Goal: Use online tool/utility: Utilize a website feature to perform a specific function

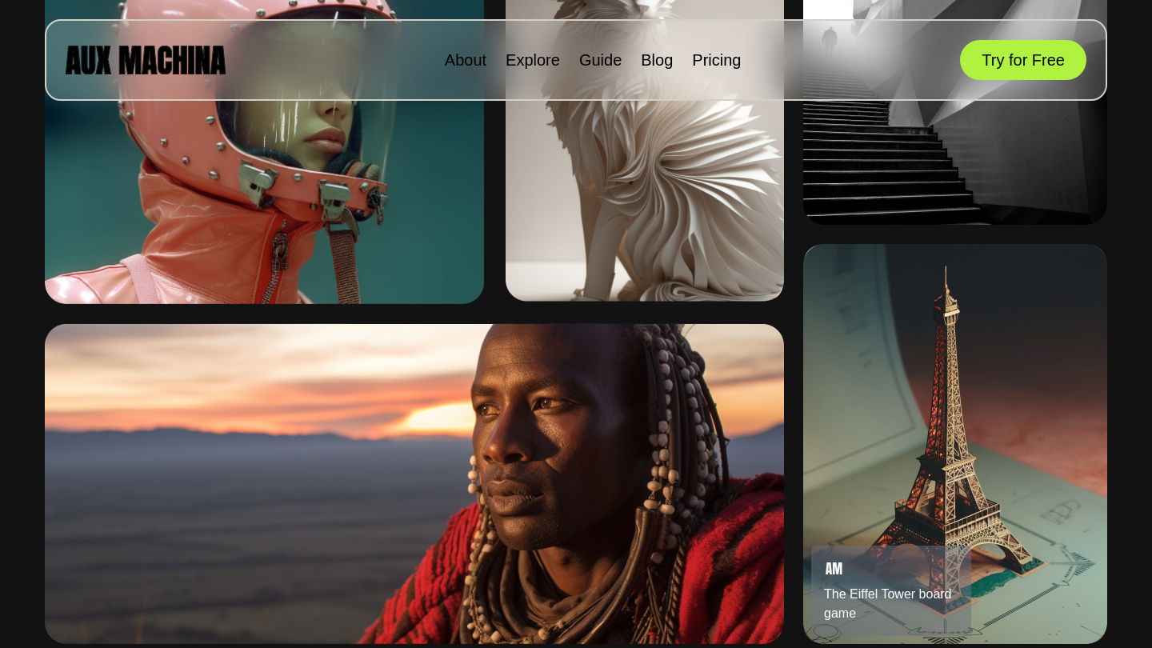
scroll to position [552, 0]
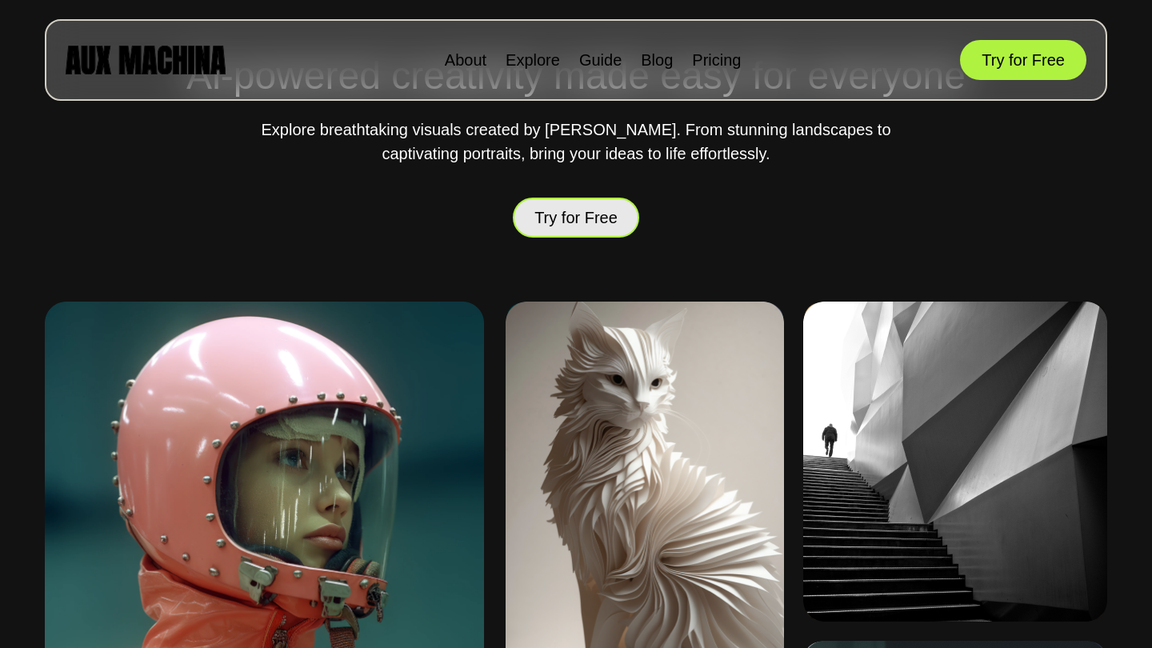
click at [589, 220] on button "Try for Free" at bounding box center [576, 217] width 126 height 45
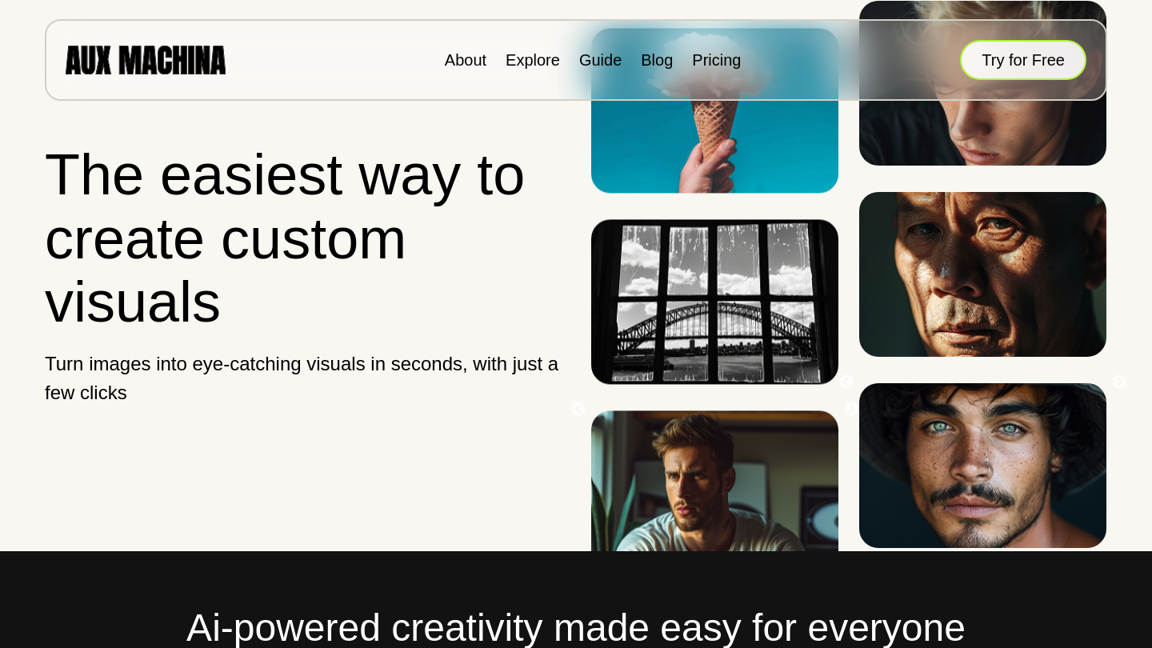
click at [1013, 64] on button "Try for Free" at bounding box center [1023, 60] width 126 height 40
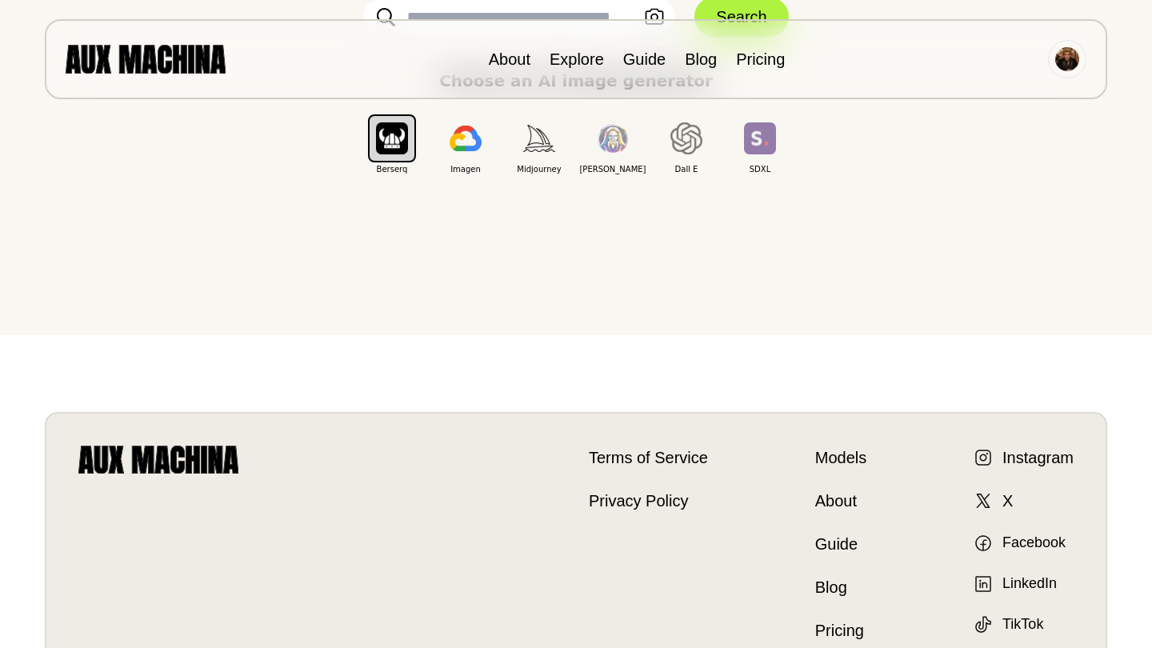
scroll to position [34, 0]
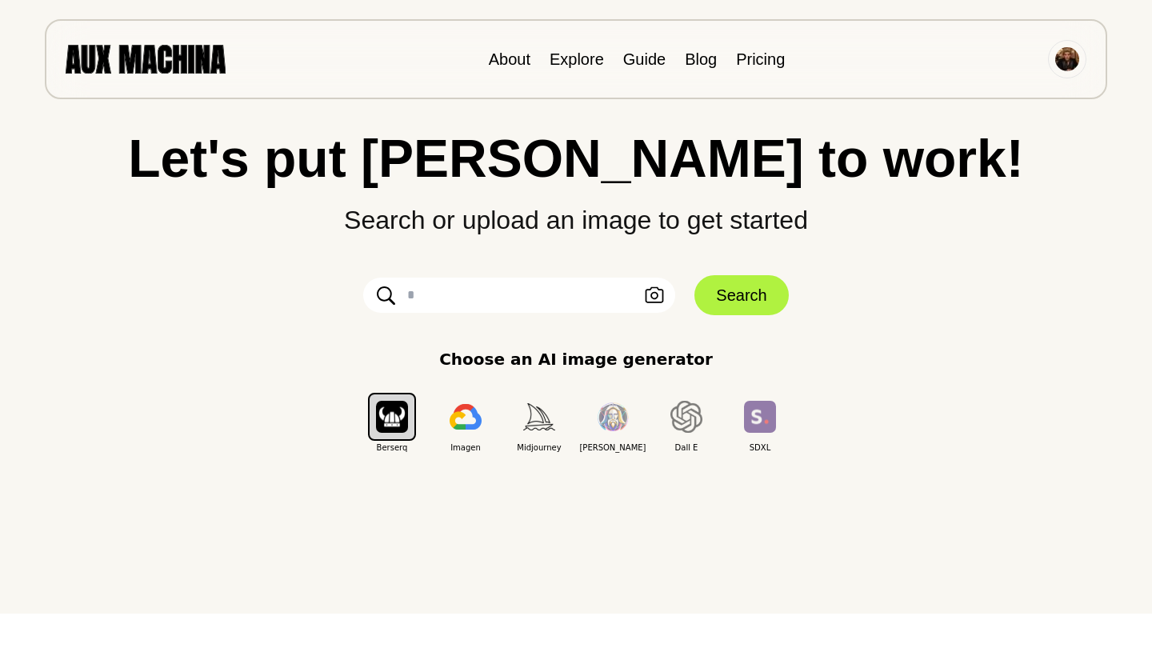
click at [493, 294] on input "text" at bounding box center [519, 295] width 312 height 35
click at [592, 302] on input "text" at bounding box center [519, 295] width 312 height 35
click at [575, 286] on input "text" at bounding box center [519, 295] width 312 height 35
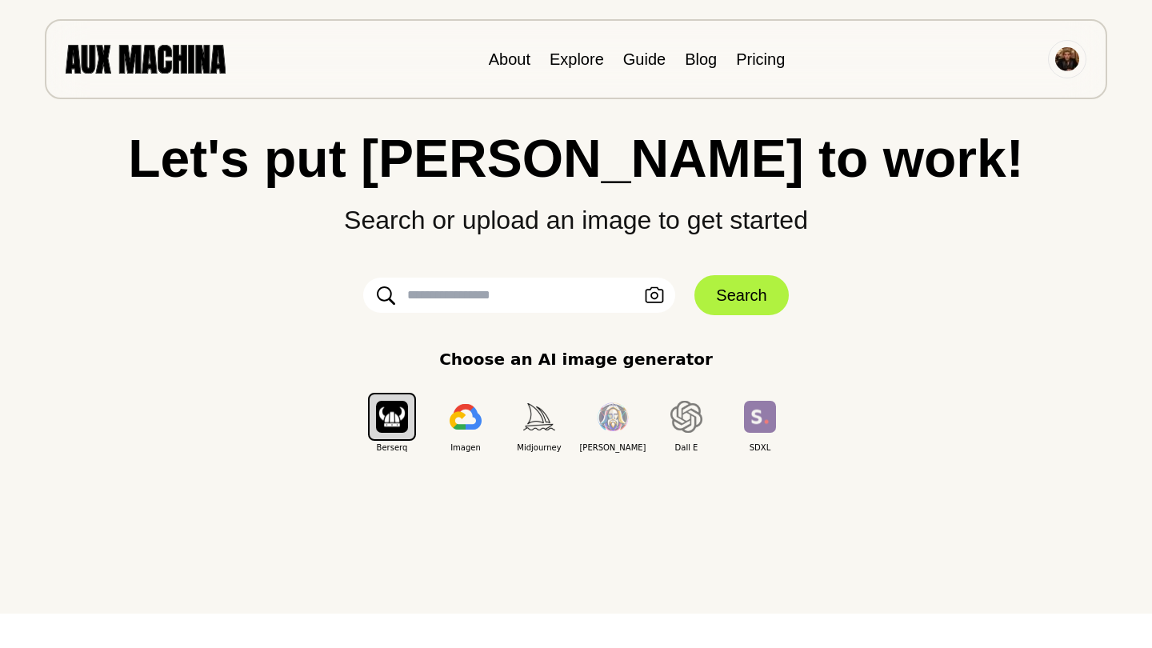
click at [573, 291] on input "text" at bounding box center [519, 295] width 312 height 35
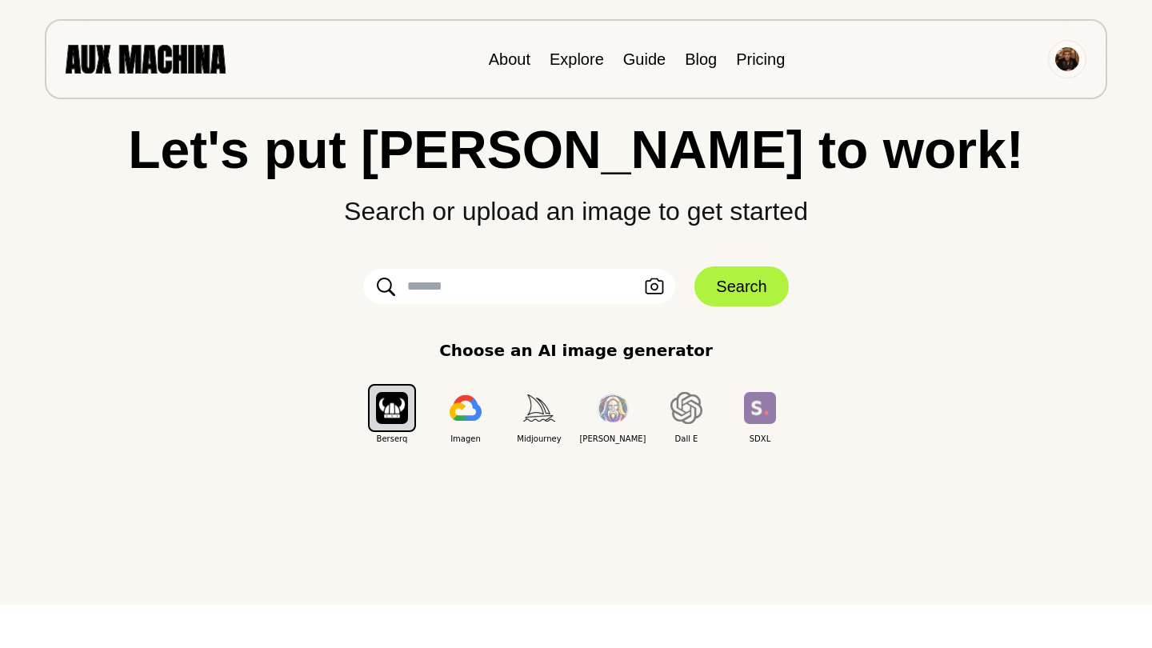
scroll to position [45, 0]
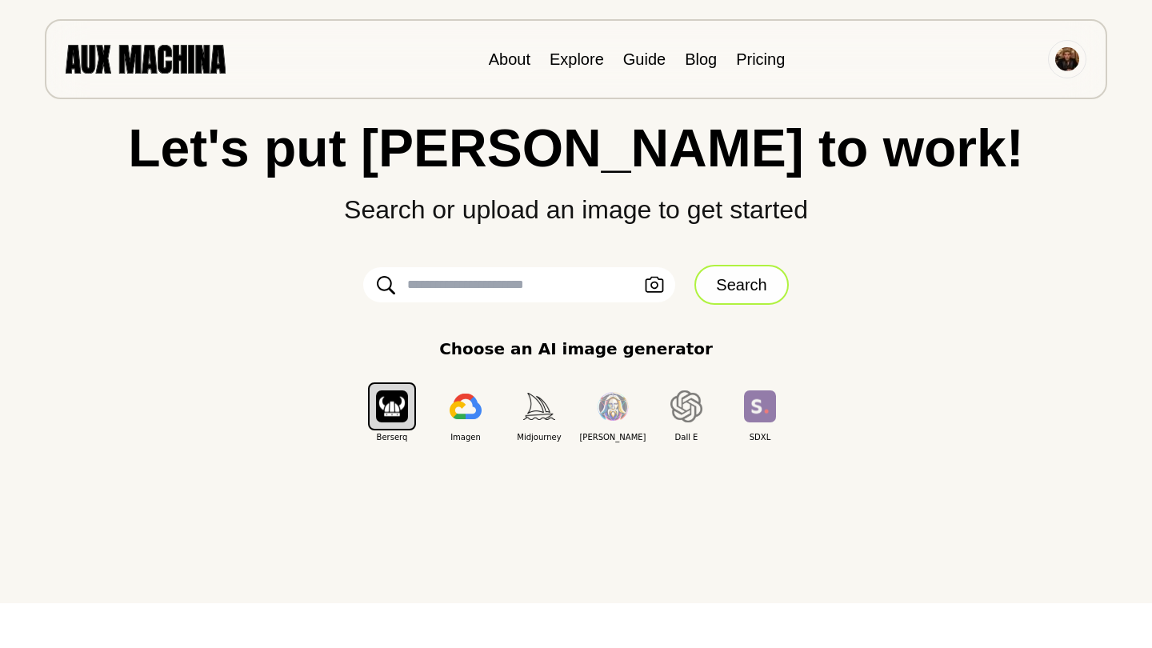
click at [711, 288] on button "Search" at bounding box center [742, 285] width 94 height 40
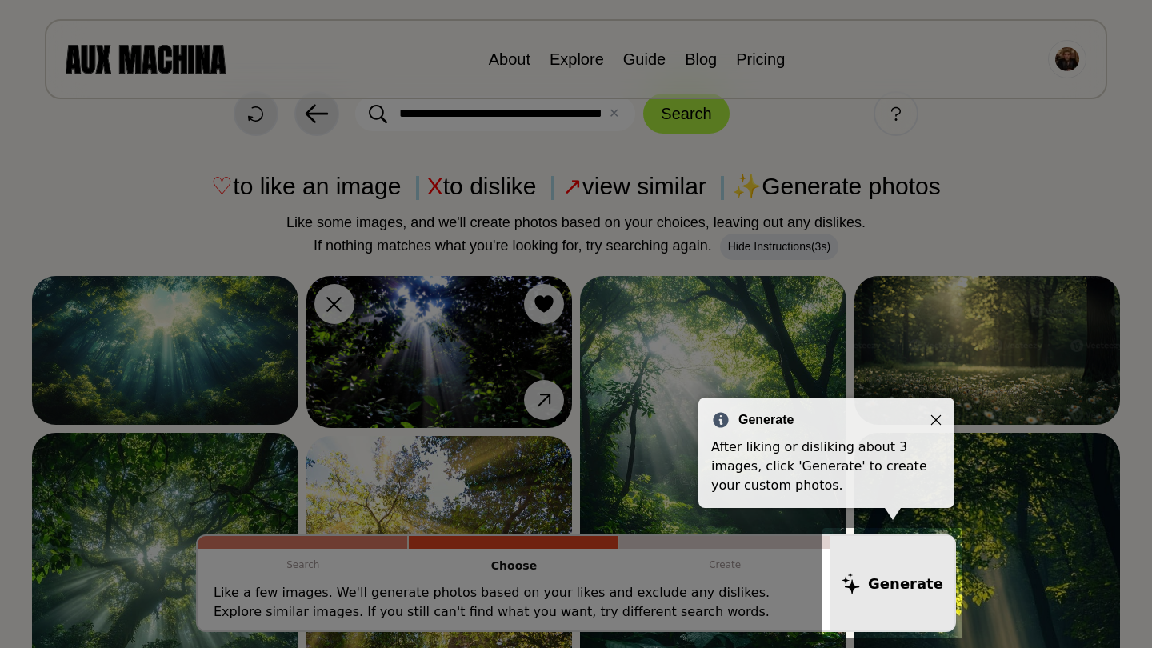
click at [928, 419] on div "Generate" at bounding box center [826, 419] width 230 height 19
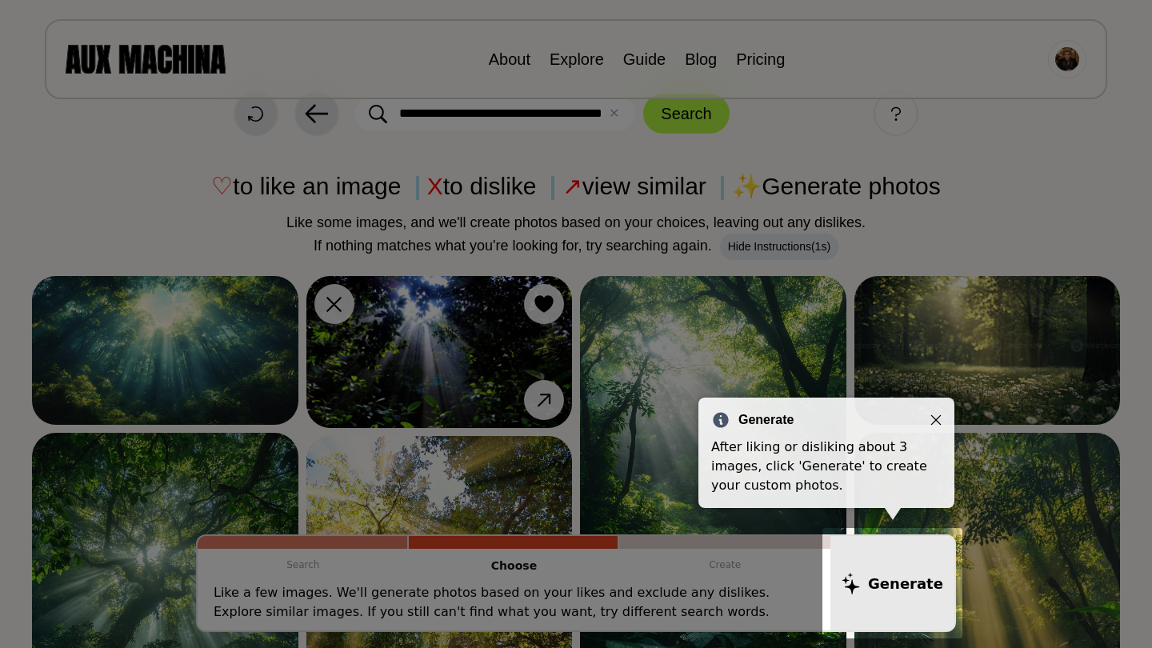
click at [939, 422] on icon "Close" at bounding box center [936, 419] width 11 height 11
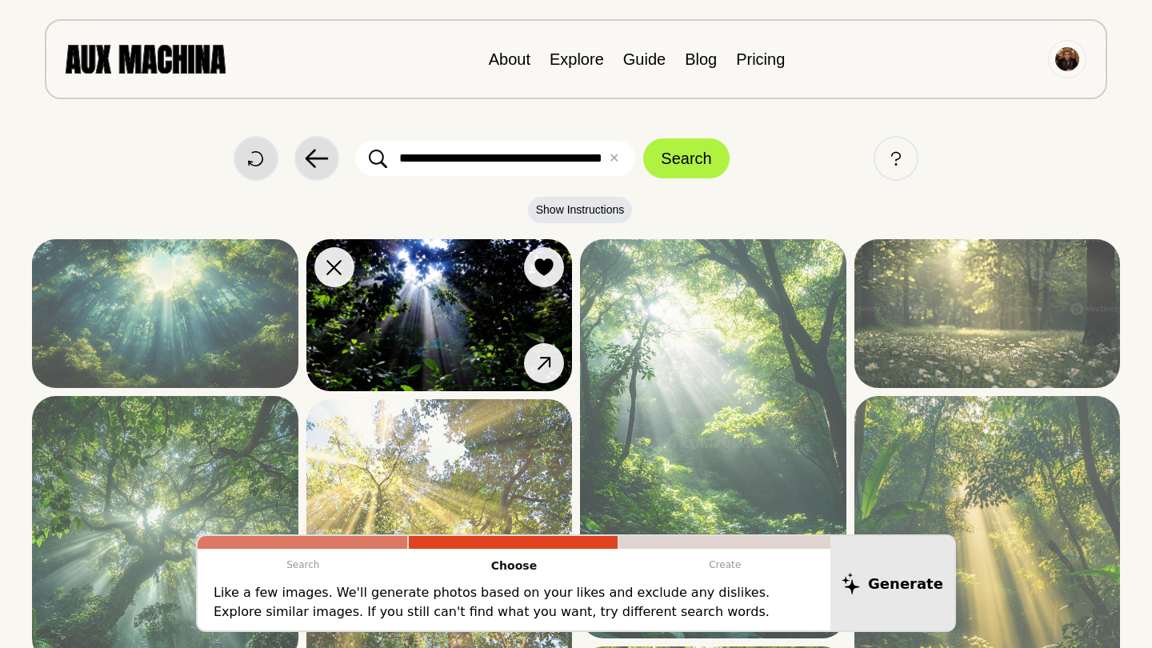
scroll to position [0, 0]
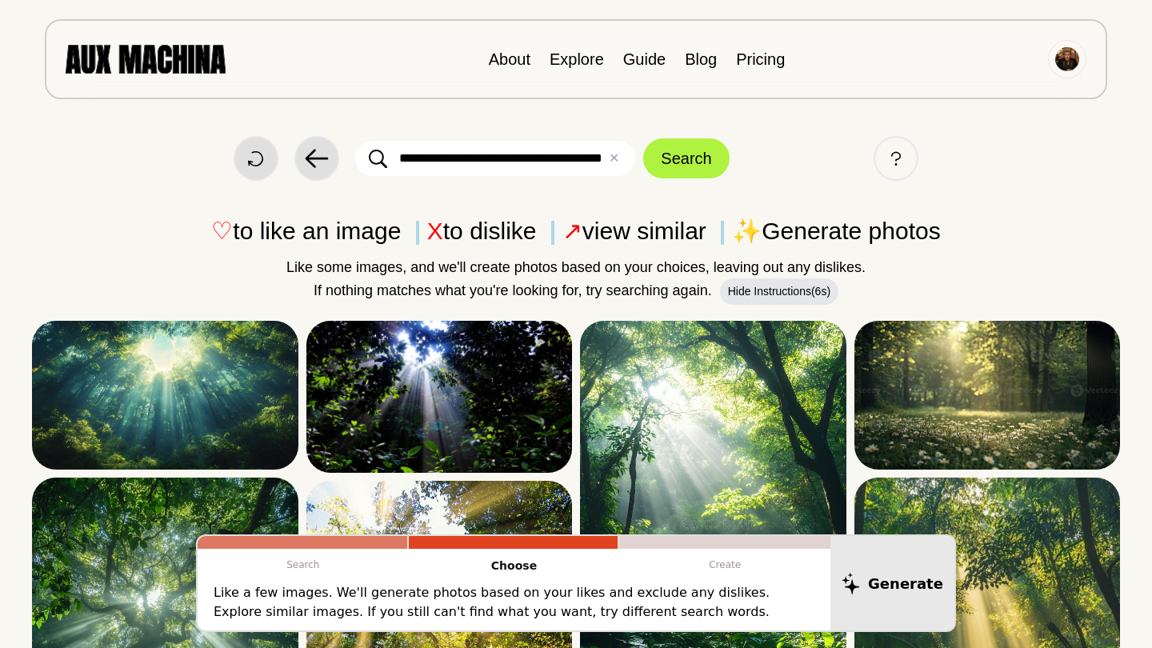
click at [544, 161] on input "**********" at bounding box center [495, 158] width 280 height 35
click at [548, 161] on input "**********" at bounding box center [495, 158] width 280 height 35
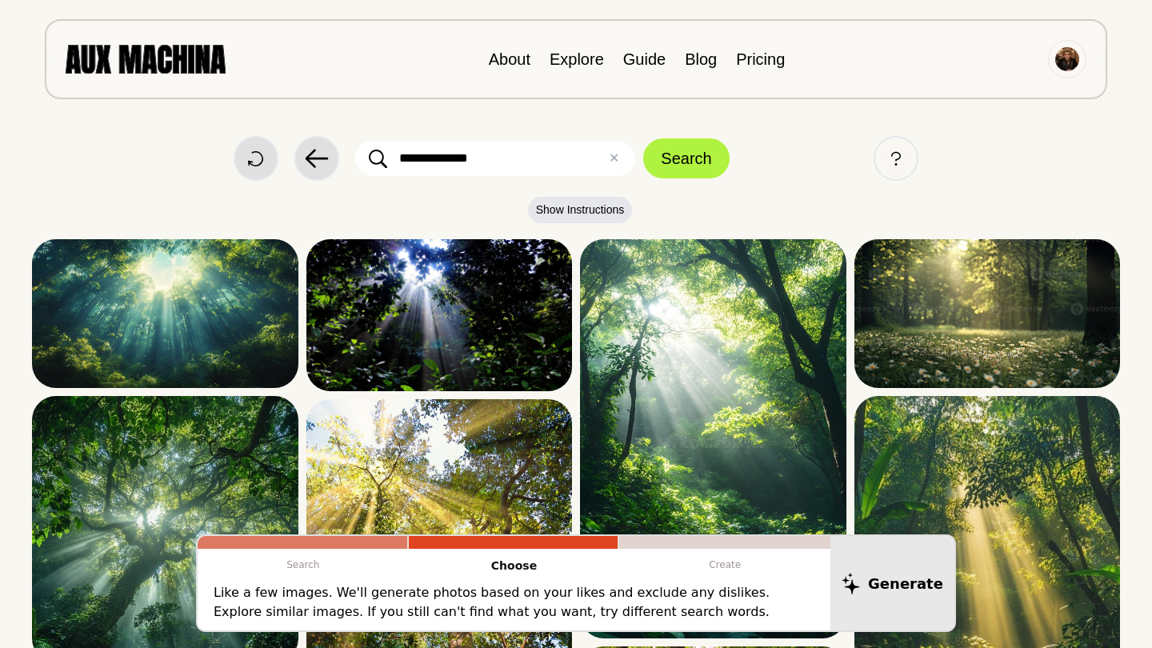
drag, startPoint x: 475, startPoint y: 161, endPoint x: 442, endPoint y: 161, distance: 33.6
click at [439, 161] on input "**********" at bounding box center [495, 158] width 280 height 35
click at [699, 153] on button "Search" at bounding box center [686, 158] width 86 height 40
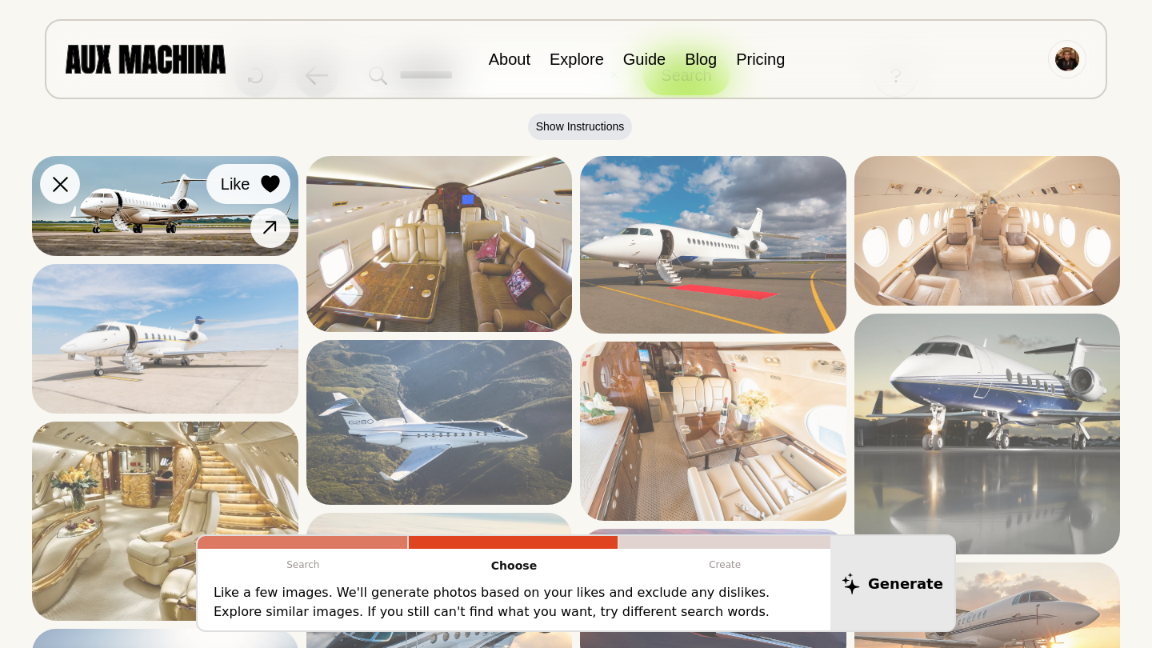
scroll to position [164, 0]
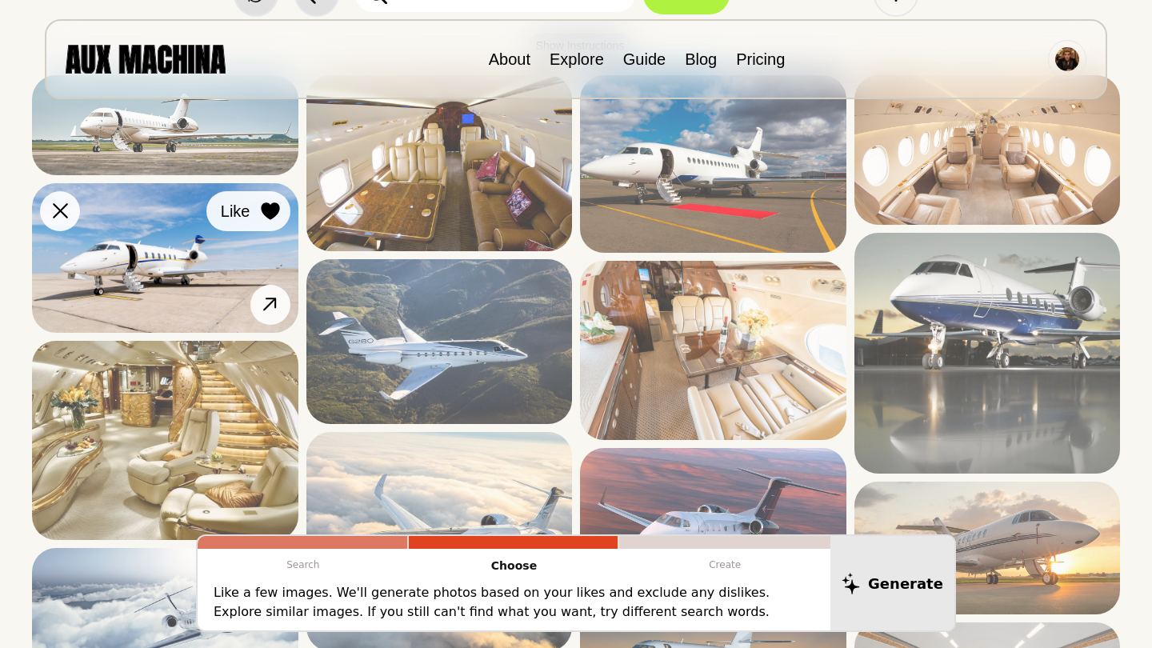
click at [270, 207] on icon at bounding box center [270, 211] width 18 height 18
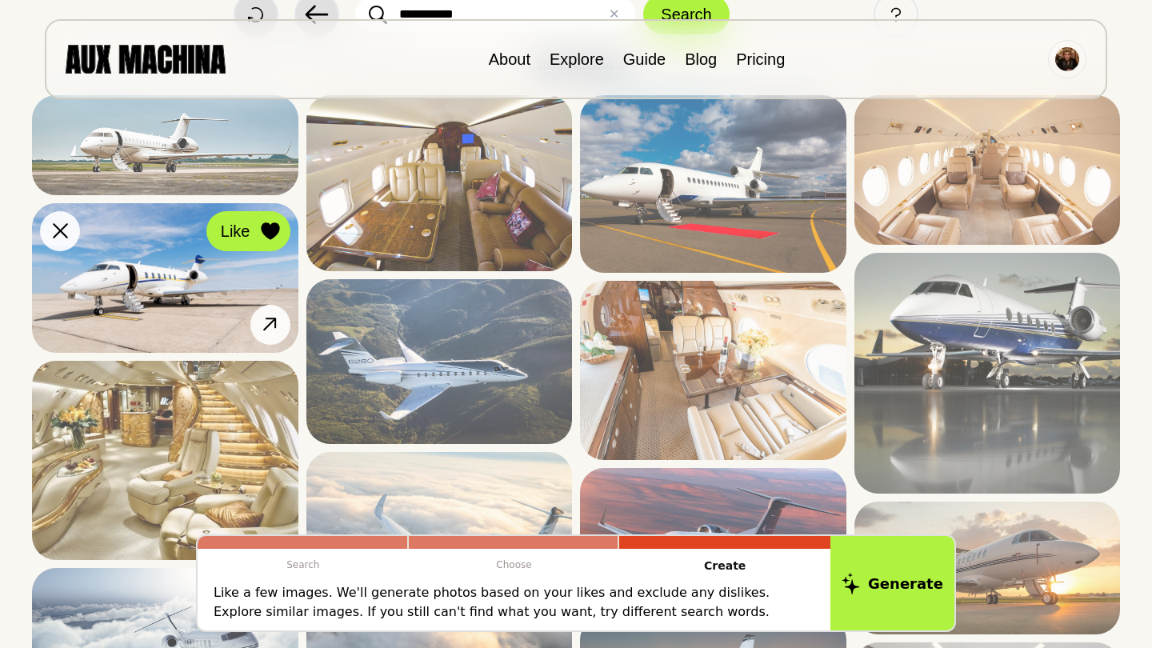
scroll to position [141, 0]
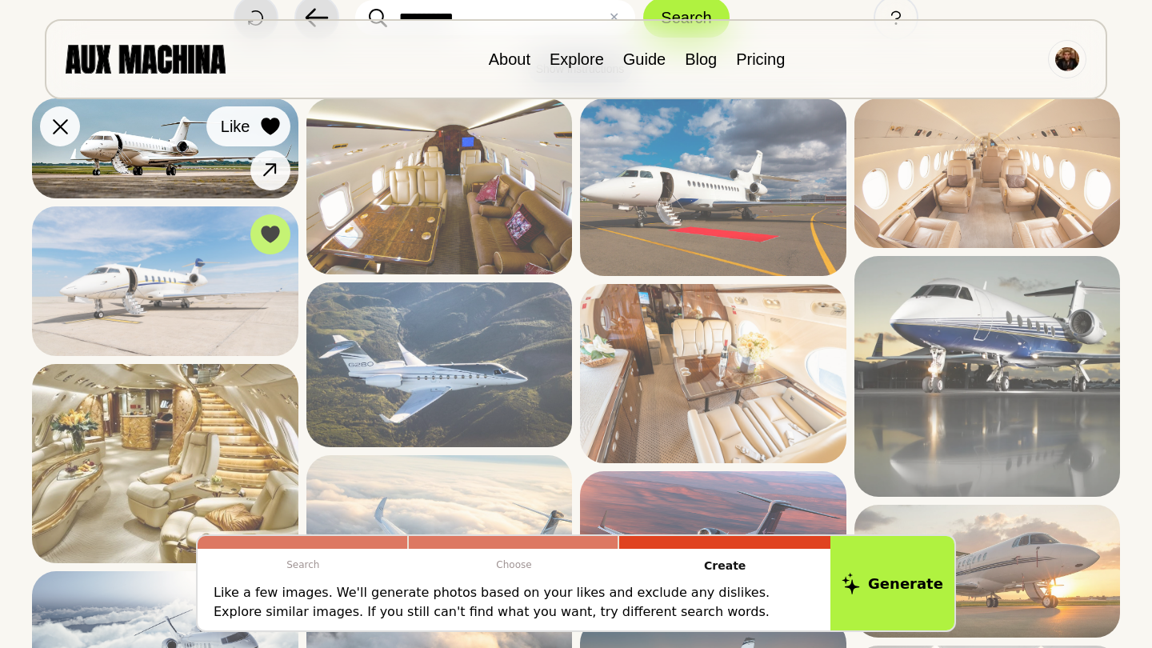
click at [271, 134] on icon at bounding box center [270, 127] width 19 height 18
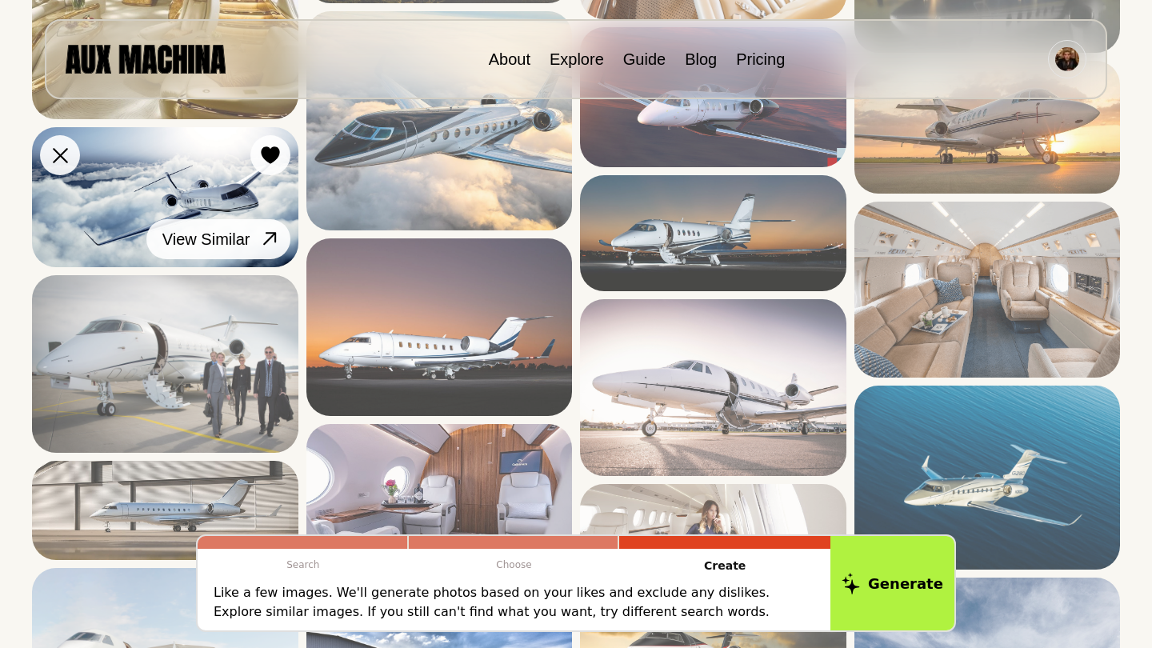
scroll to position [615, 0]
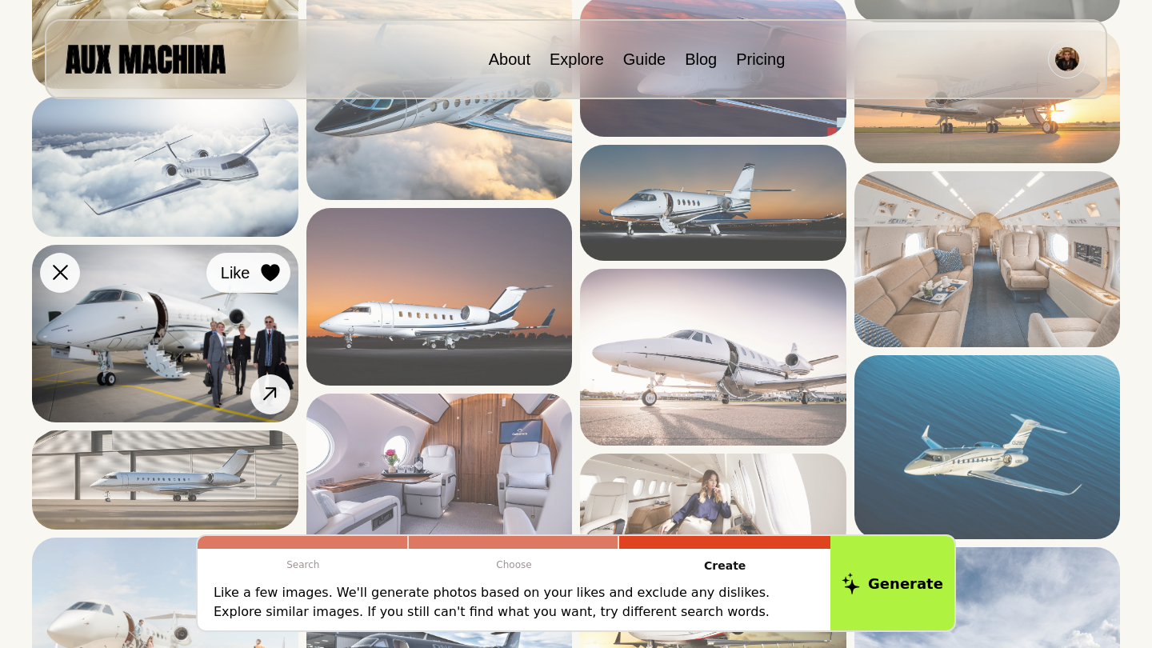
click at [274, 274] on icon at bounding box center [270, 273] width 18 height 18
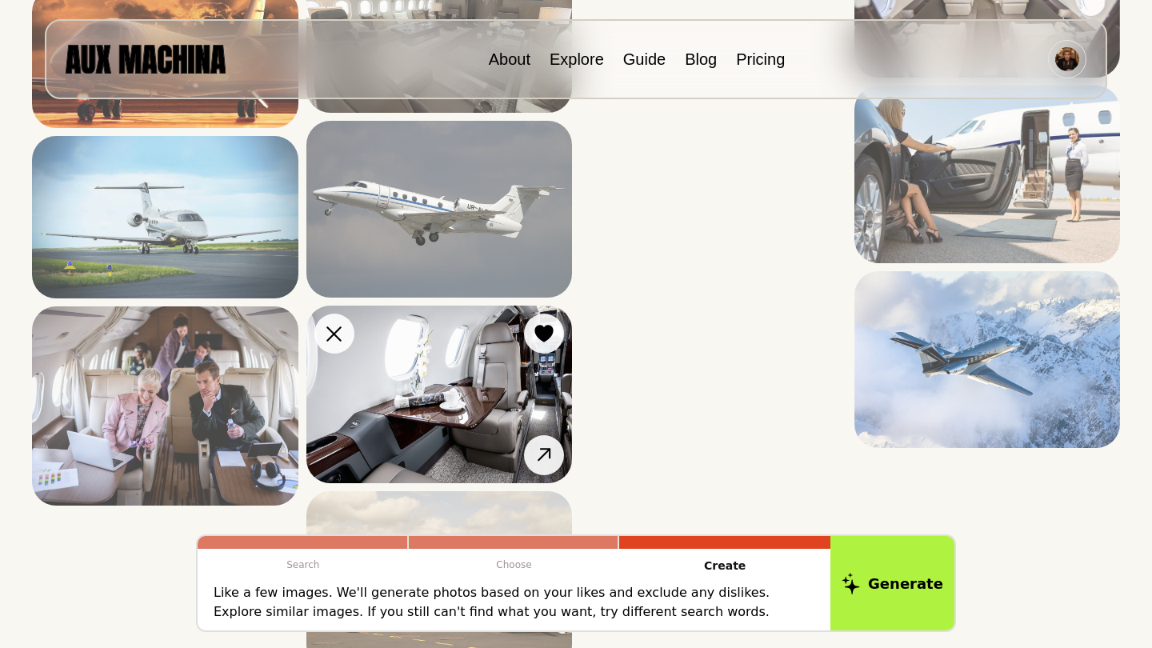
scroll to position [3333, 0]
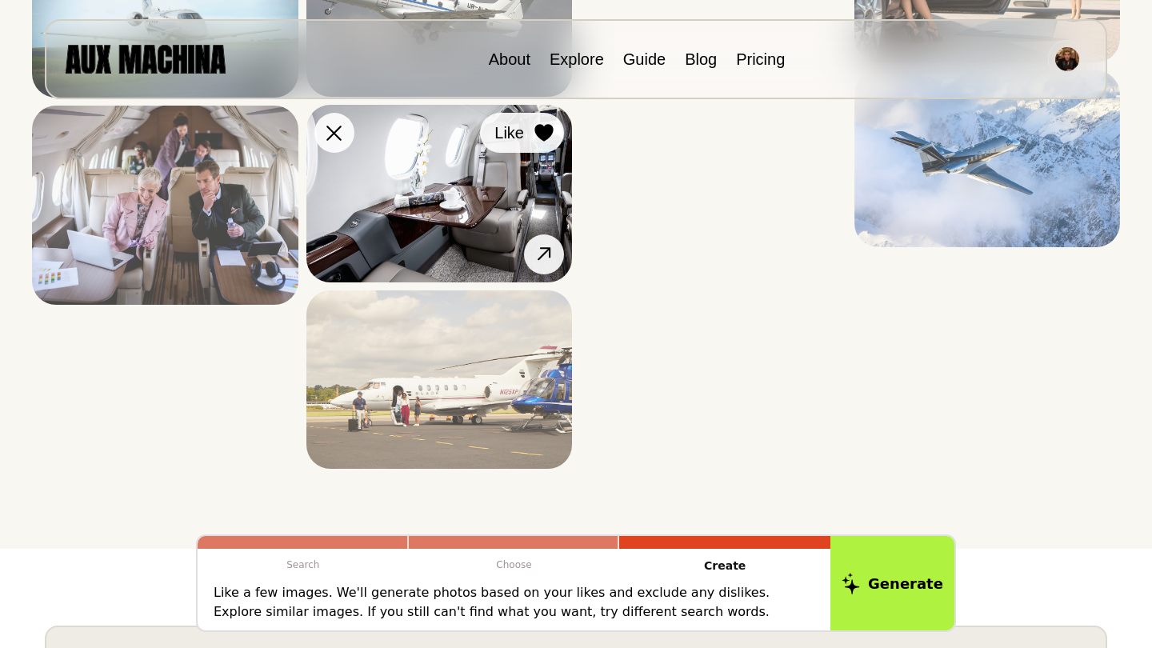
click at [534, 141] on div at bounding box center [544, 133] width 24 height 24
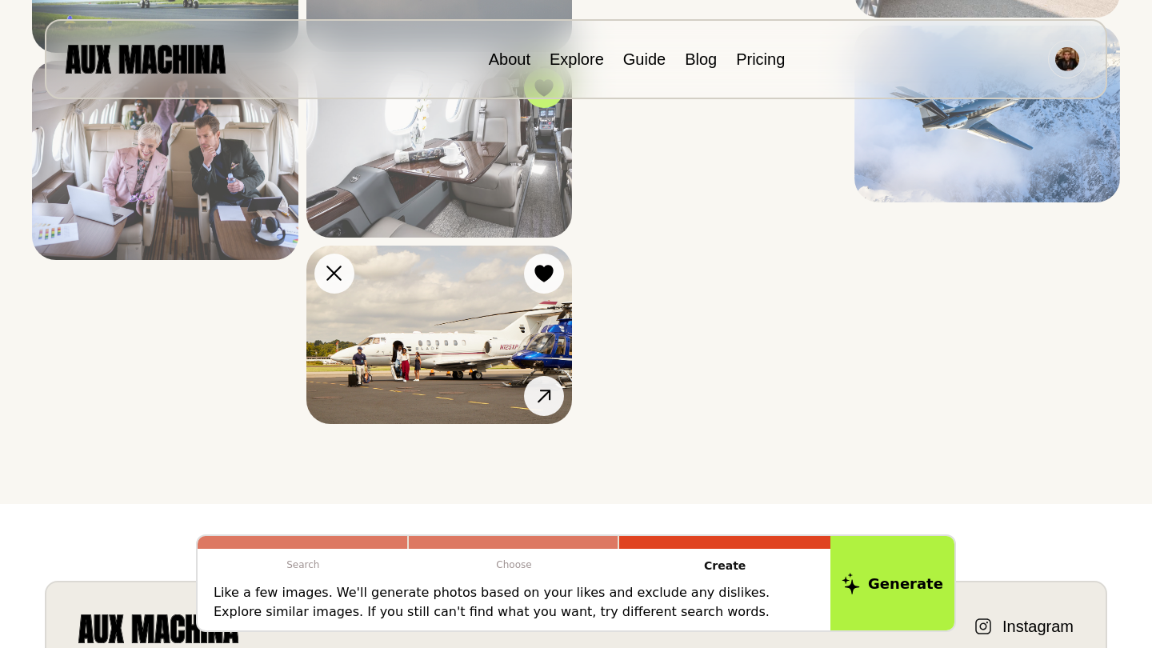
scroll to position [3245, 0]
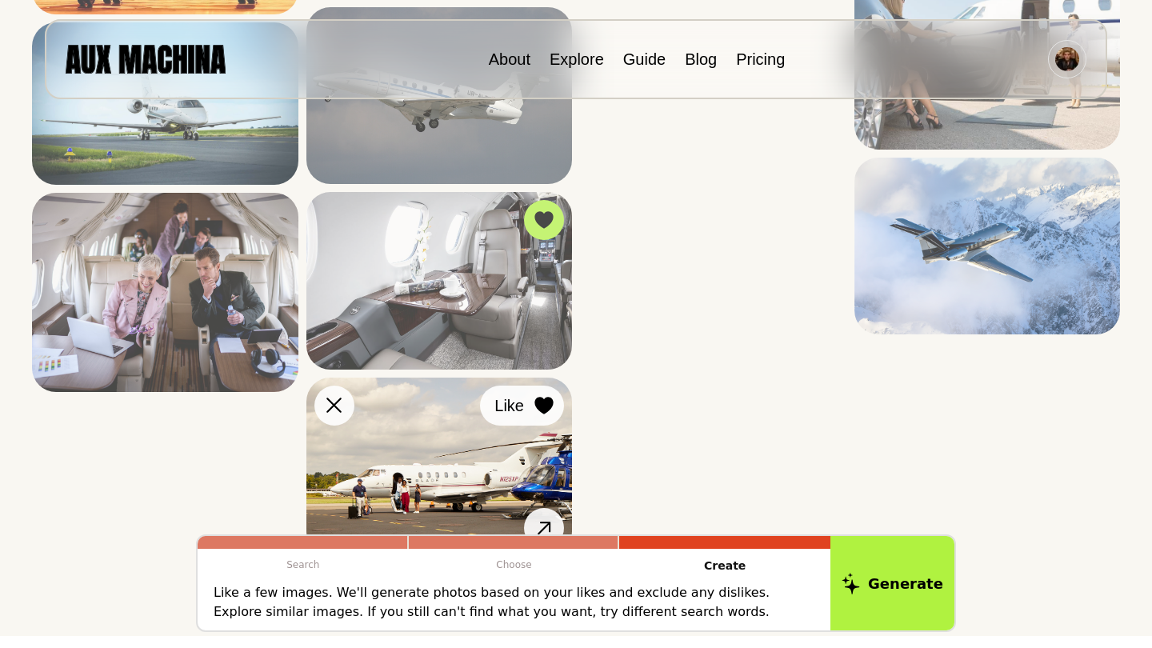
click at [551, 402] on icon at bounding box center [543, 406] width 18 height 18
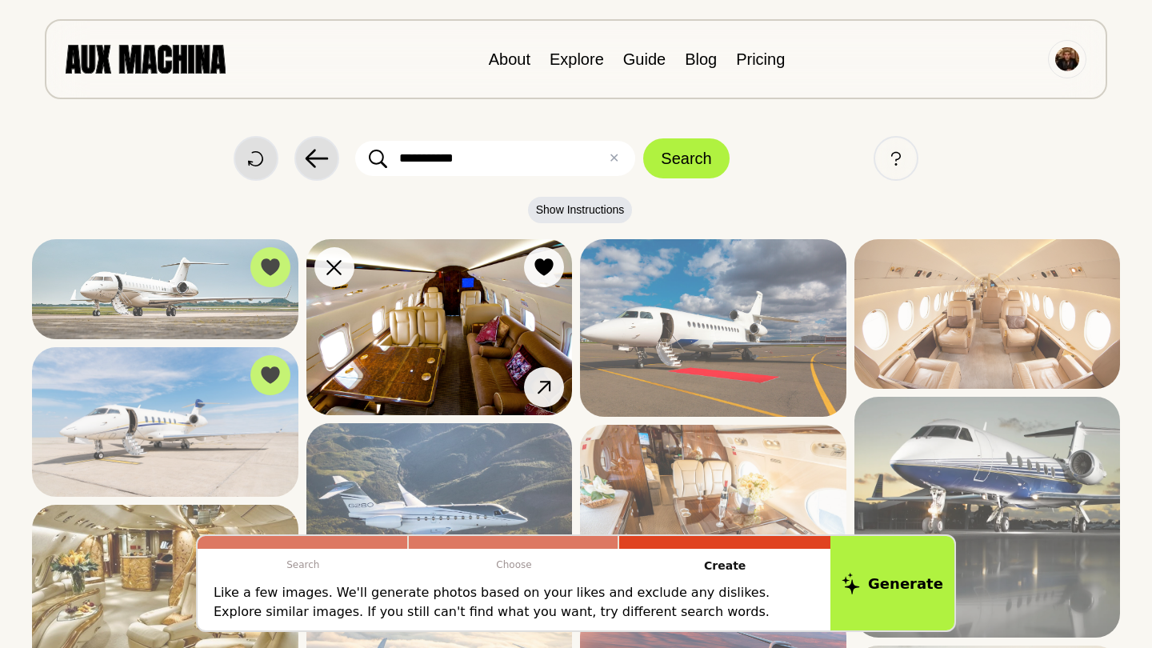
scroll to position [0, 0]
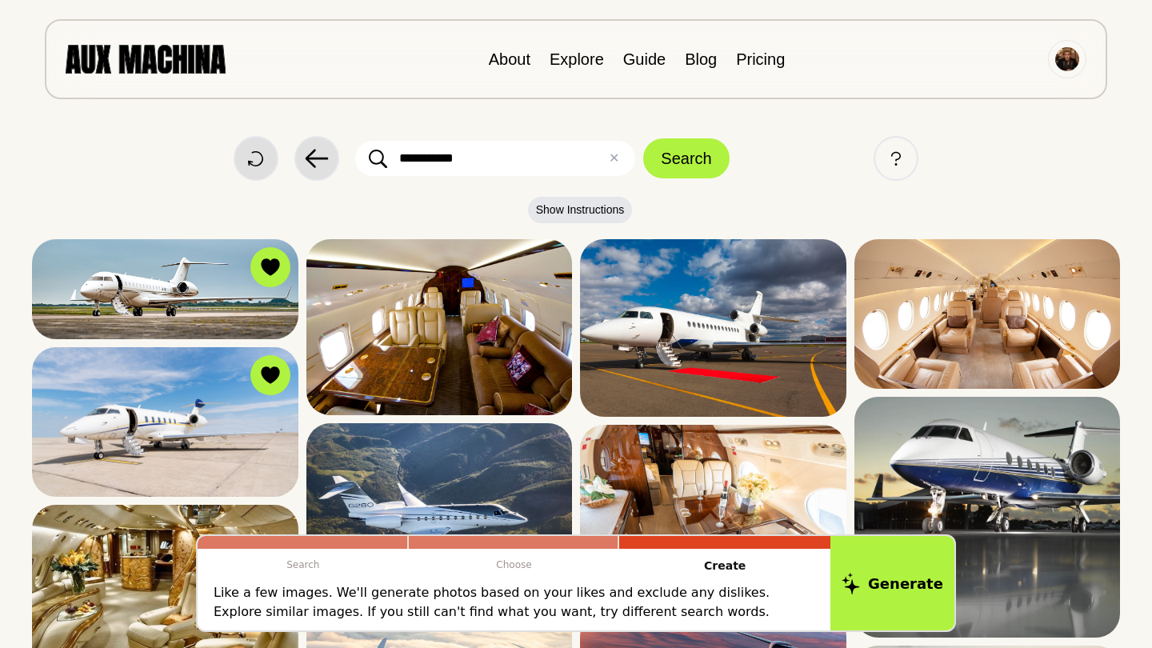
click at [502, 149] on input "**********" at bounding box center [495, 158] width 280 height 35
click at [502, 150] on input "**********" at bounding box center [495, 158] width 280 height 35
click at [451, 156] on input "**********" at bounding box center [495, 158] width 280 height 35
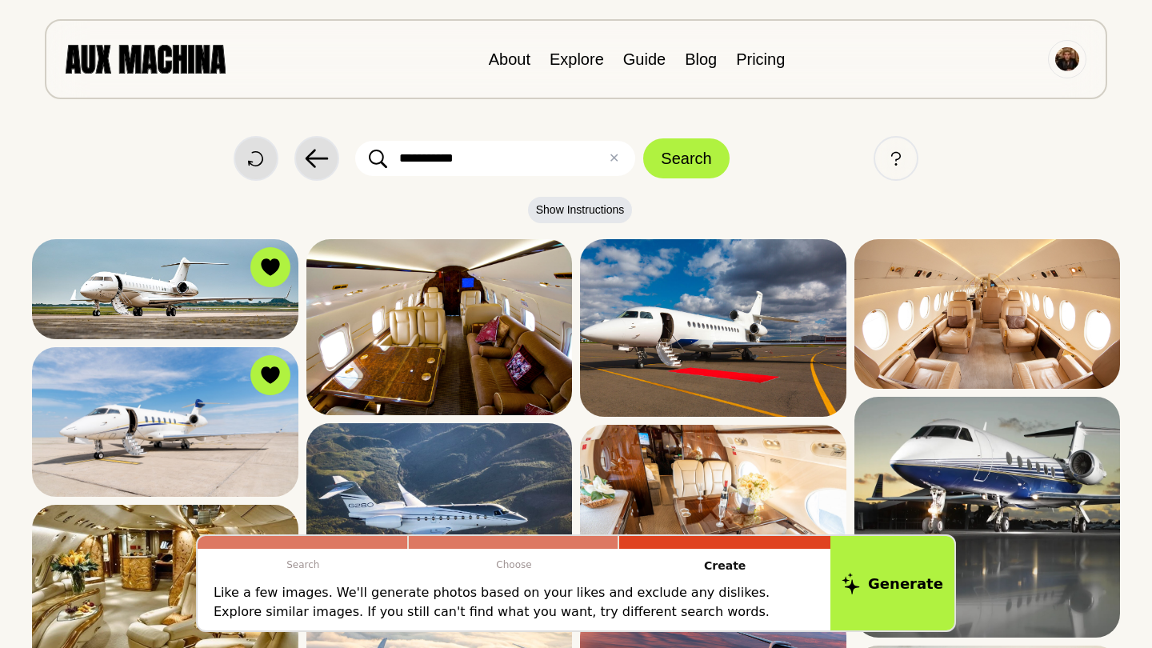
click at [451, 156] on input "**********" at bounding box center [495, 158] width 280 height 35
click at [458, 156] on input "**********" at bounding box center [495, 158] width 280 height 35
click at [458, 155] on input "**********" at bounding box center [495, 158] width 280 height 35
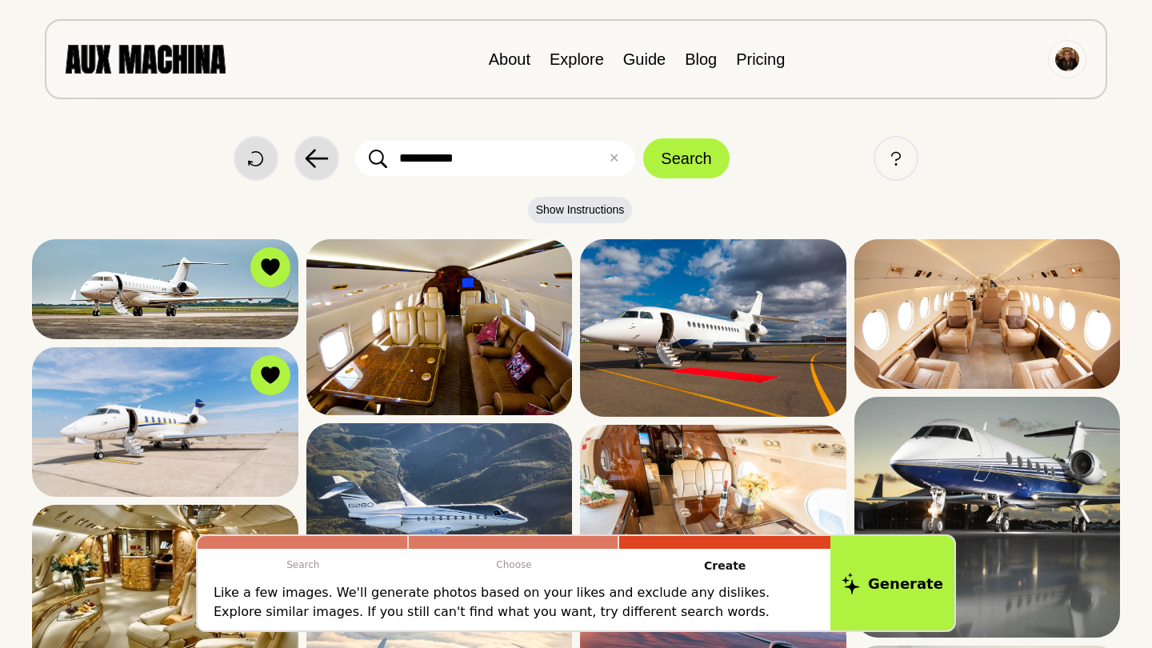
click at [458, 155] on input "**********" at bounding box center [495, 158] width 280 height 35
type input "*"
click at [409, 159] on input "******" at bounding box center [495, 158] width 280 height 35
type input "**********"
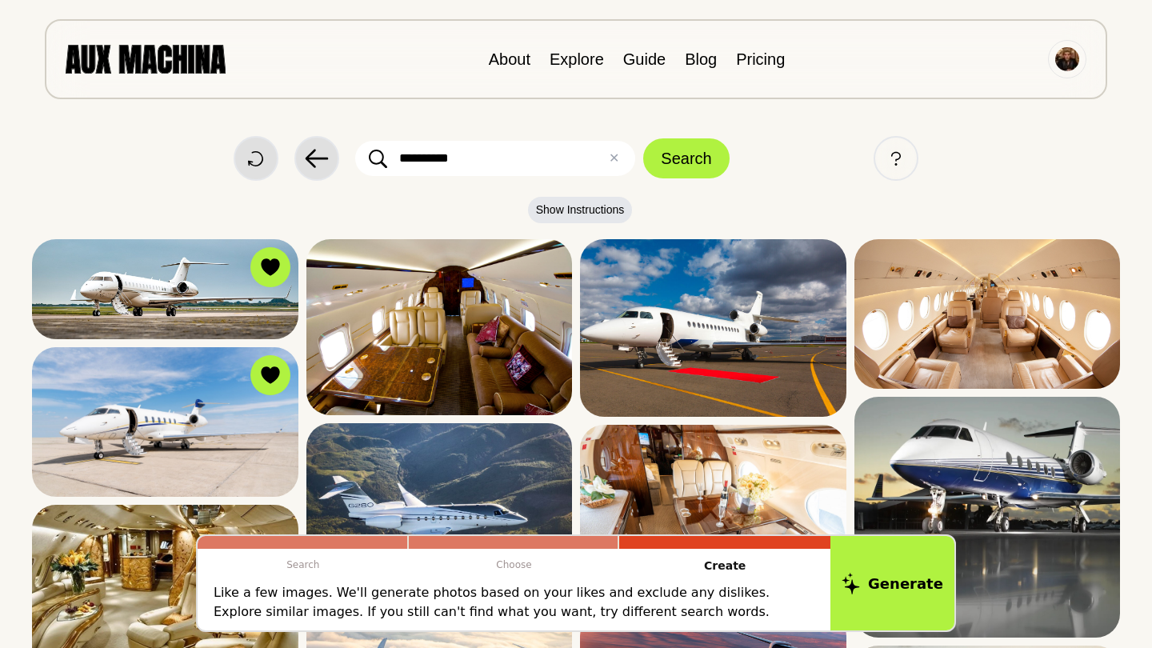
click at [687, 158] on button "Search" at bounding box center [686, 158] width 86 height 40
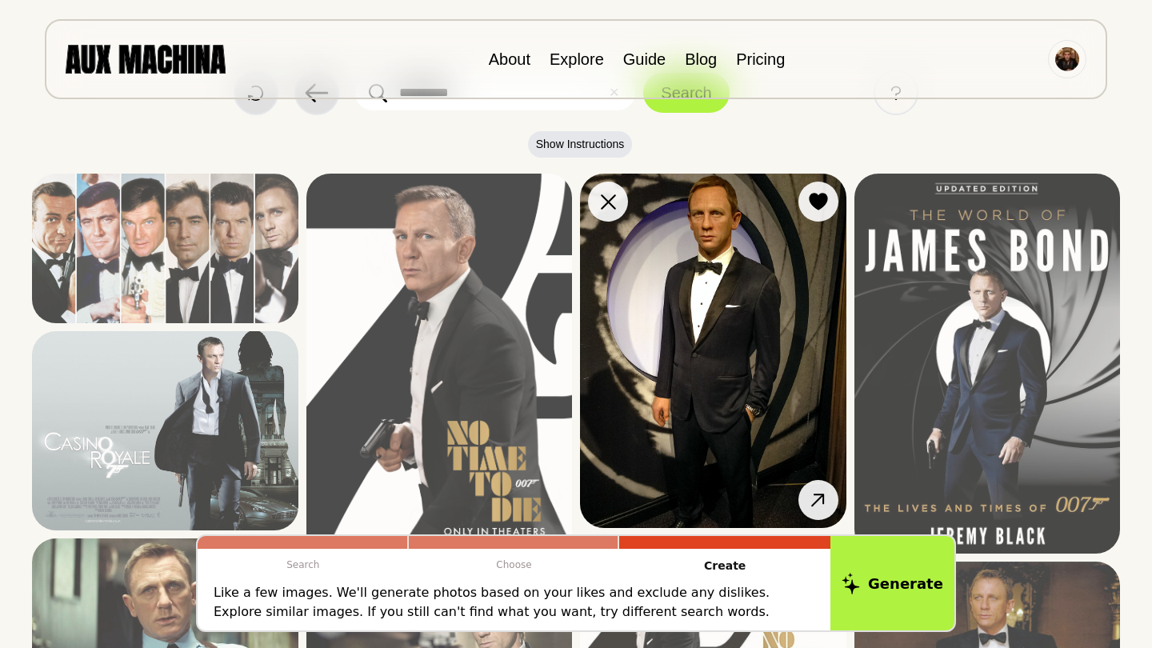
scroll to position [125, 0]
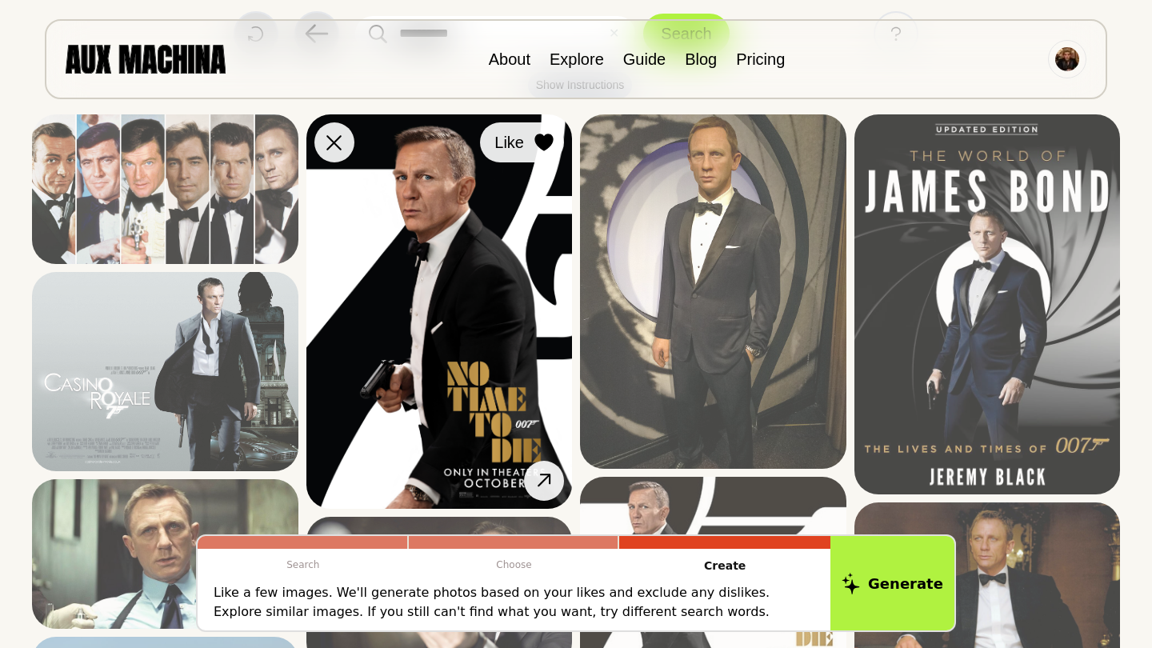
click at [541, 140] on icon at bounding box center [543, 143] width 18 height 18
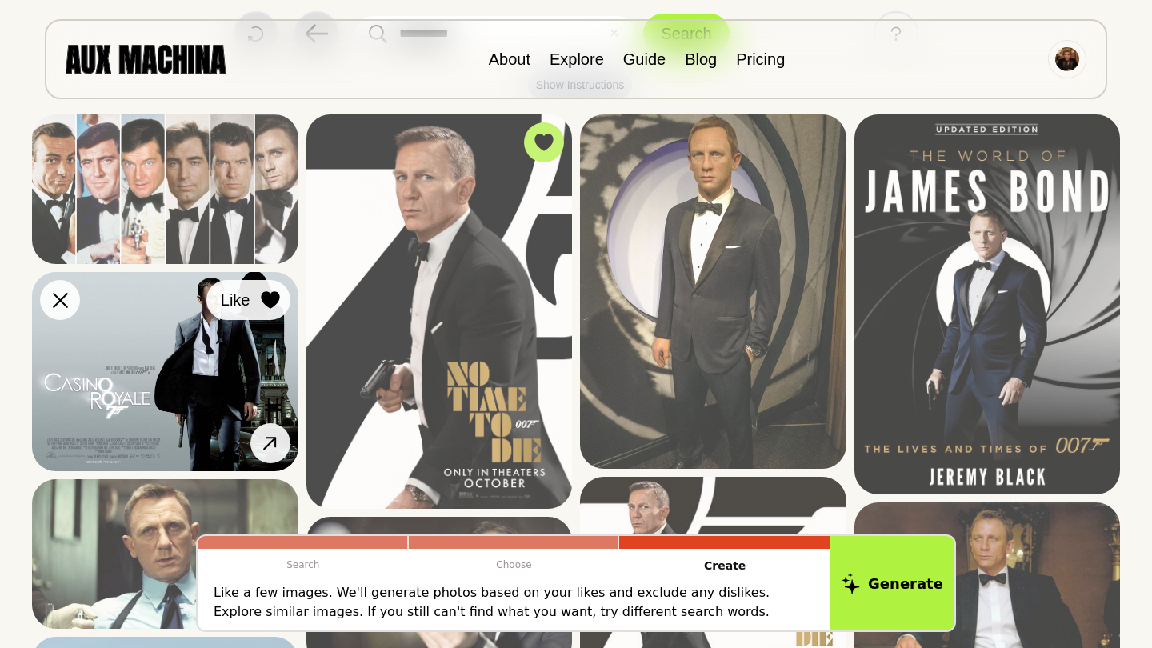
click at [278, 293] on icon at bounding box center [270, 300] width 18 height 18
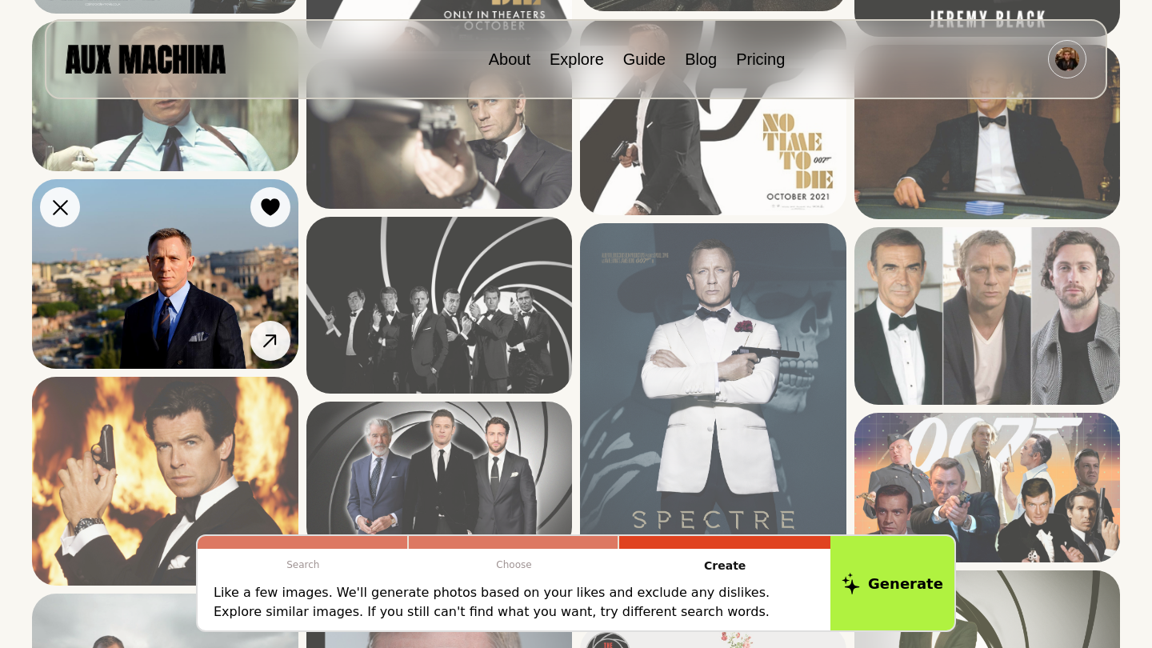
scroll to position [569, 0]
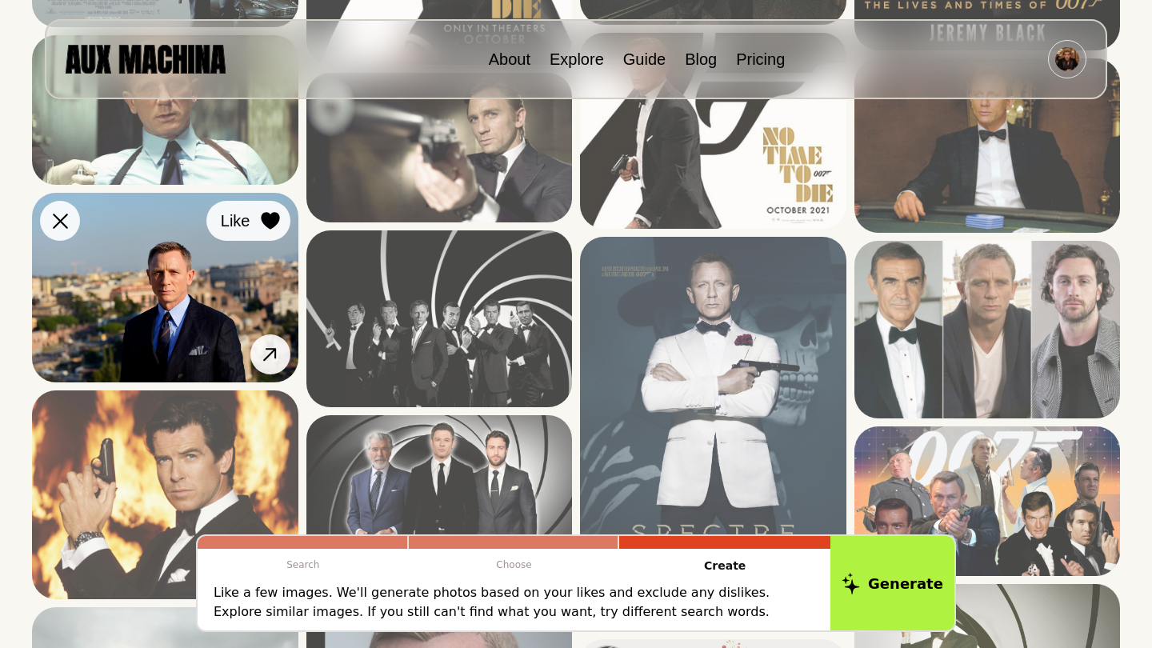
click at [268, 221] on icon at bounding box center [270, 221] width 18 height 18
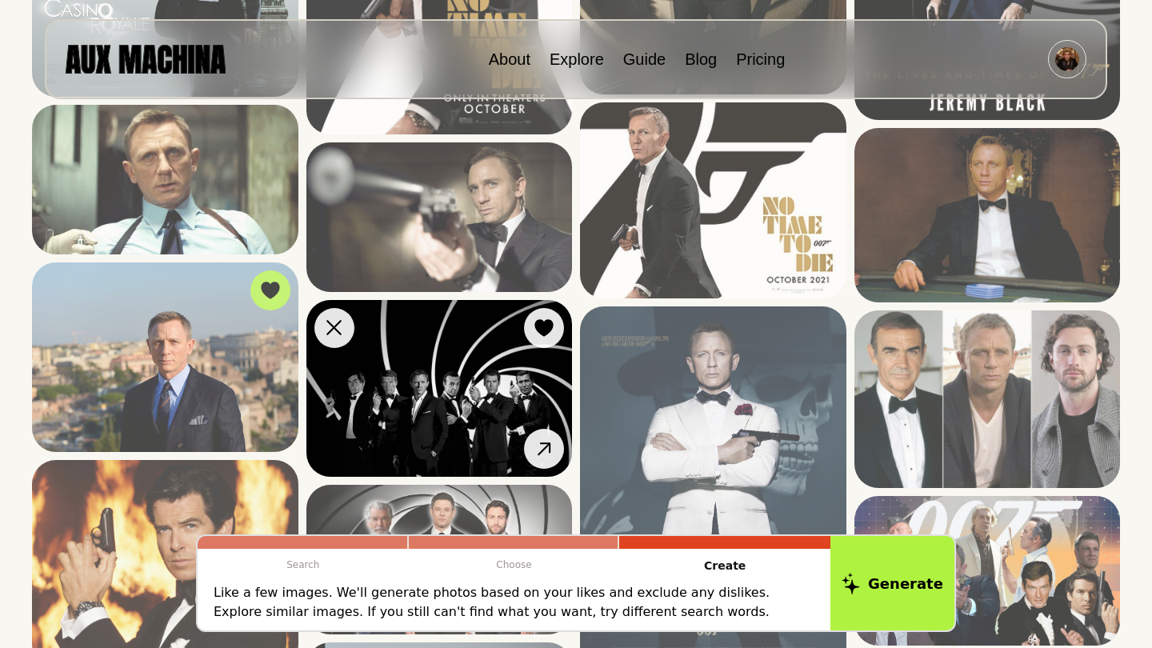
scroll to position [443, 0]
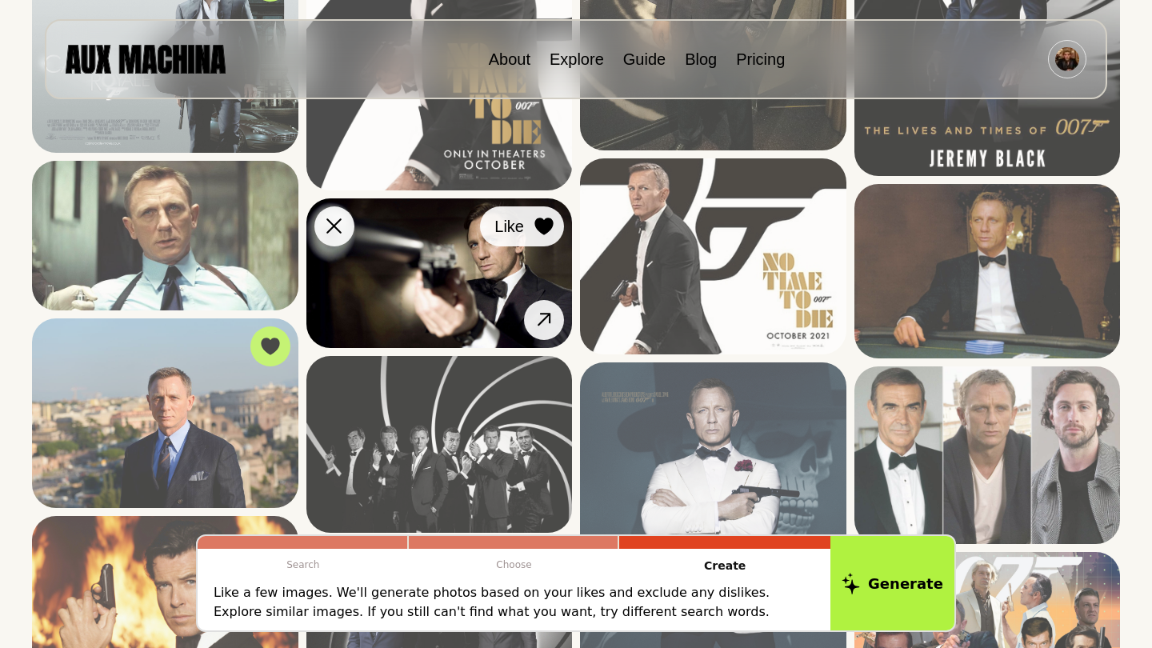
click at [529, 231] on button "Like" at bounding box center [522, 226] width 84 height 40
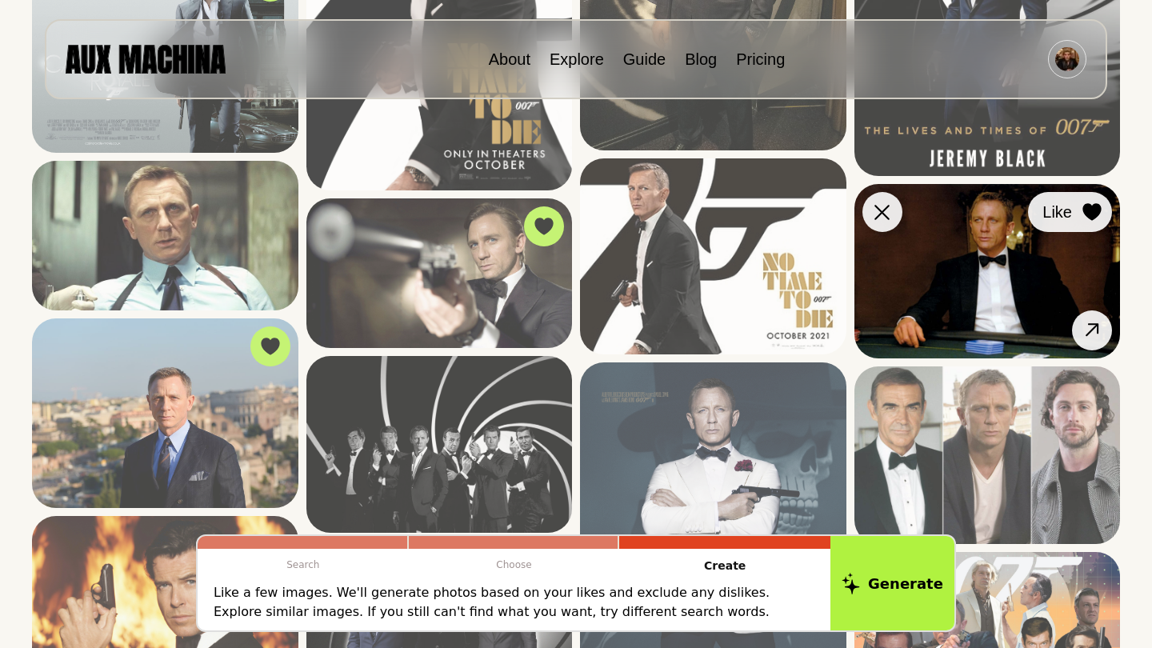
click at [1094, 213] on icon at bounding box center [1092, 212] width 18 height 18
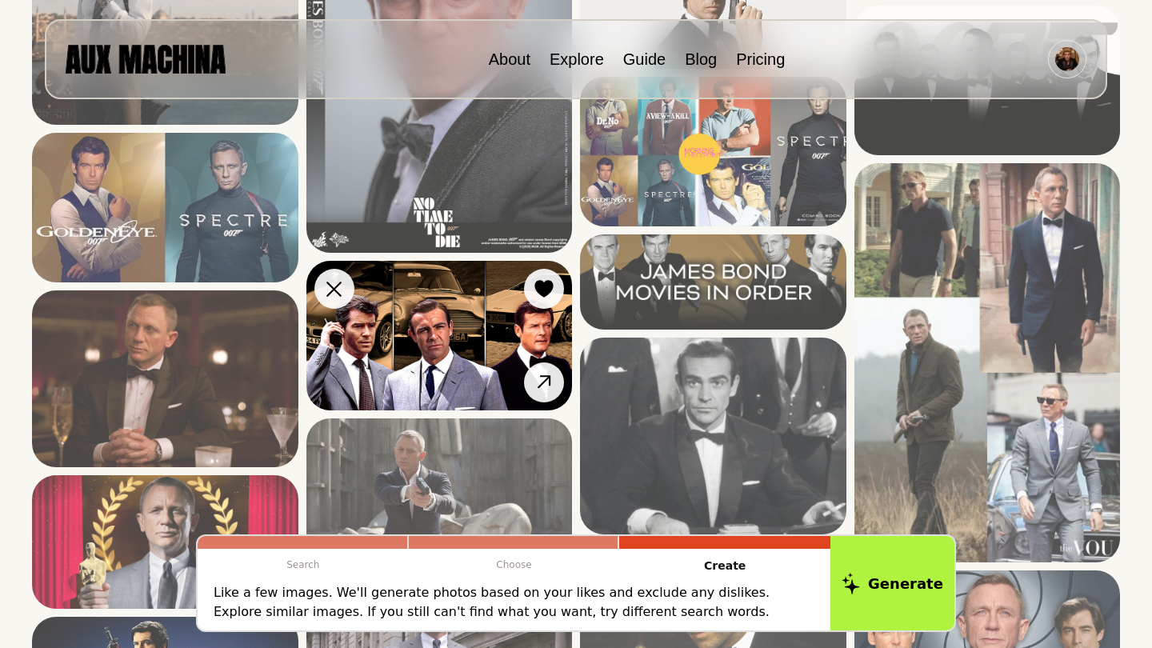
scroll to position [1420, 0]
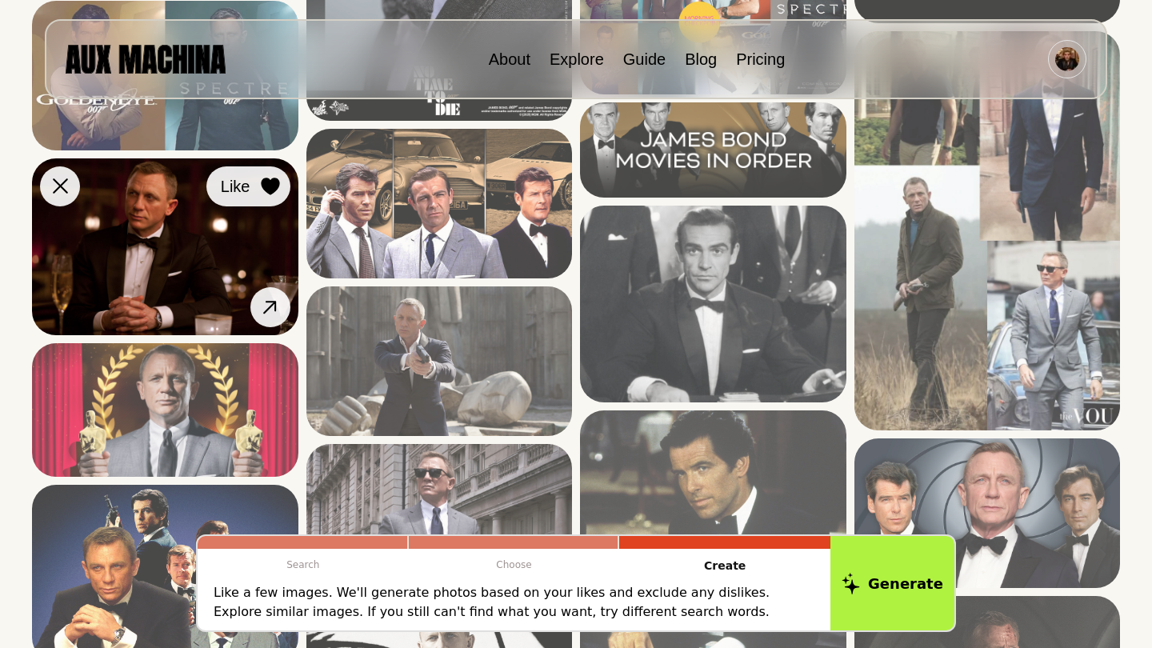
click at [271, 183] on icon at bounding box center [270, 187] width 18 height 18
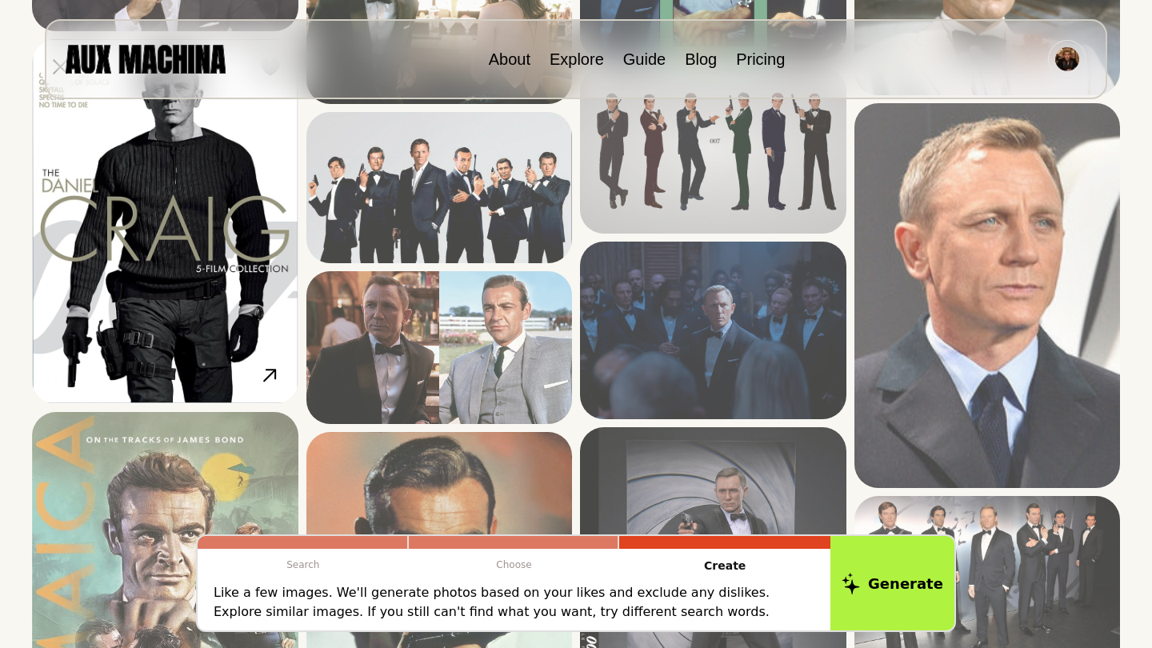
scroll to position [2553, 0]
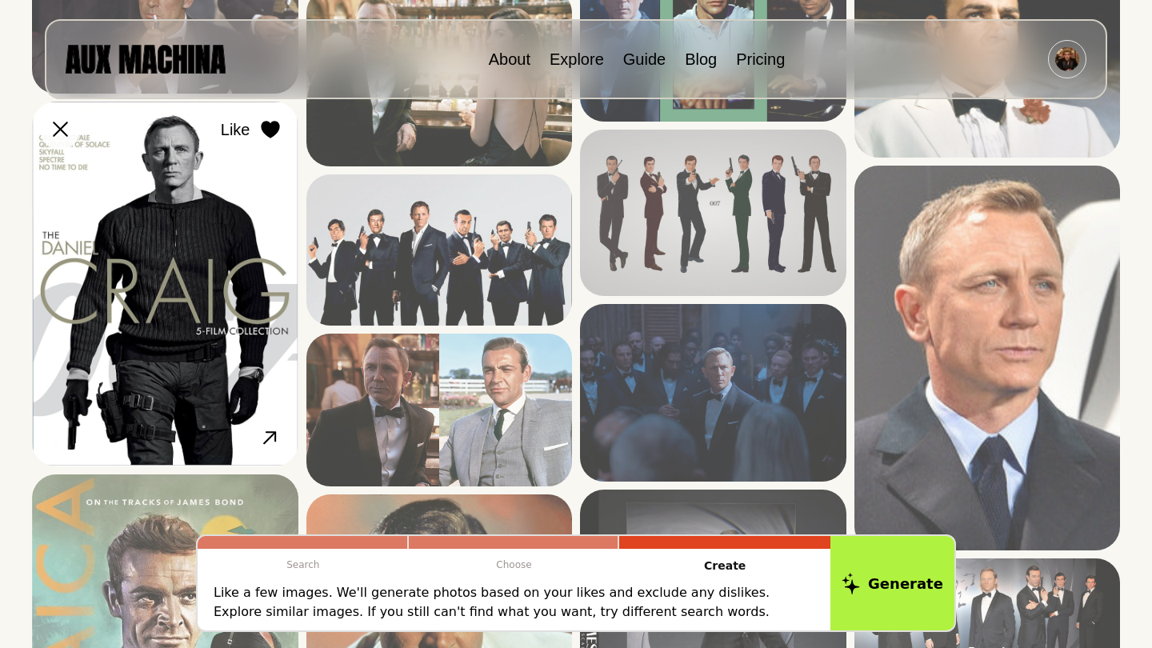
click at [276, 126] on icon at bounding box center [270, 130] width 18 height 18
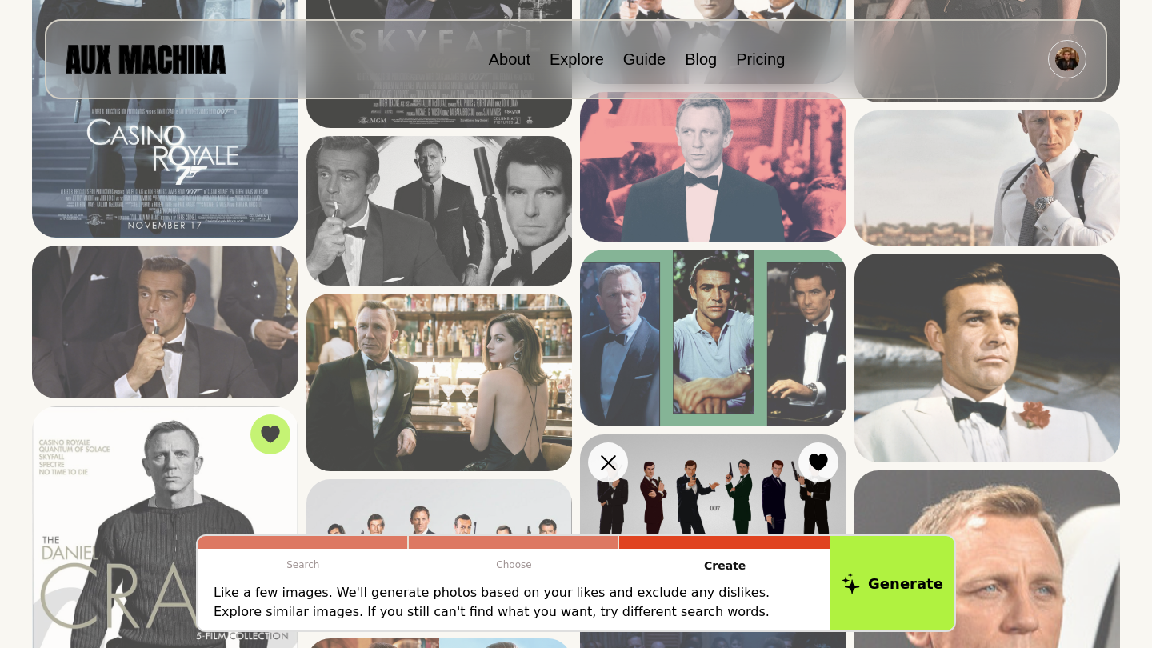
scroll to position [2215, 0]
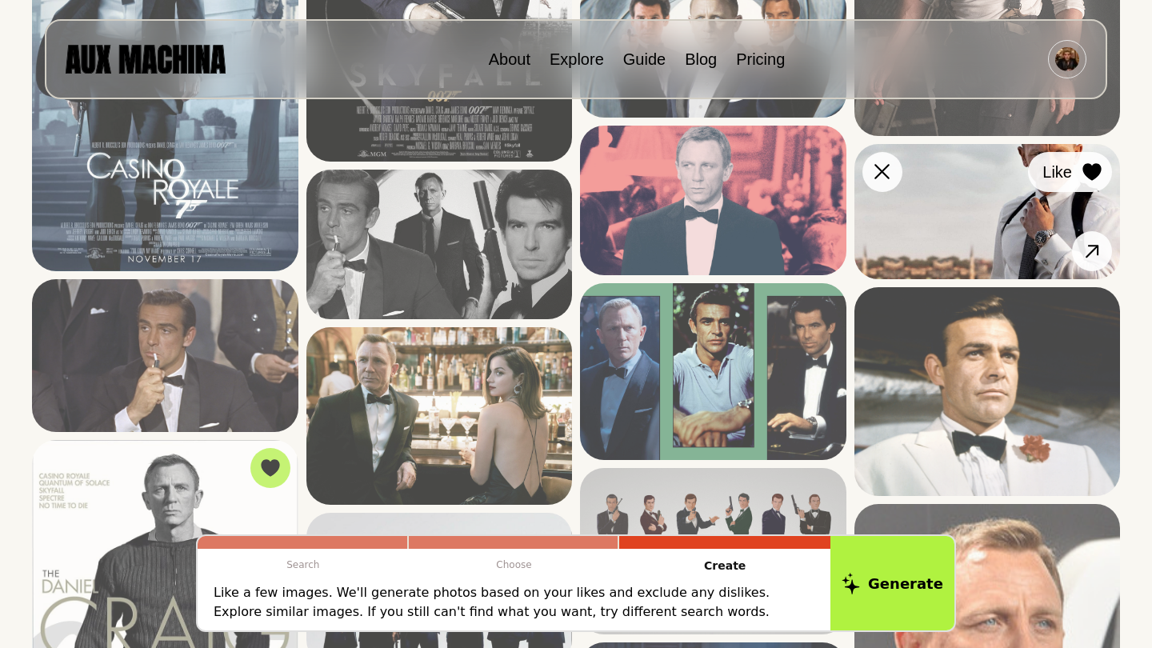
drag, startPoint x: 1090, startPoint y: 174, endPoint x: 1090, endPoint y: 187, distance: 13.6
click at [1090, 174] on icon at bounding box center [1092, 172] width 18 height 18
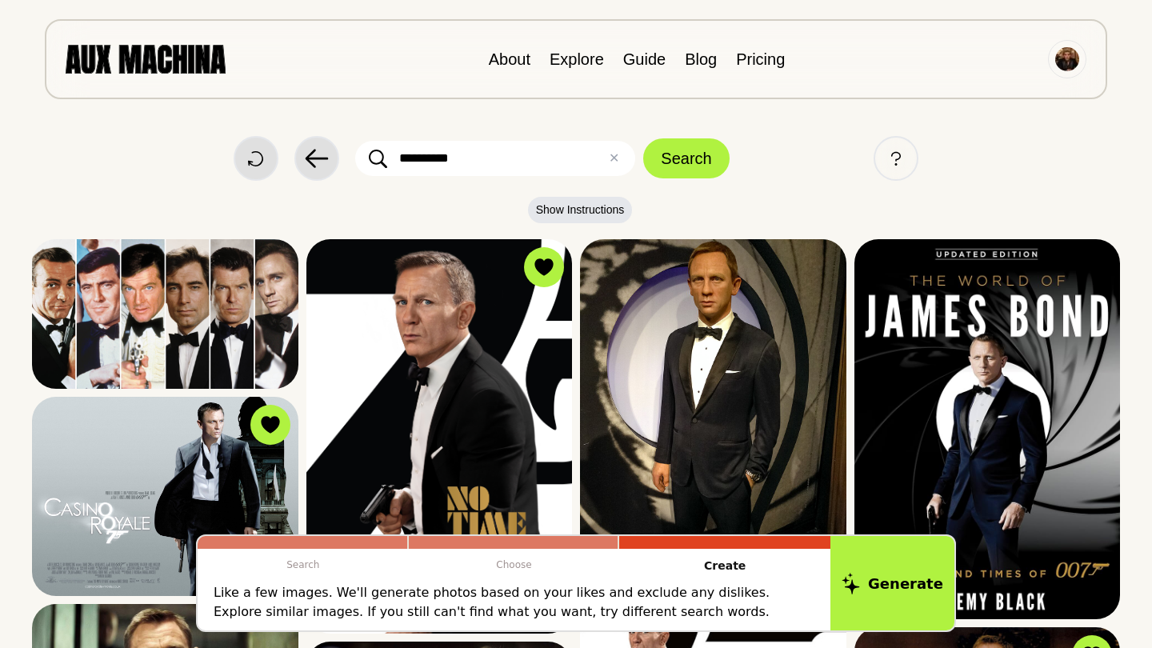
scroll to position [0, 0]
click at [486, 167] on input "**********" at bounding box center [495, 158] width 280 height 35
click at [725, 149] on button "Search" at bounding box center [686, 158] width 86 height 40
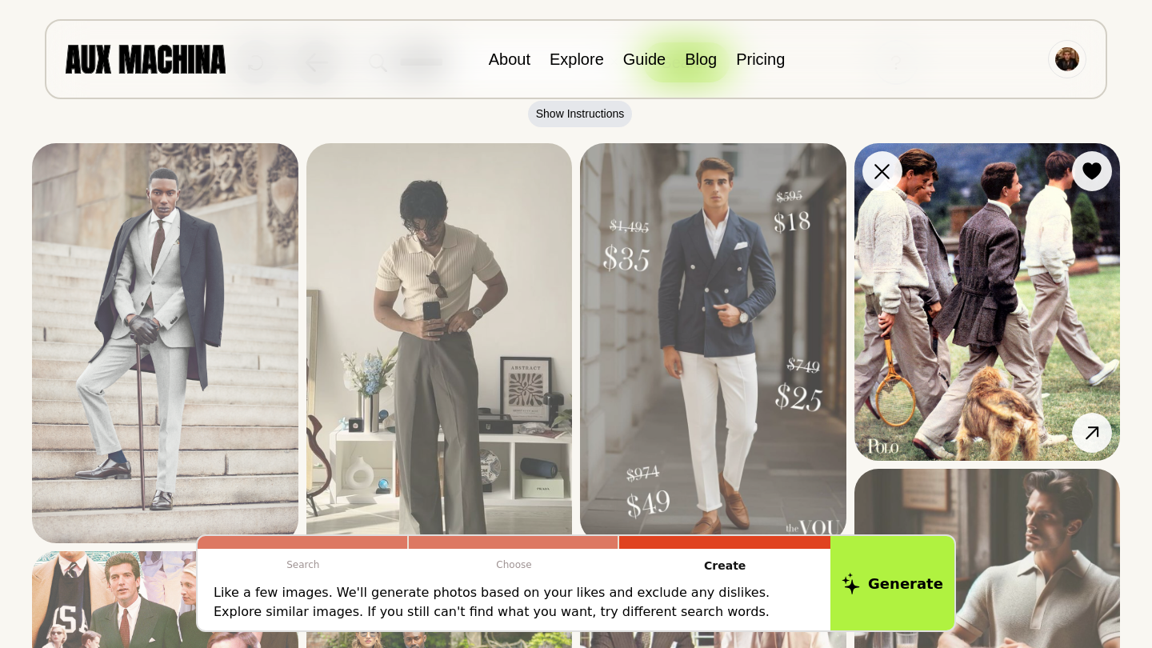
scroll to position [86, 0]
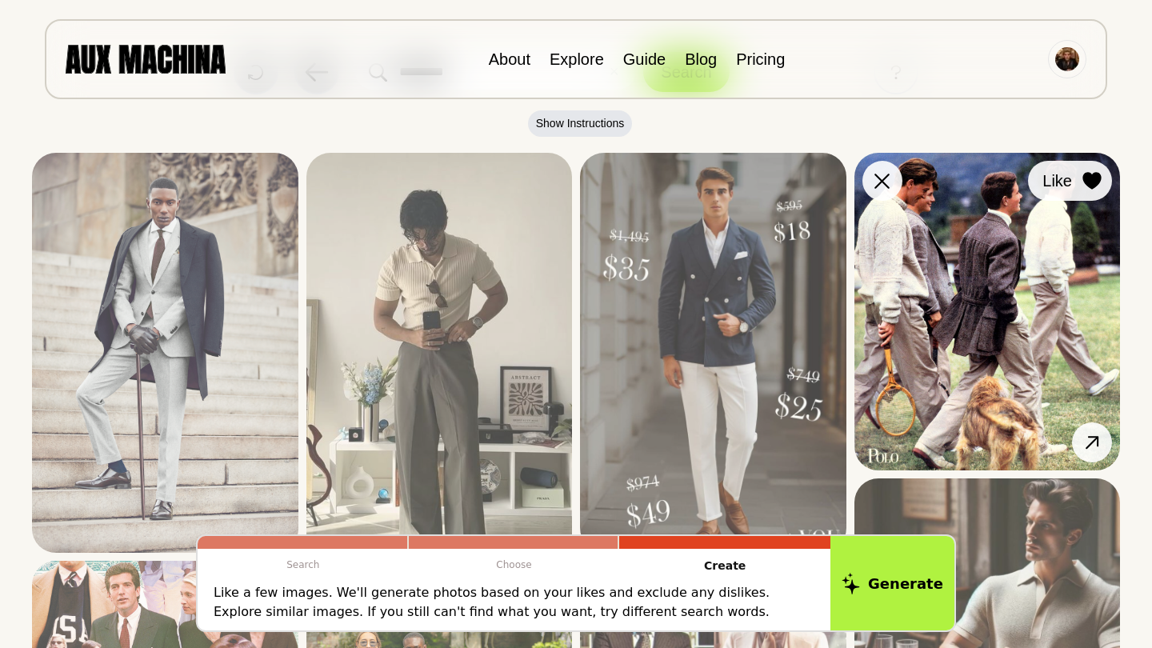
click at [1091, 178] on icon at bounding box center [1092, 181] width 18 height 18
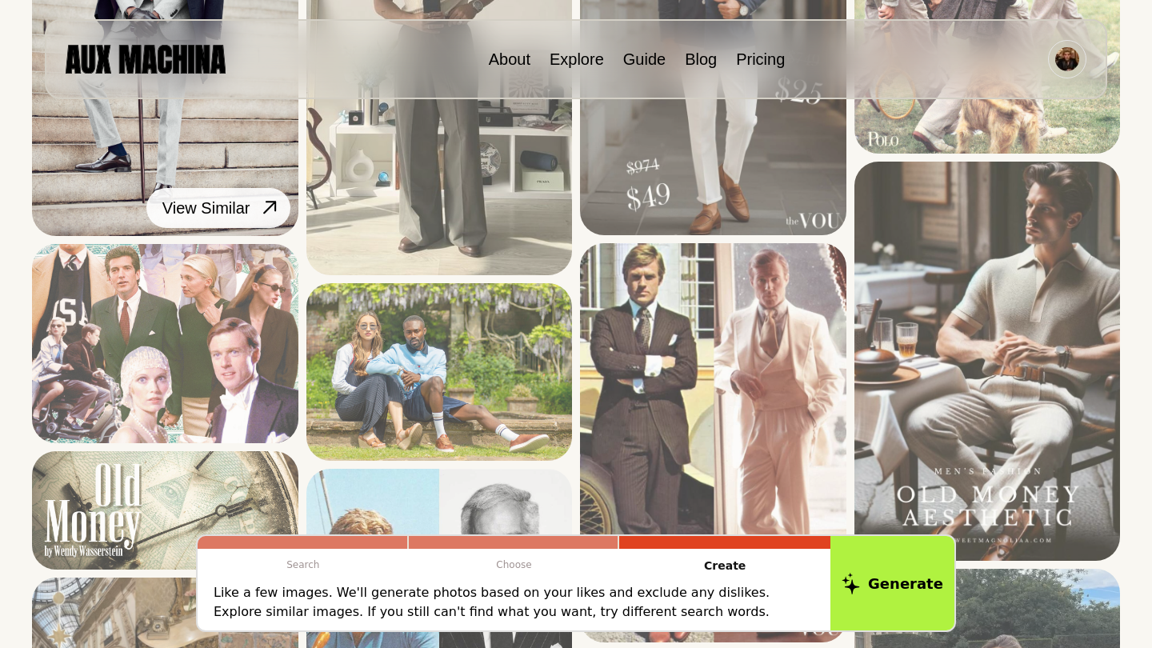
scroll to position [453, 0]
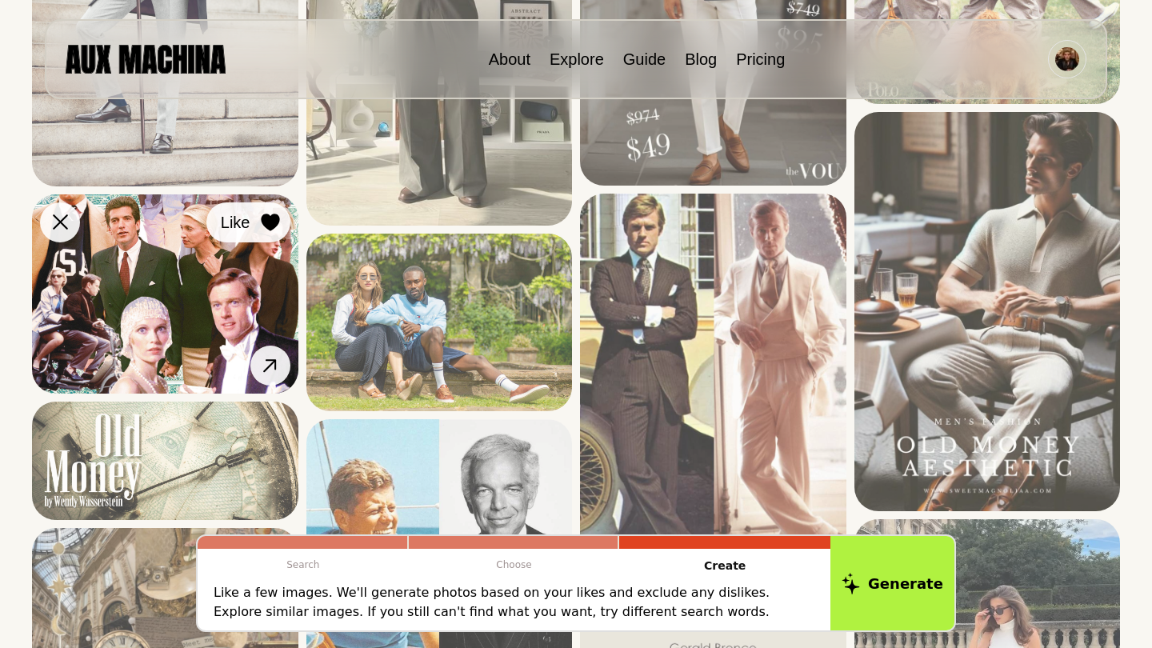
click at [268, 227] on icon at bounding box center [270, 223] width 18 height 18
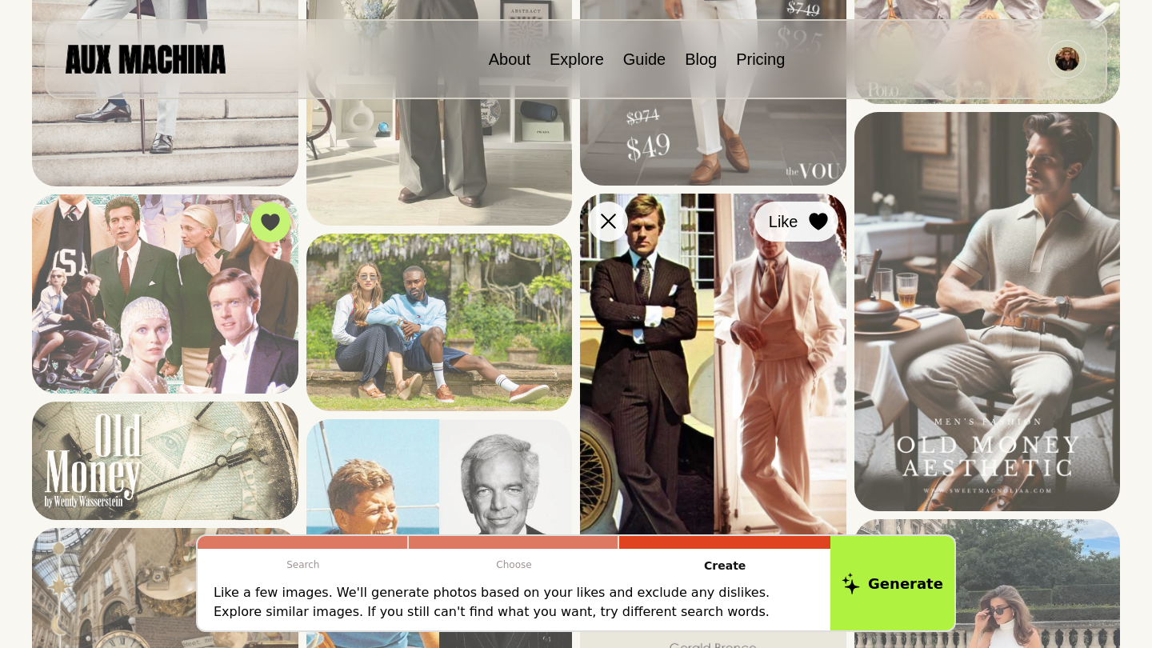
click at [822, 225] on icon at bounding box center [818, 222] width 18 height 18
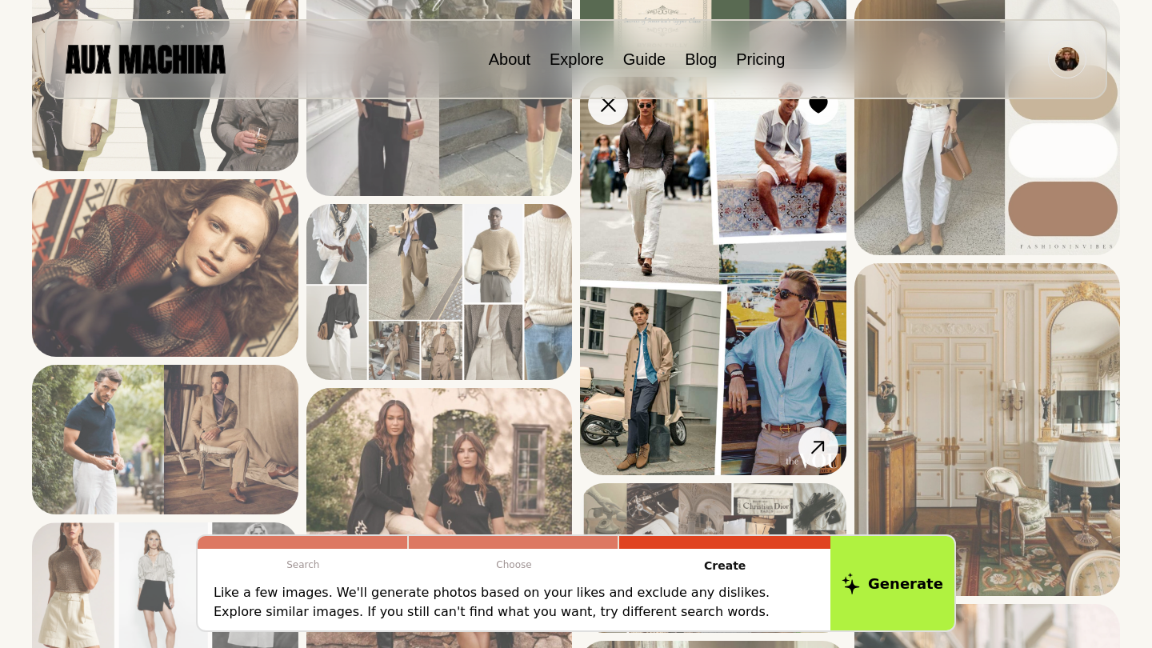
scroll to position [1523, 0]
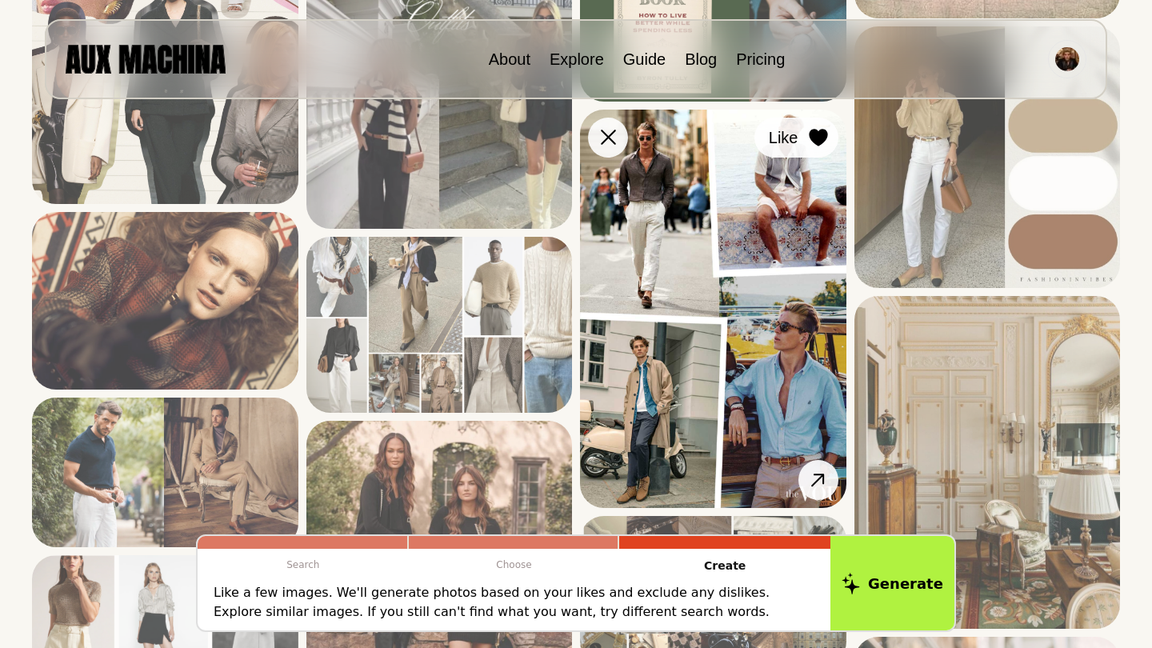
click at [824, 146] on div at bounding box center [819, 138] width 24 height 24
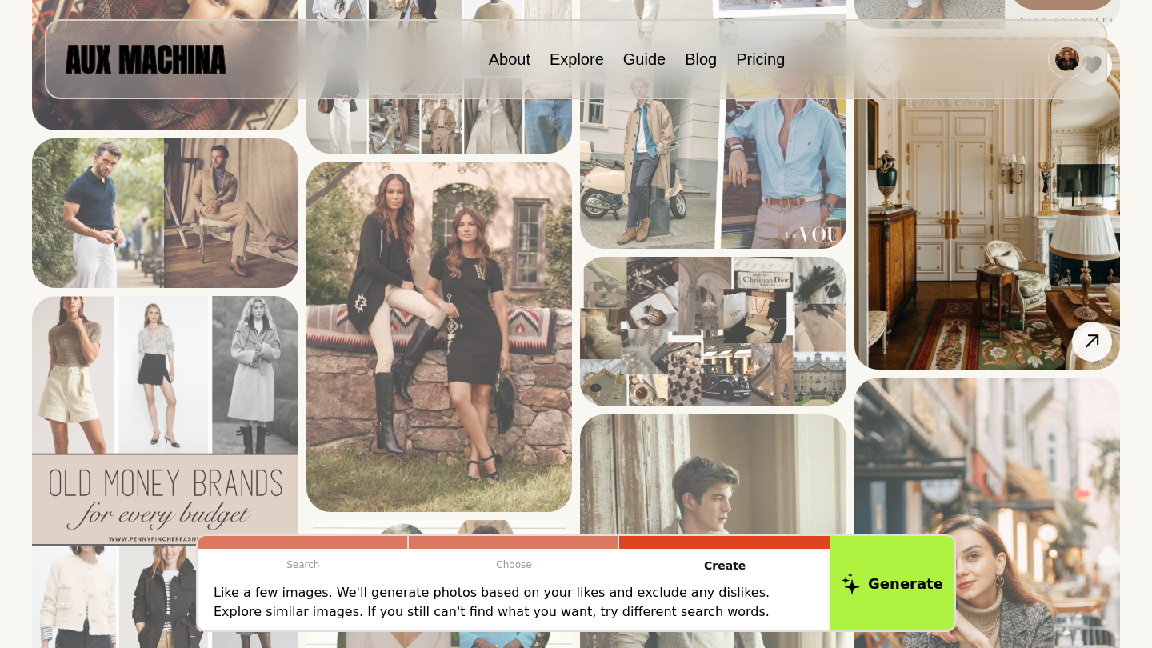
scroll to position [1732, 0]
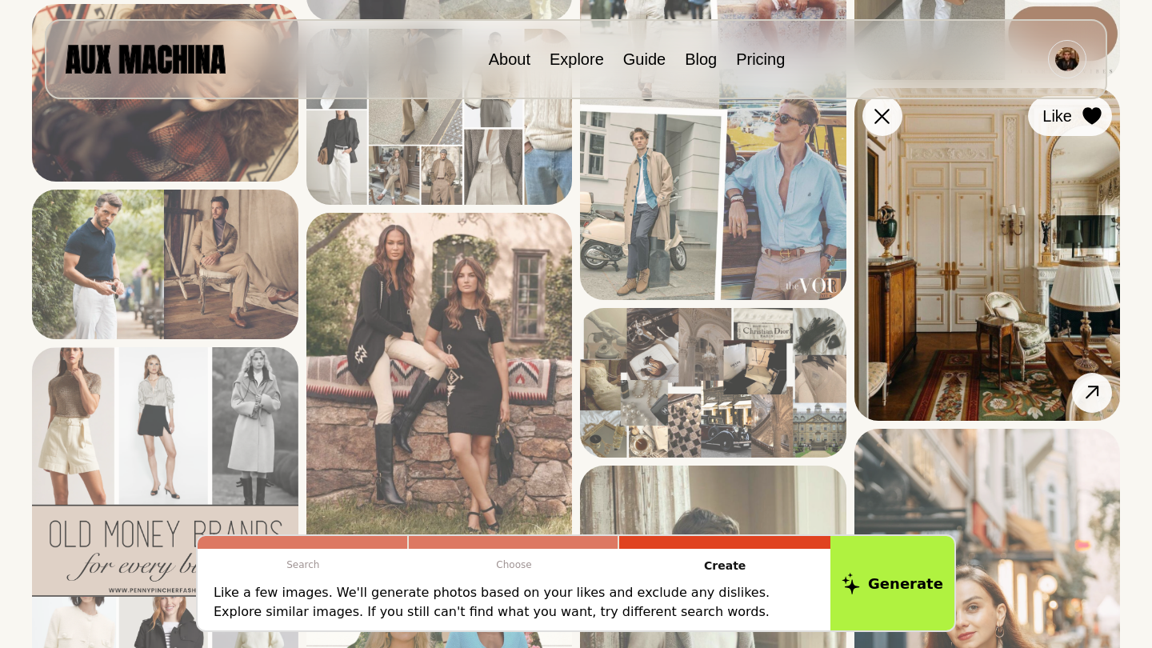
click at [1095, 119] on icon at bounding box center [1092, 116] width 18 height 18
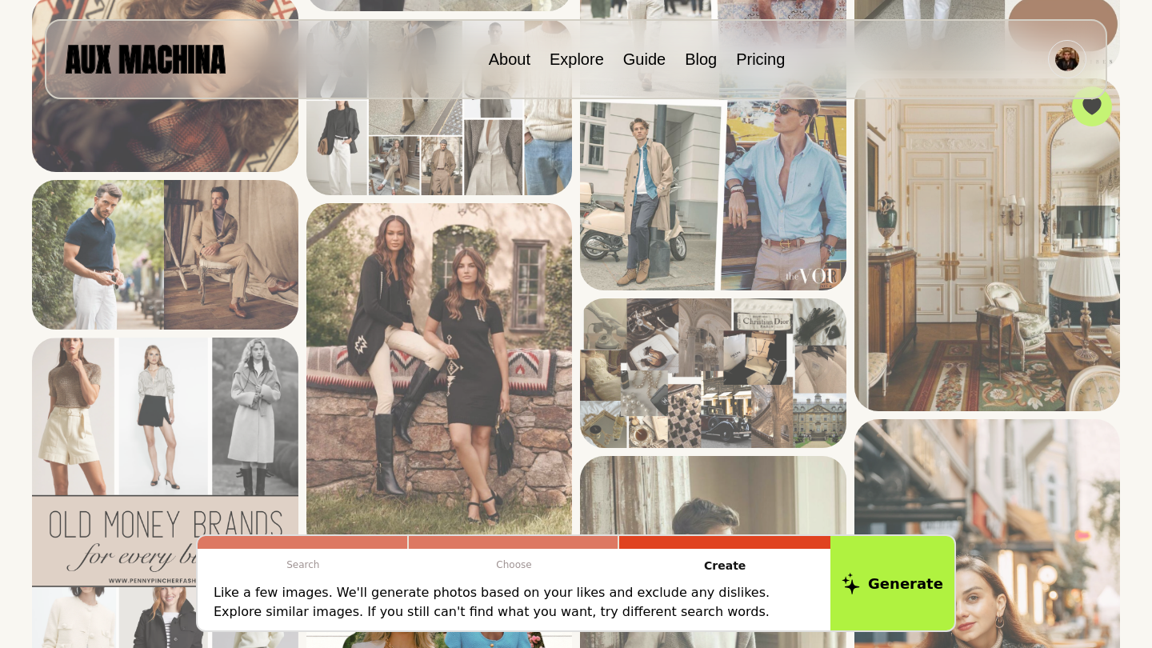
scroll to position [1635, 0]
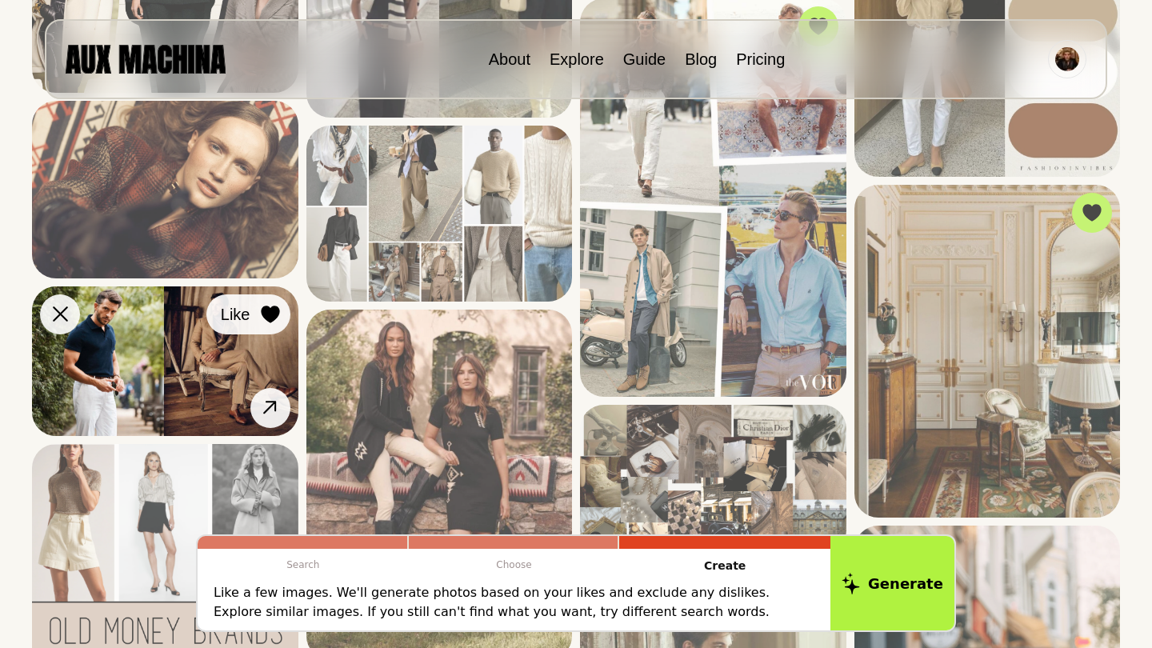
click at [267, 324] on div at bounding box center [270, 314] width 24 height 24
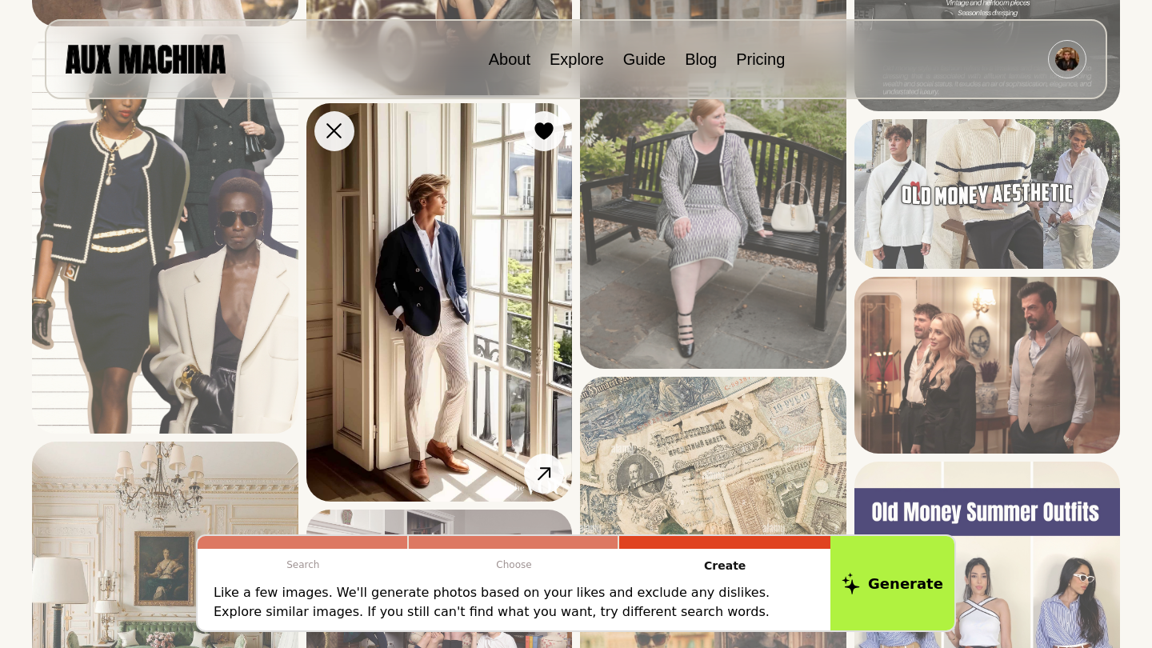
scroll to position [2746, 0]
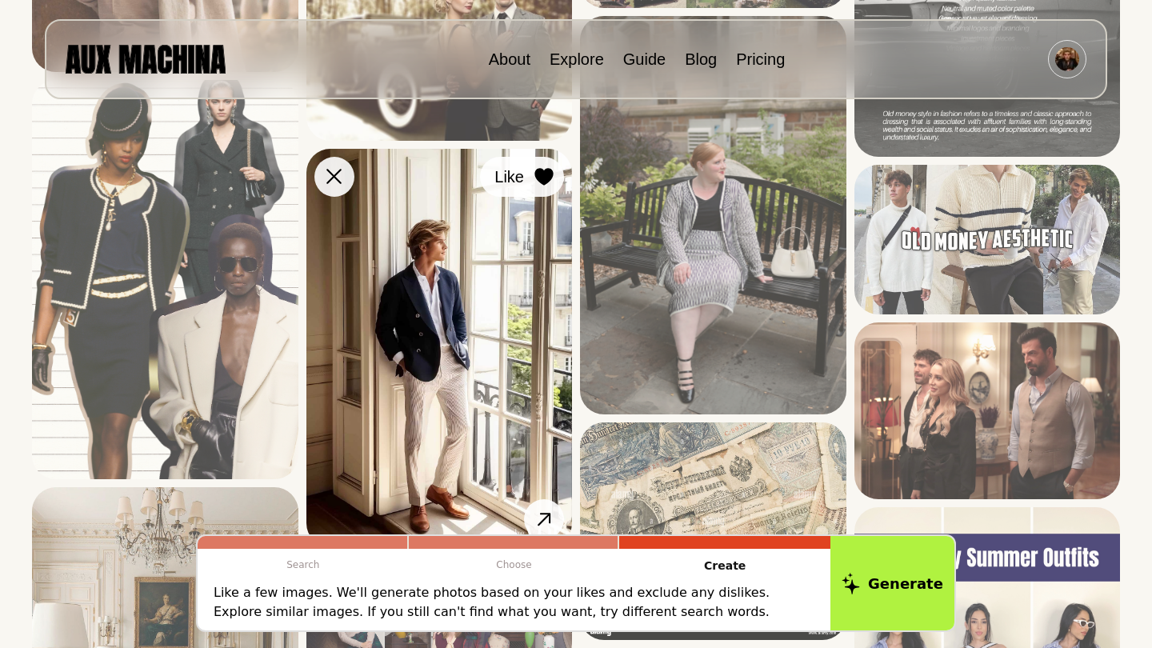
click at [547, 170] on icon at bounding box center [543, 177] width 18 height 18
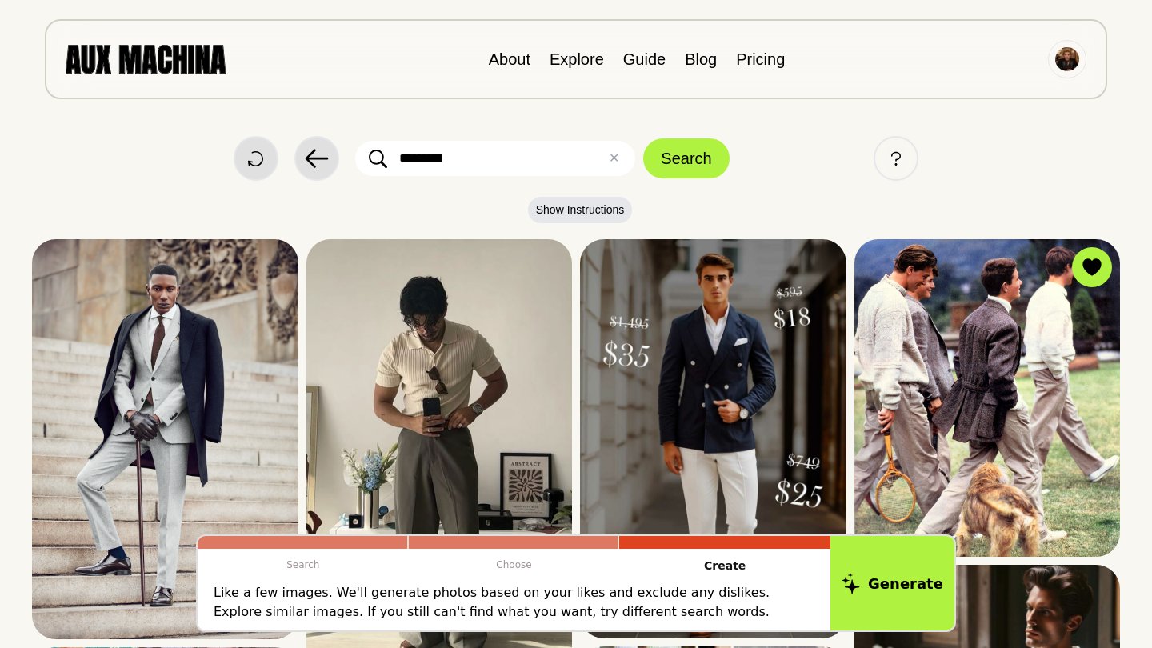
scroll to position [0, 0]
click at [460, 153] on input "*********" at bounding box center [495, 158] width 280 height 35
type input "**********"
click at [687, 158] on button "Search" at bounding box center [686, 158] width 86 height 40
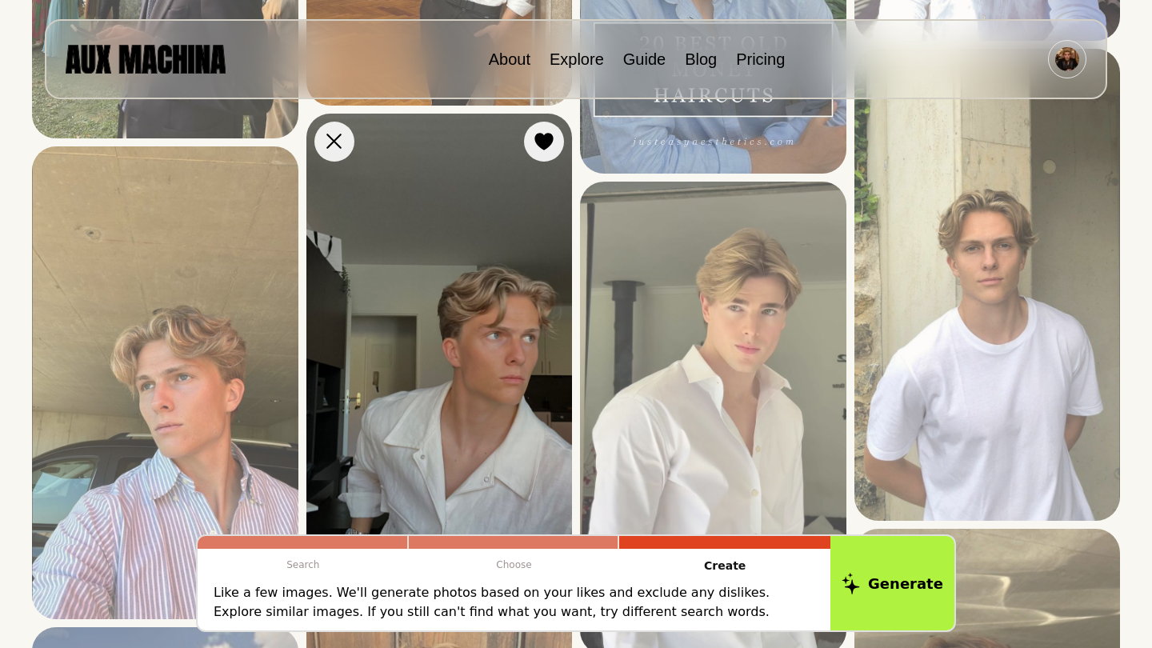
scroll to position [516, 0]
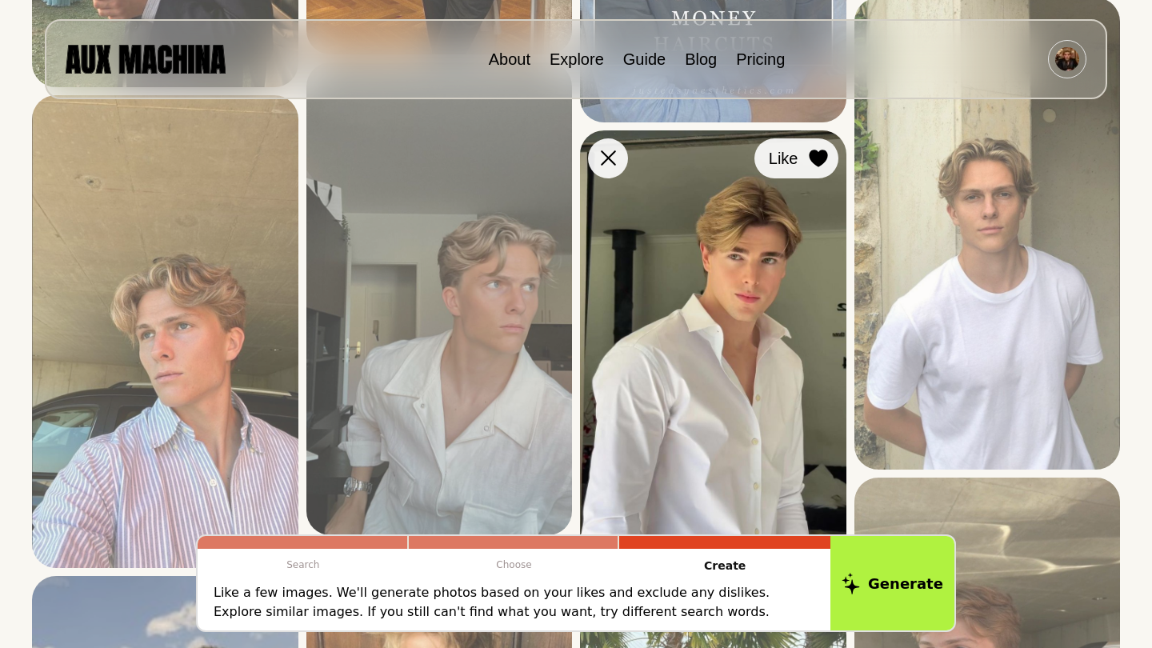
click at [819, 161] on icon at bounding box center [818, 159] width 18 height 18
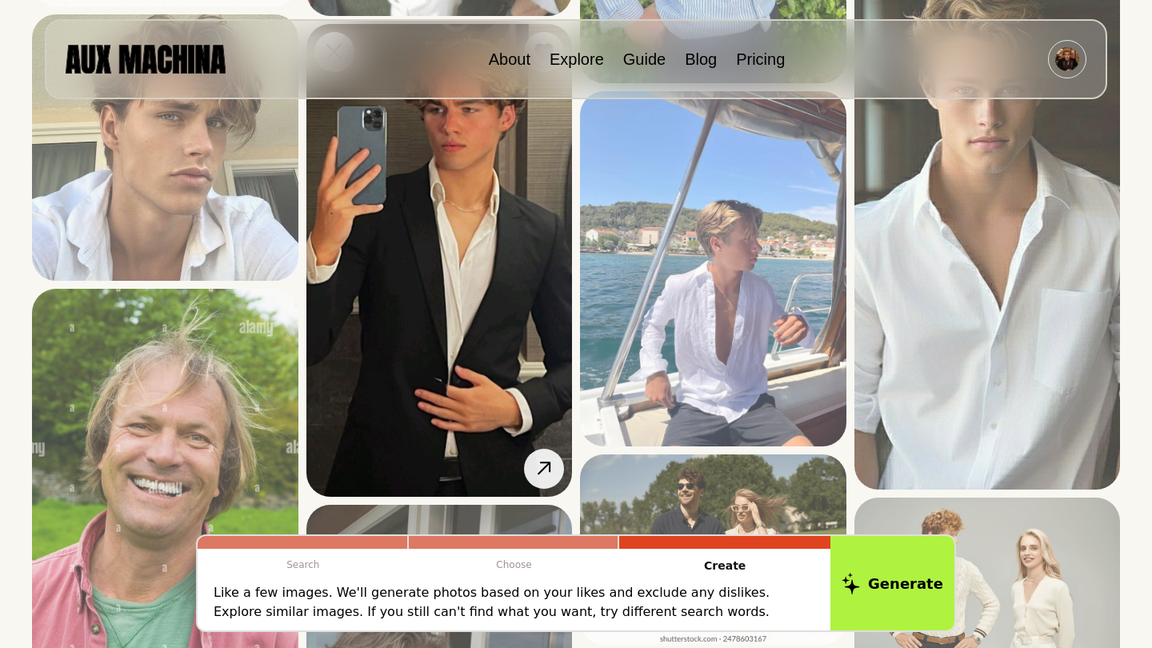
scroll to position [1351, 0]
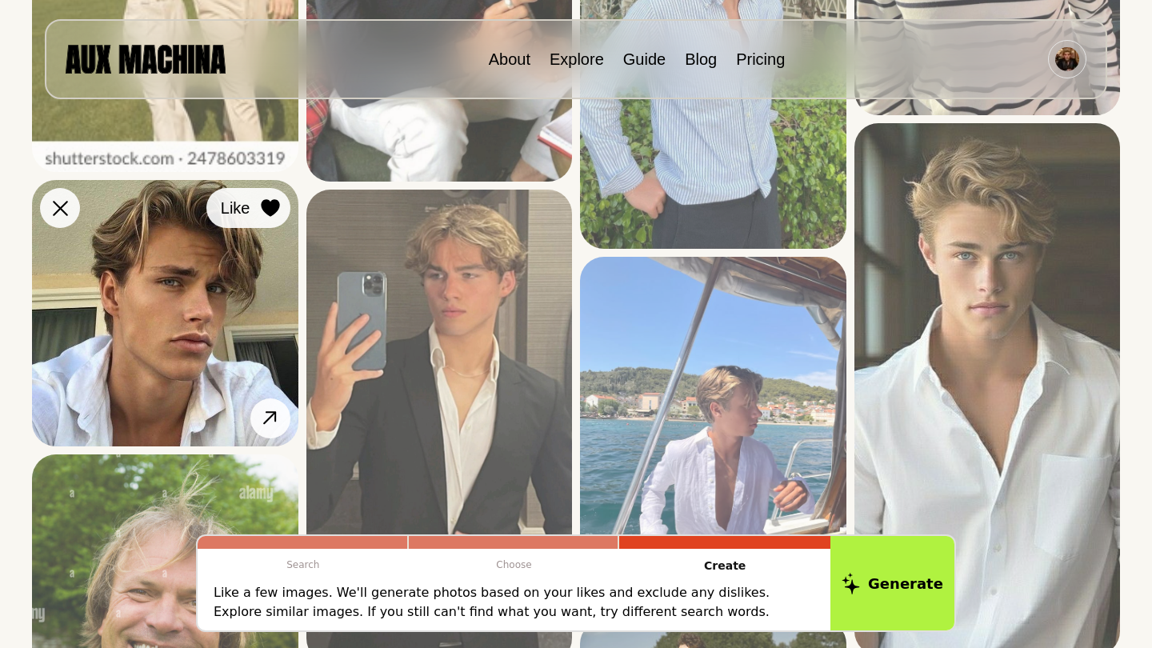
click at [273, 202] on icon at bounding box center [270, 208] width 18 height 18
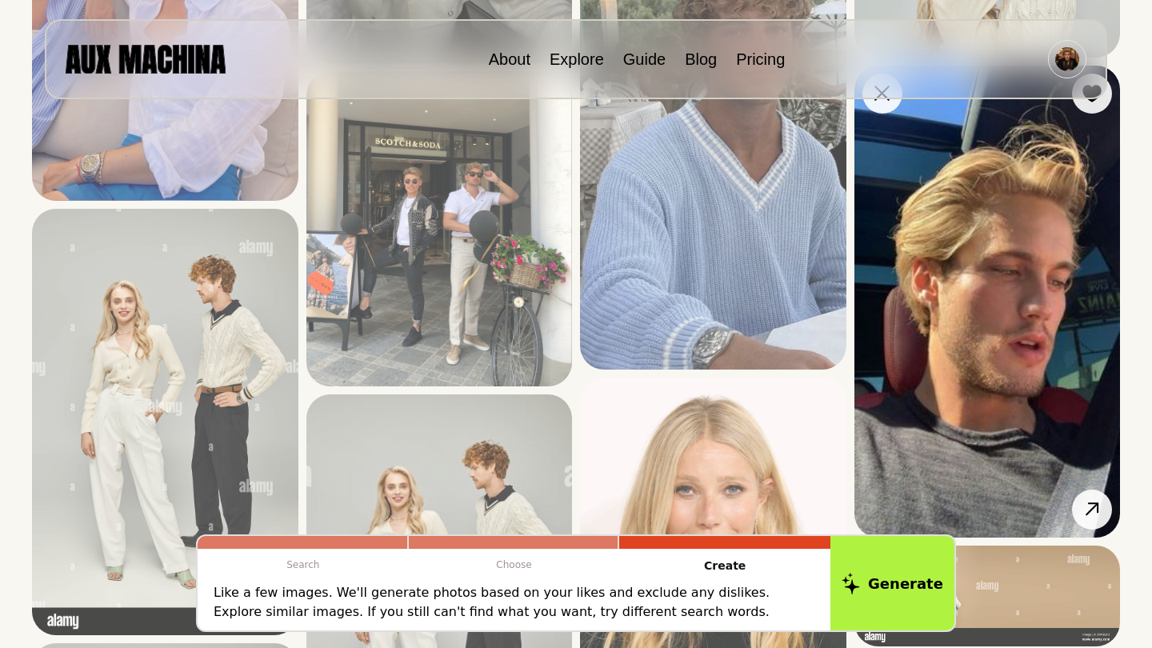
scroll to position [2284, 0]
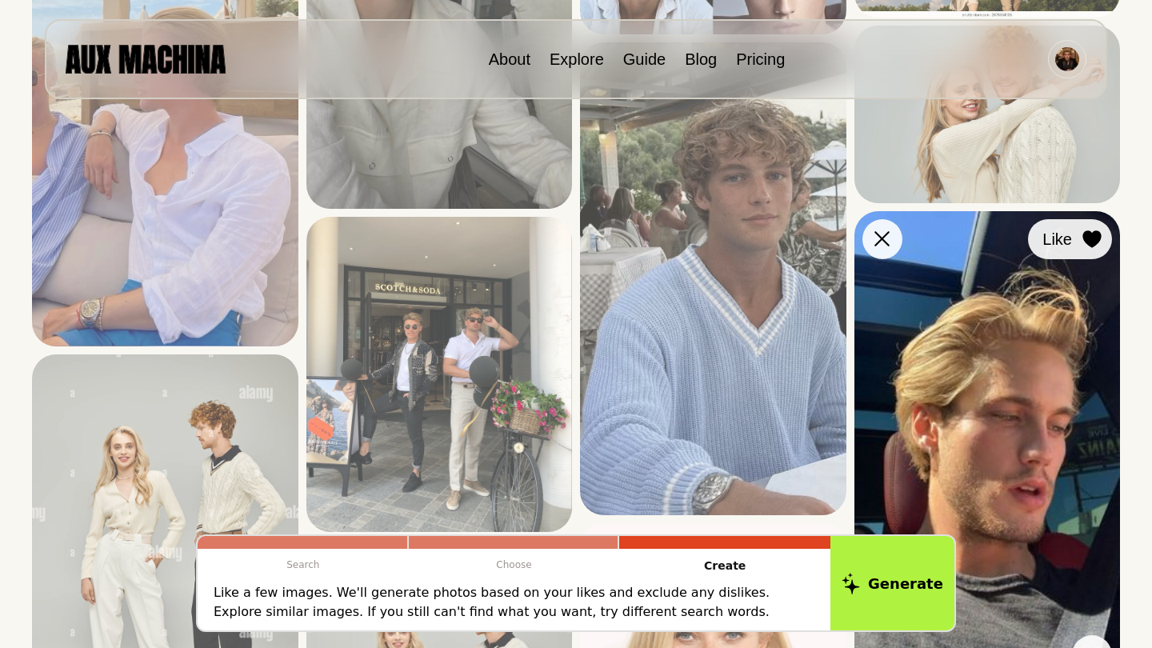
click at [1098, 227] on div at bounding box center [1092, 239] width 24 height 24
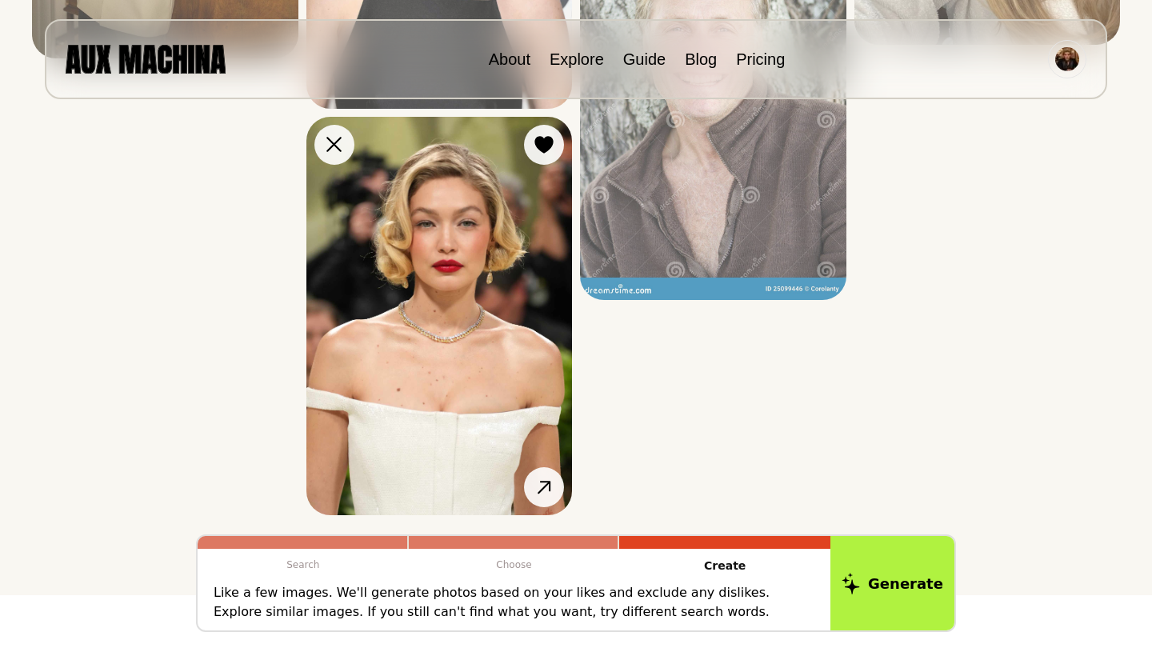
scroll to position [5002, 0]
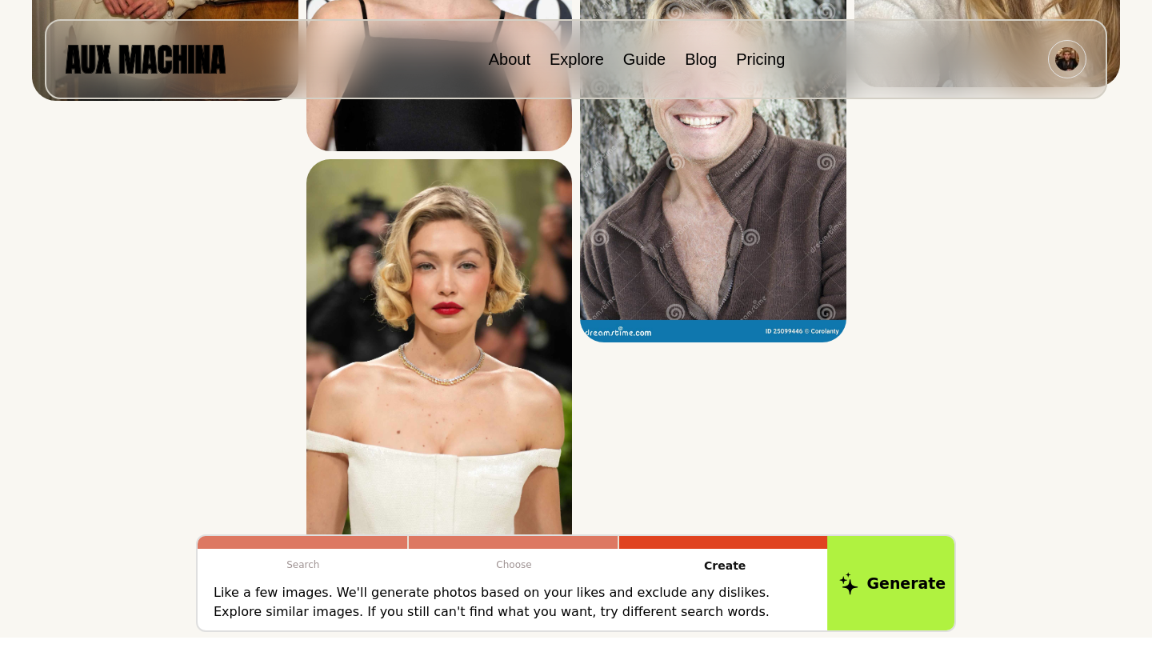
click at [908, 598] on button "Generate" at bounding box center [892, 583] width 130 height 99
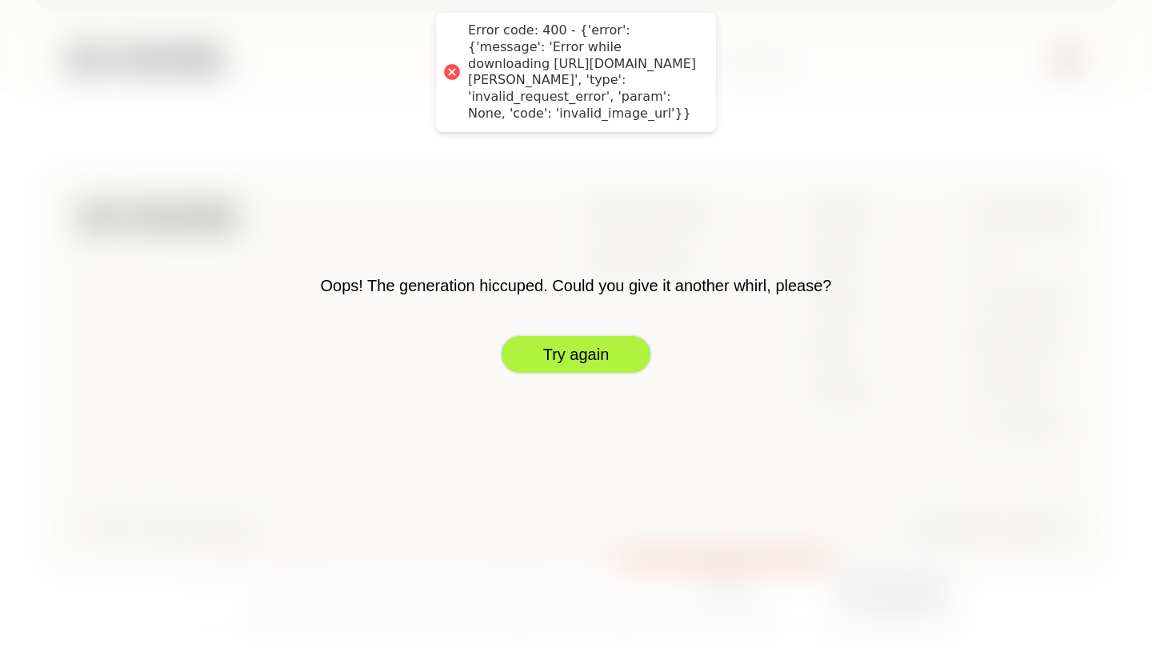
click at [590, 366] on button "Try again" at bounding box center [576, 354] width 152 height 40
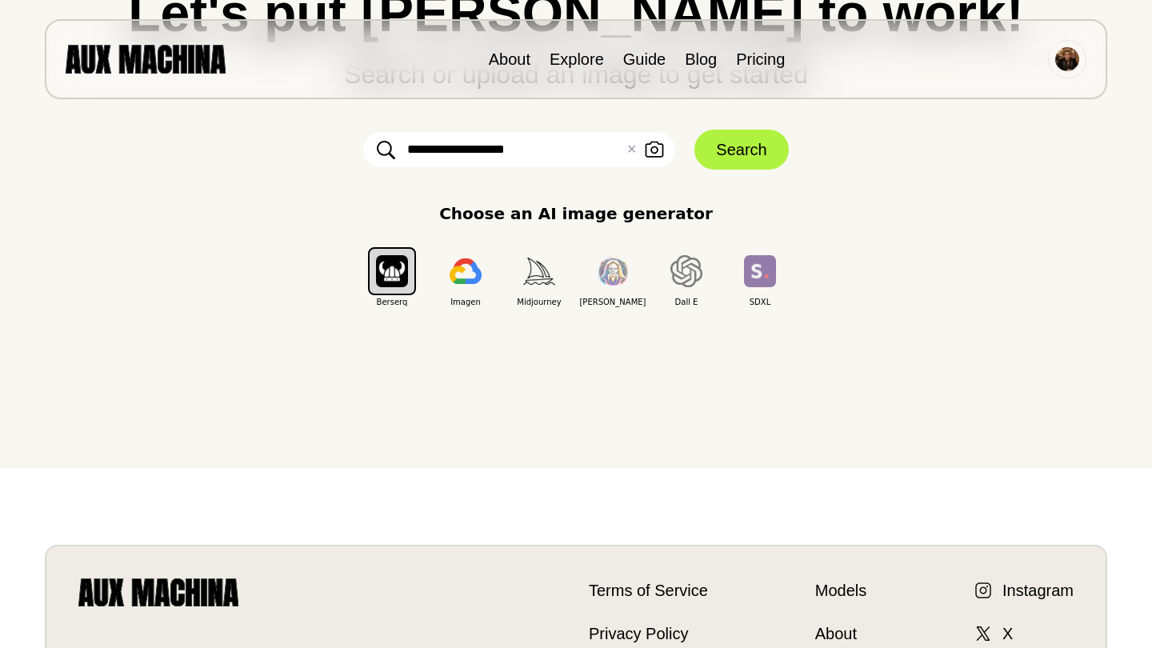
scroll to position [176, 0]
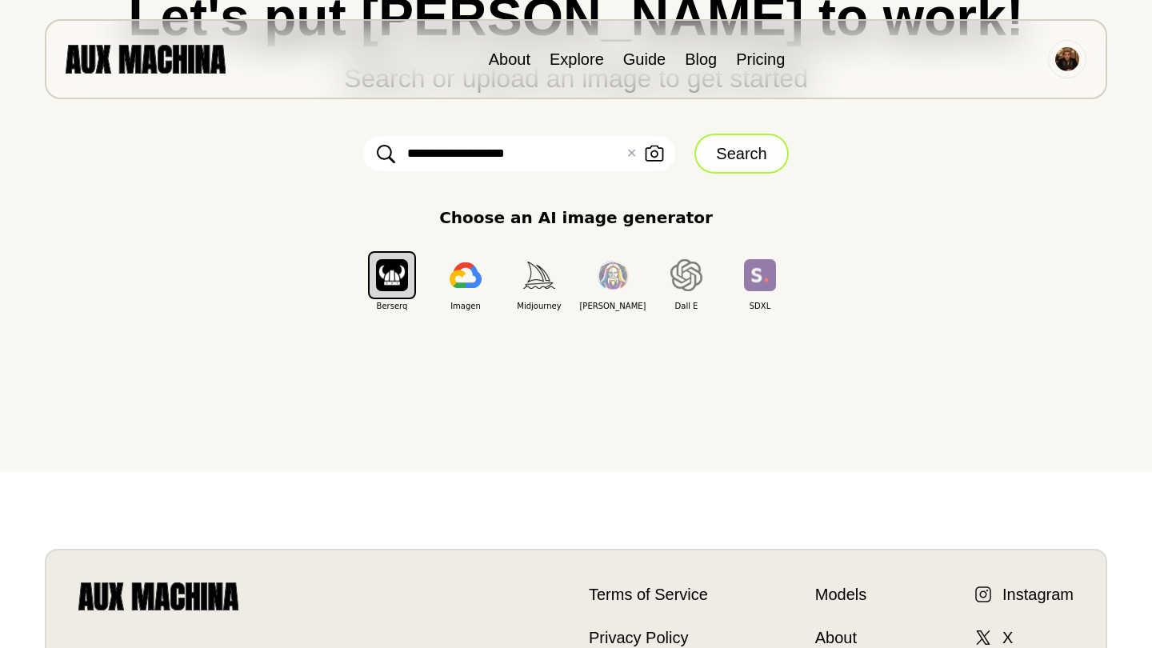
click at [728, 173] on button "Search" at bounding box center [742, 154] width 94 height 40
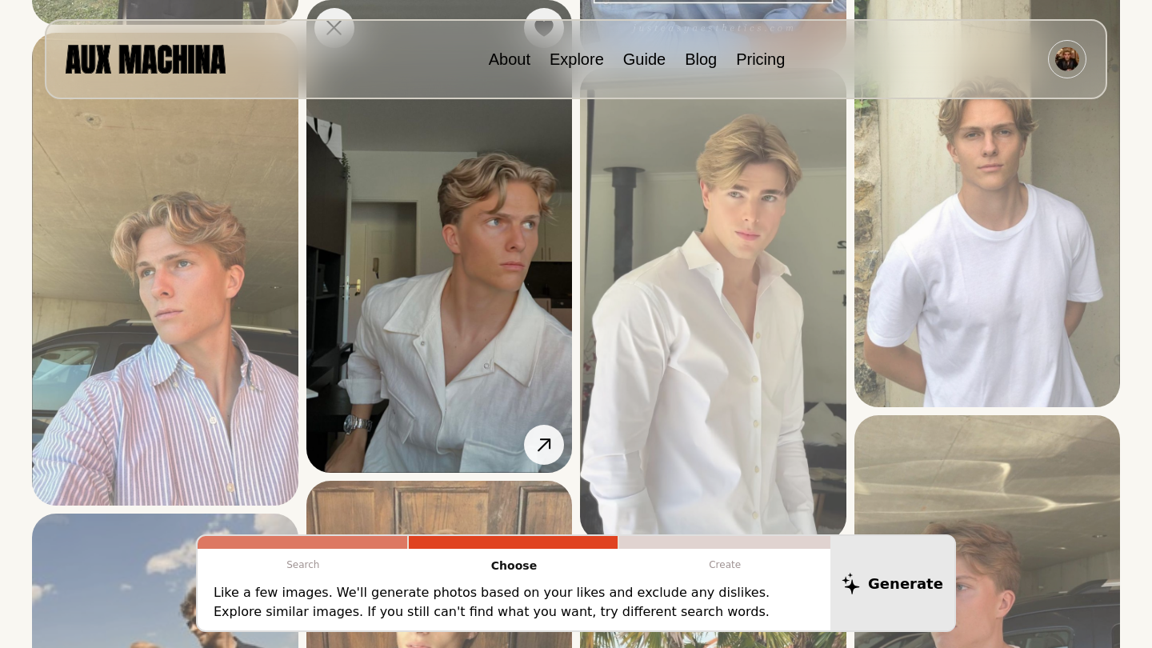
scroll to position [467, 0]
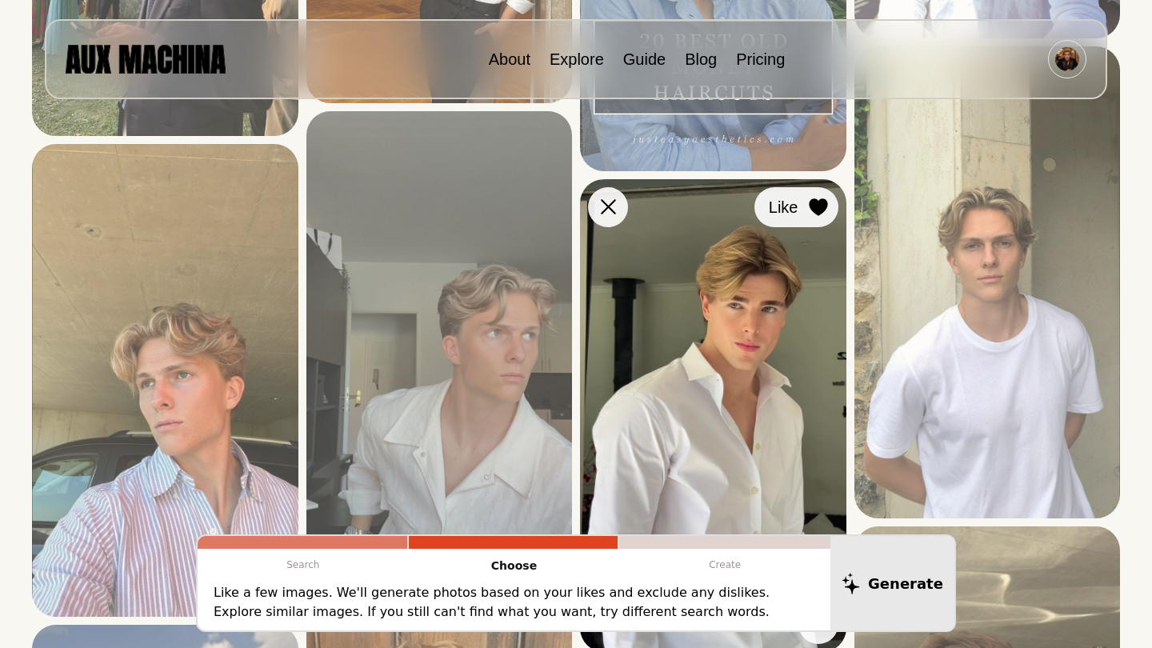
click at [803, 214] on button "Like" at bounding box center [797, 207] width 84 height 40
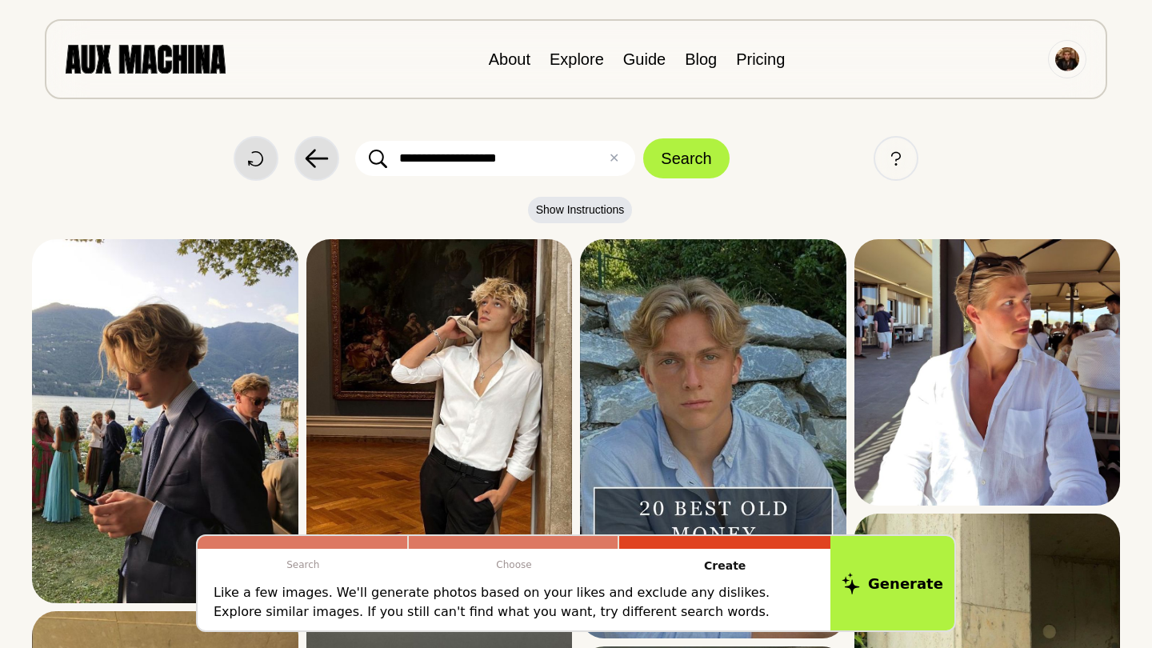
scroll to position [0, 0]
click at [576, 166] on input "**********" at bounding box center [495, 158] width 280 height 35
type input "*"
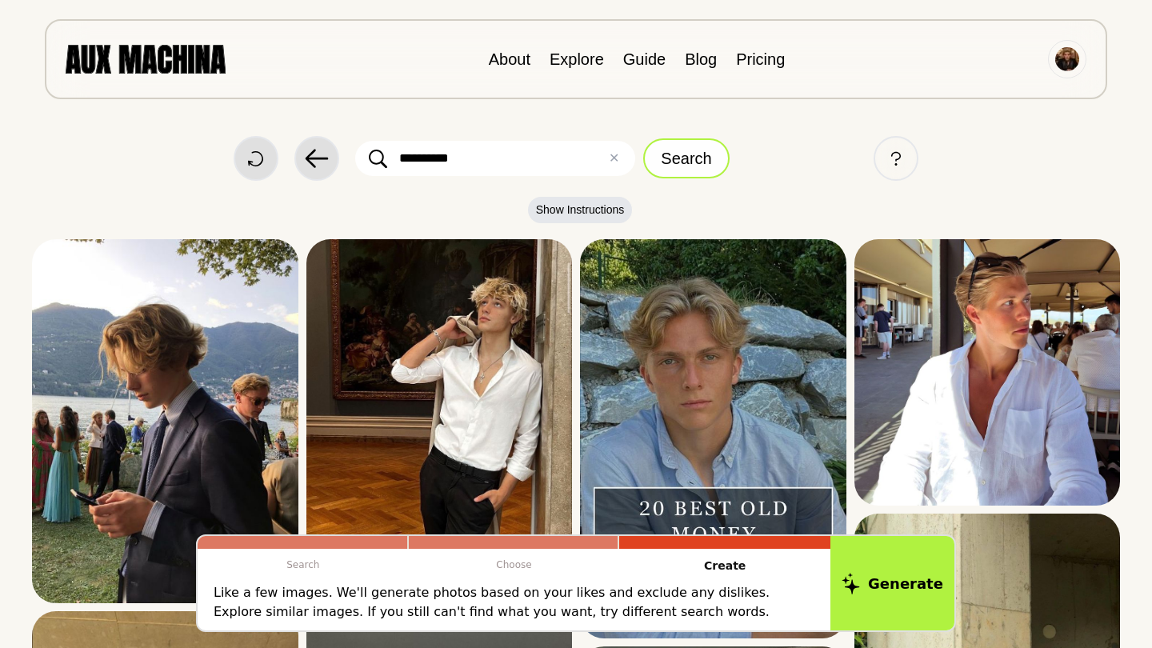
type input "**********"
drag, startPoint x: 675, startPoint y: 172, endPoint x: 690, endPoint y: 166, distance: 16.5
click at [690, 166] on button "Search" at bounding box center [686, 158] width 86 height 40
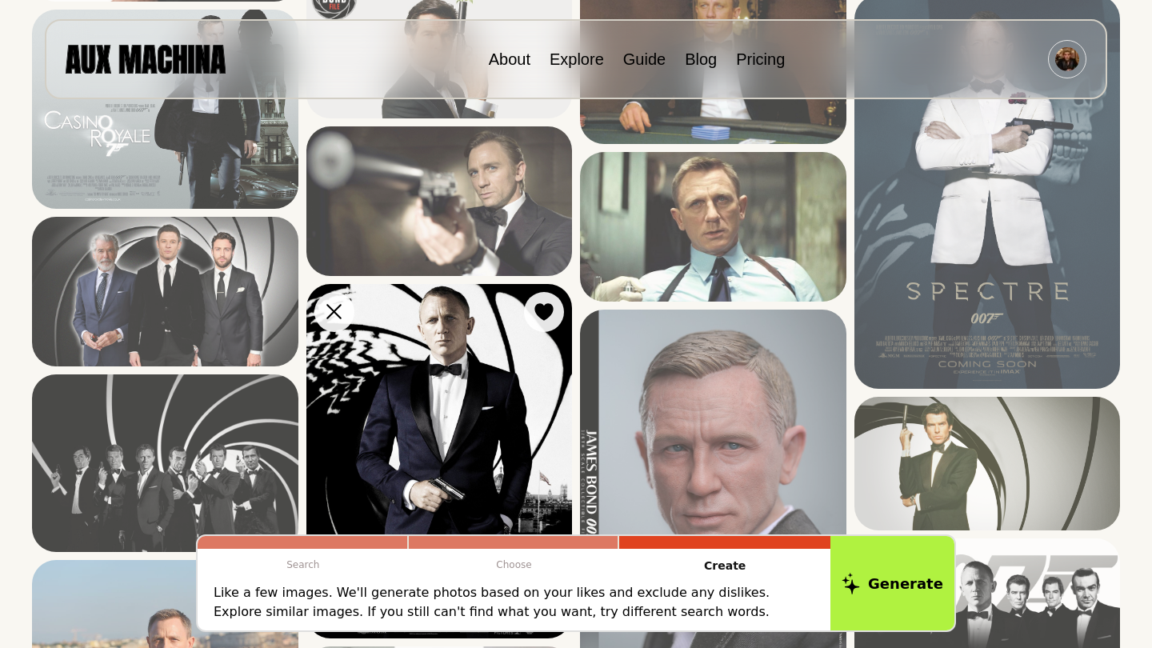
scroll to position [254, 0]
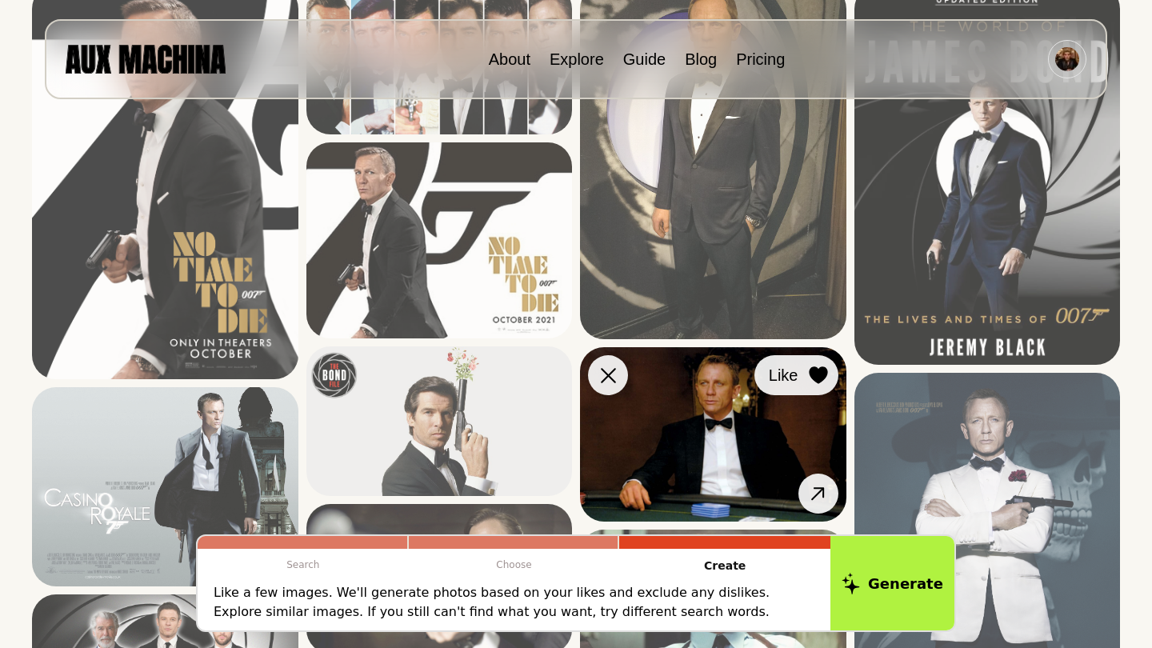
click at [809, 381] on icon at bounding box center [818, 375] width 19 height 18
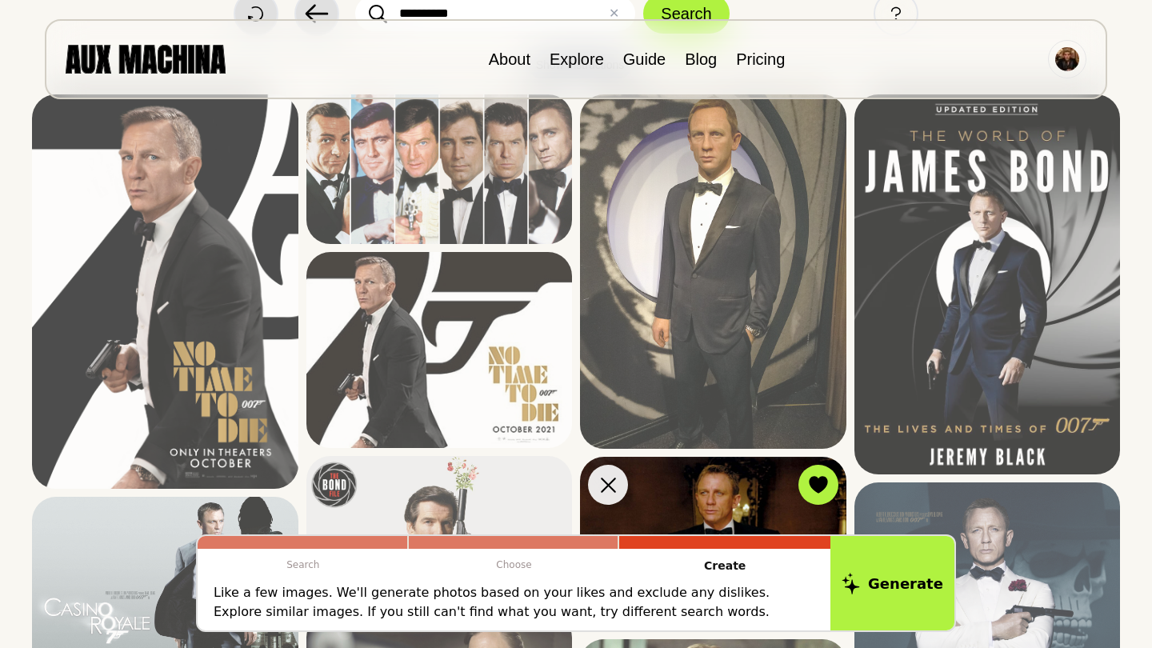
scroll to position [84, 0]
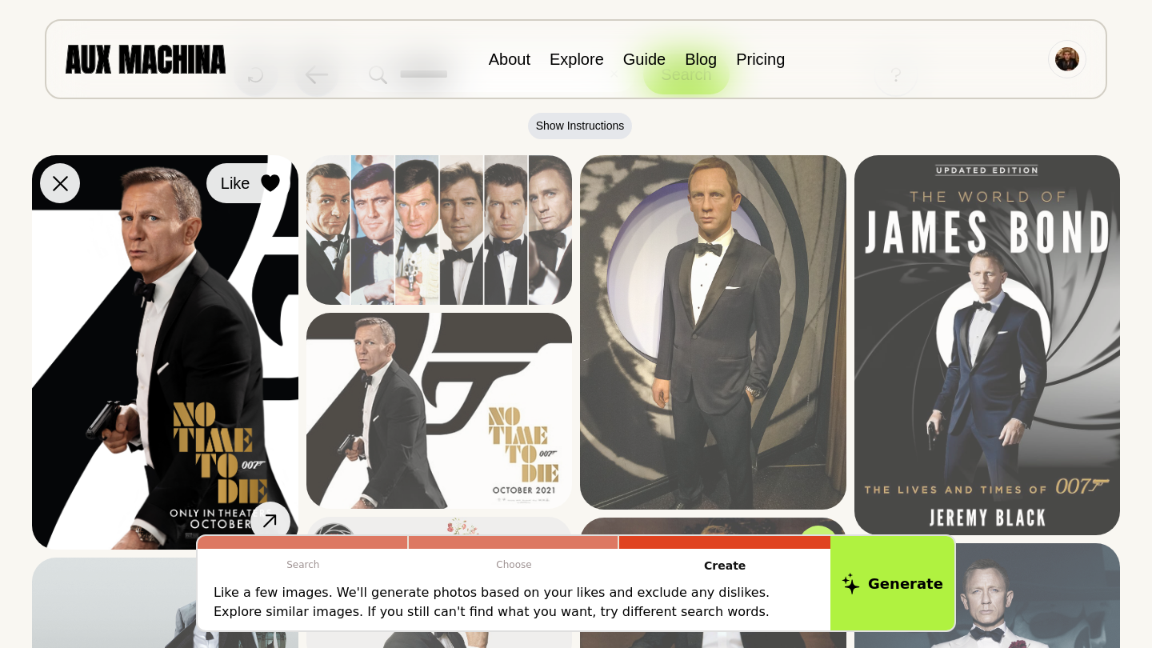
click at [274, 191] on icon at bounding box center [270, 183] width 19 height 18
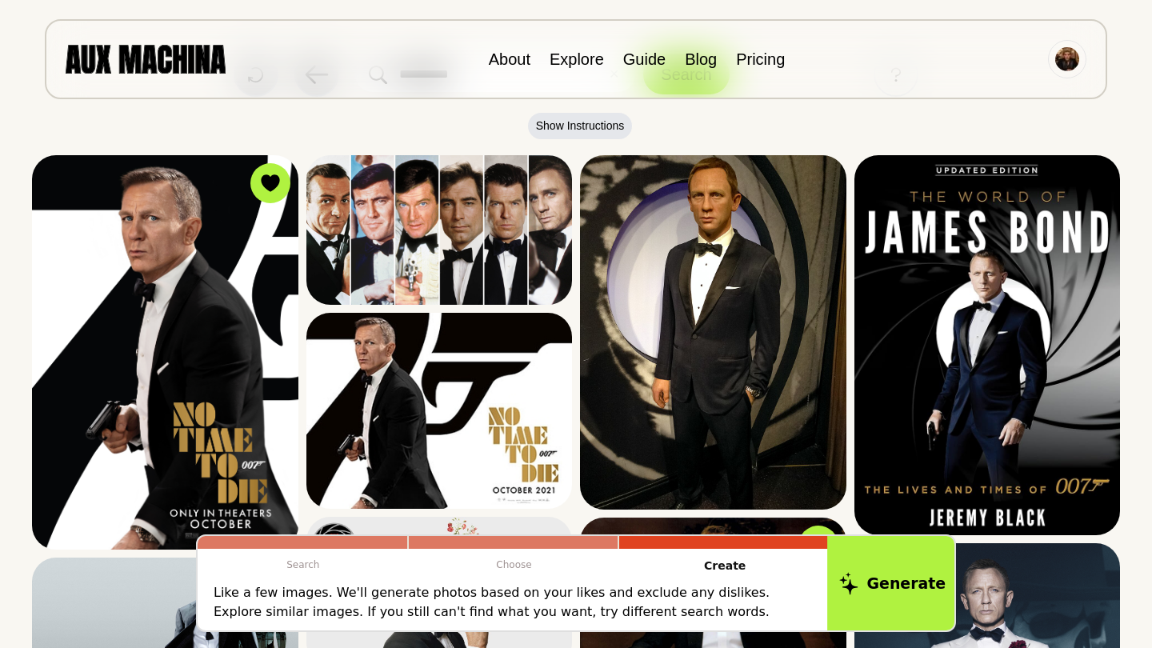
click at [880, 591] on button "Generate" at bounding box center [892, 583] width 130 height 99
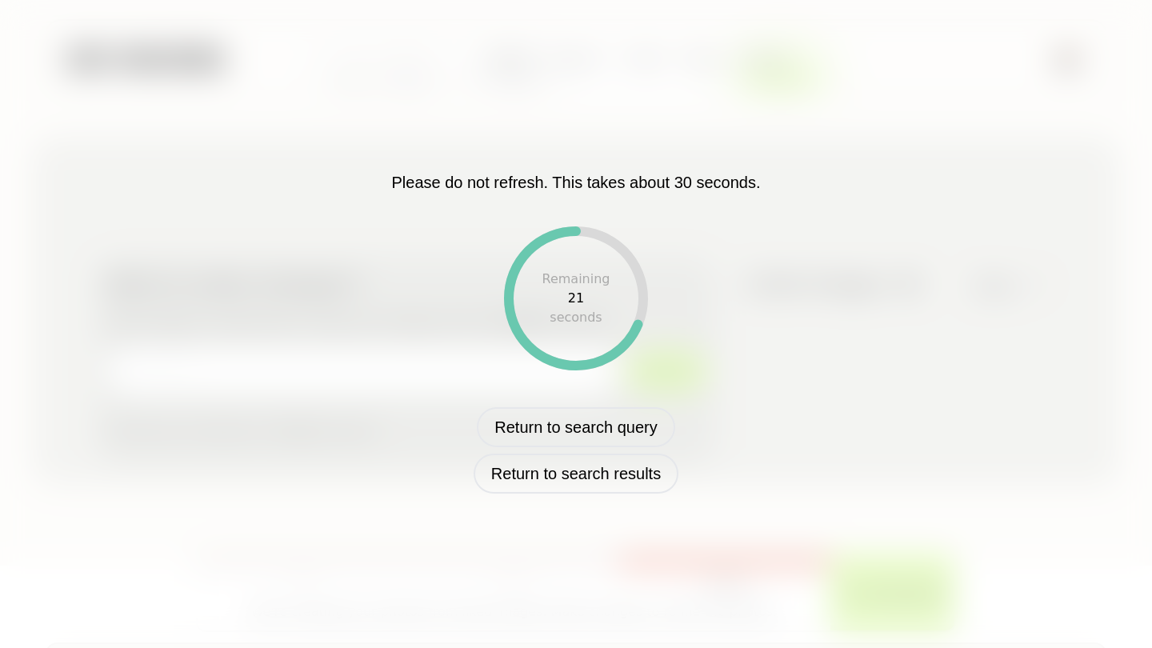
click at [788, 647] on div "Please do not refresh. This takes about 30 seconds. Remaining 21 seconds Return…" at bounding box center [576, 324] width 1152 height 648
click at [788, 647] on div "Please do not refresh. This takes about 30 seconds. Remaining 20 seconds Return…" at bounding box center [576, 324] width 1152 height 648
click at [788, 647] on div "Please do not refresh. This takes about 30 seconds. Remaining 11 seconds Return…" at bounding box center [576, 324] width 1152 height 648
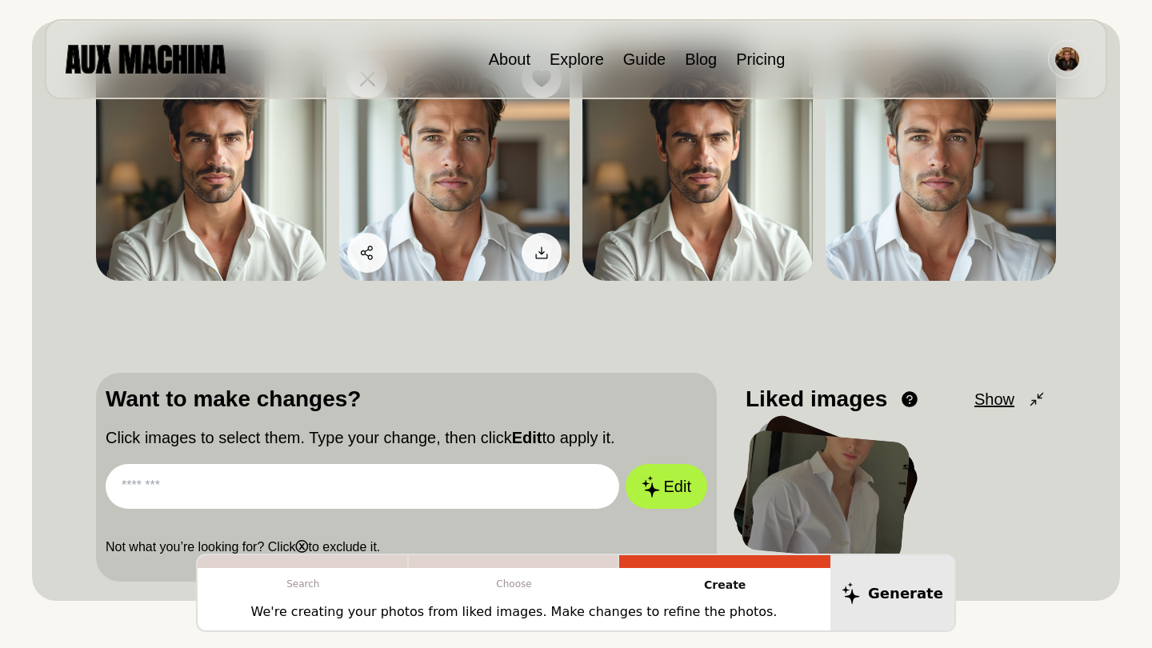
scroll to position [343, 0]
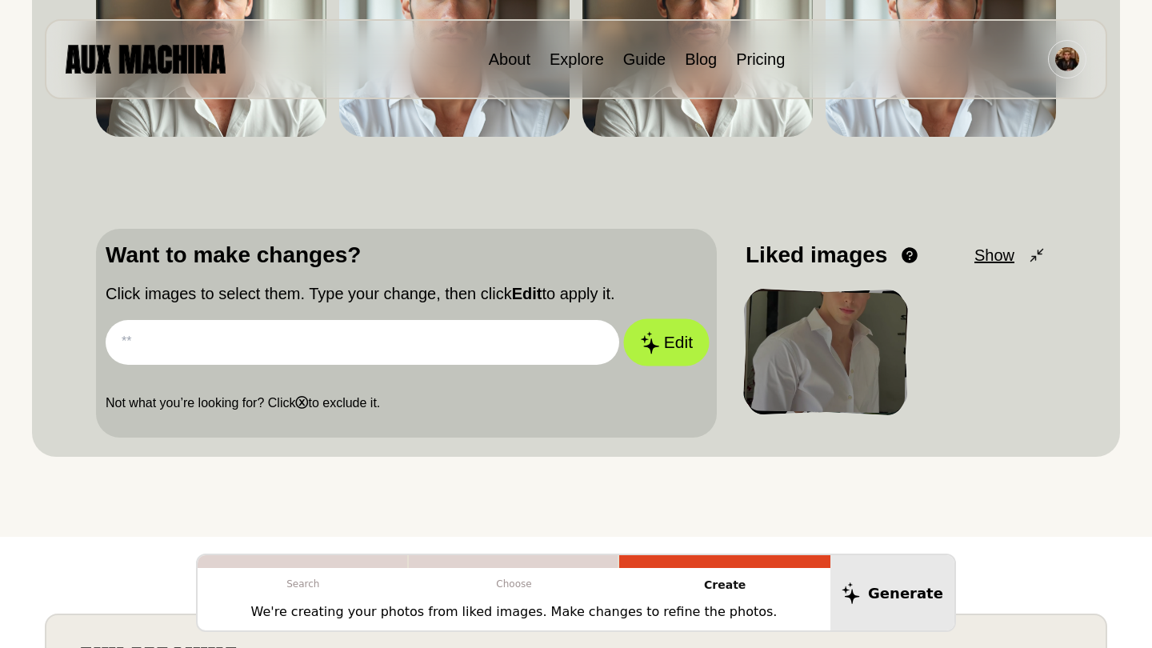
click at [653, 352] on icon at bounding box center [649, 342] width 19 height 22
type input "****"
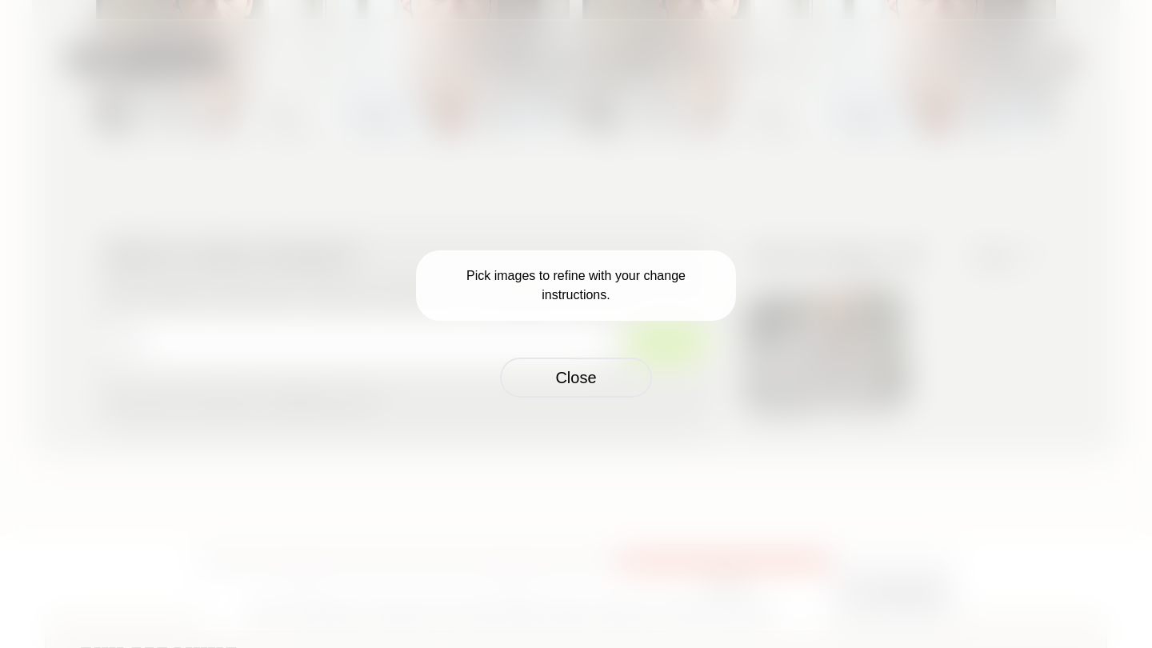
click at [639, 320] on div "Pick images to refine with your change instructions. Close" at bounding box center [576, 323] width 320 height 147
click at [621, 301] on p "Pick images to refine with your change instructions." at bounding box center [576, 285] width 320 height 70
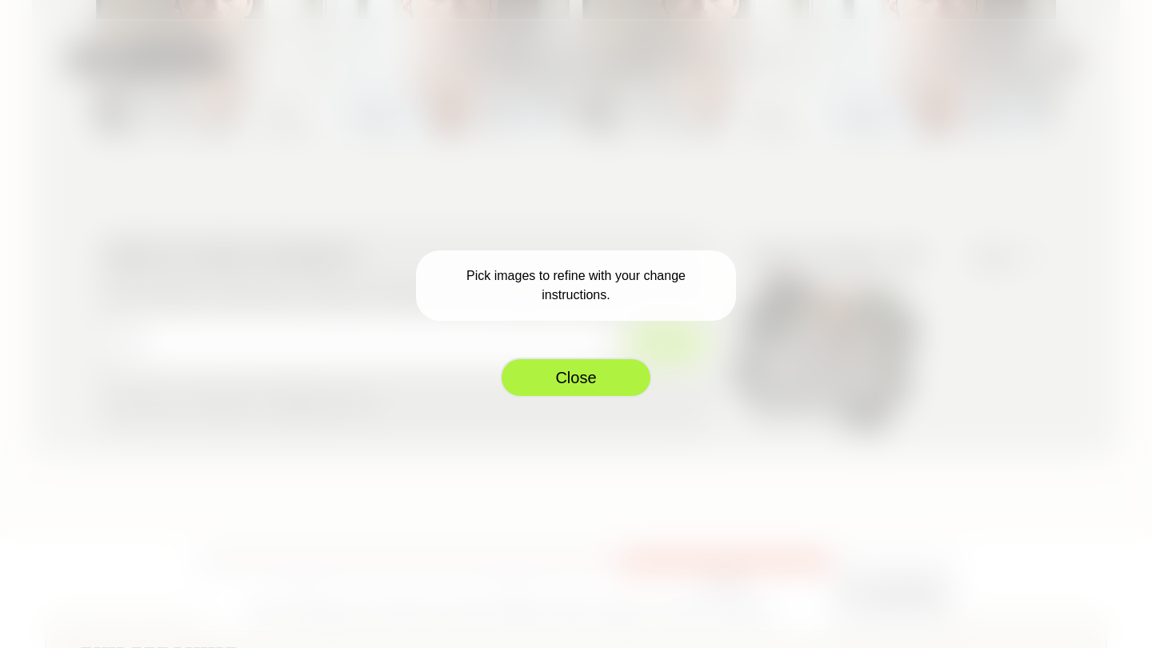
click at [623, 368] on button "Close" at bounding box center [576, 378] width 152 height 40
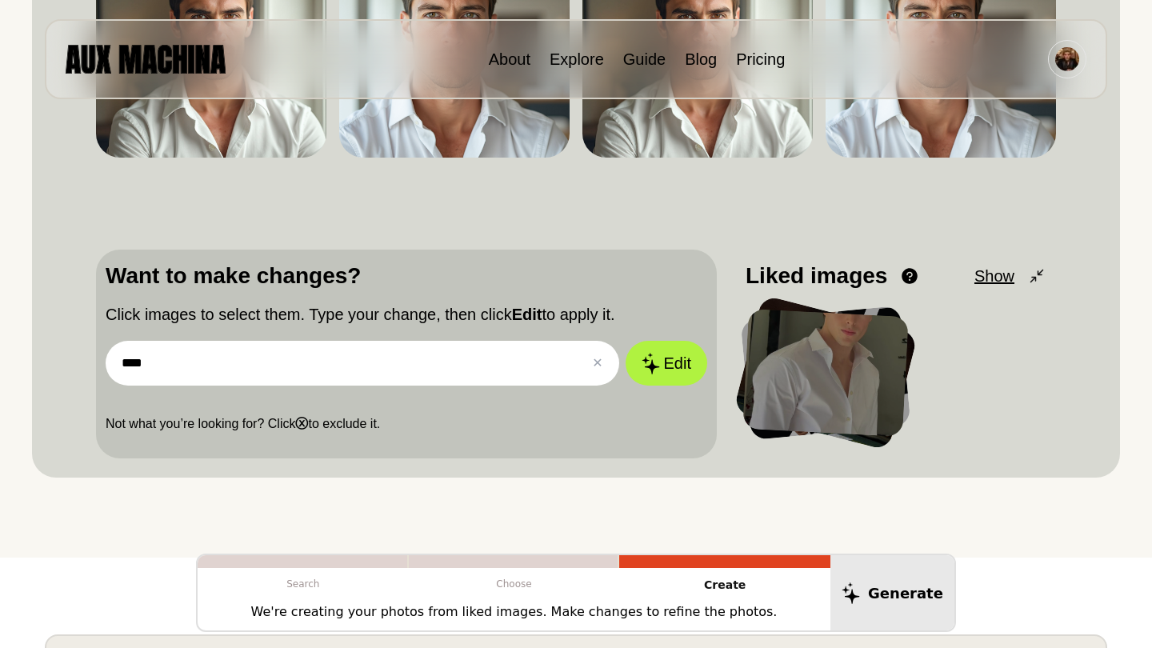
scroll to position [324, 0]
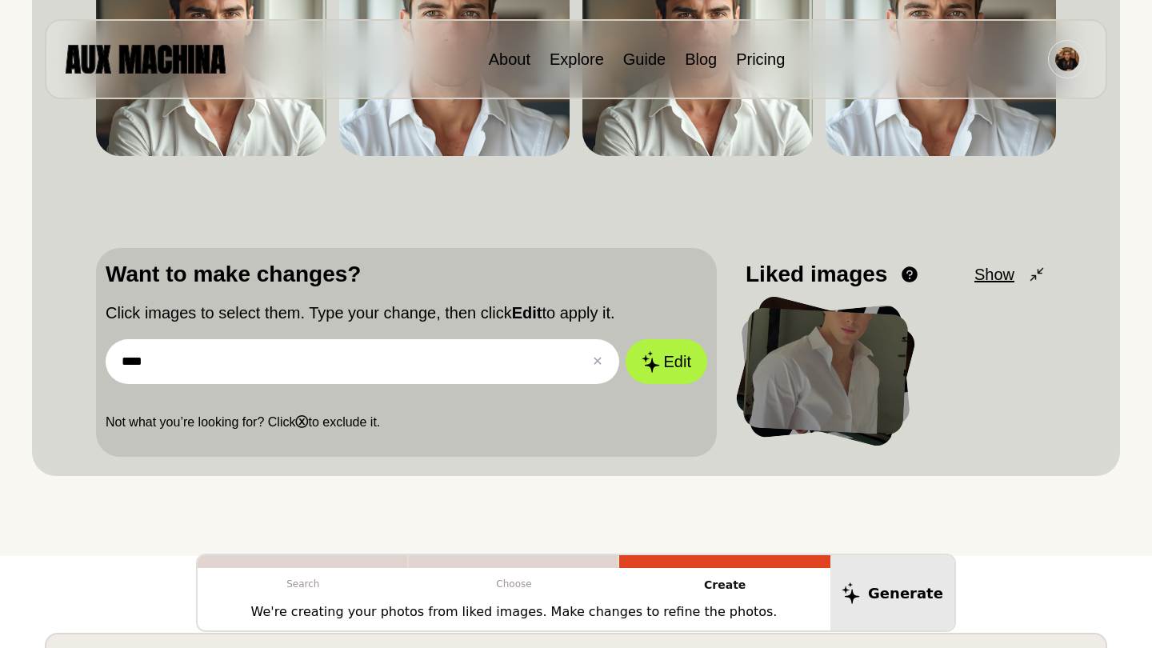
click at [1023, 270] on button "Show" at bounding box center [1011, 274] width 72 height 24
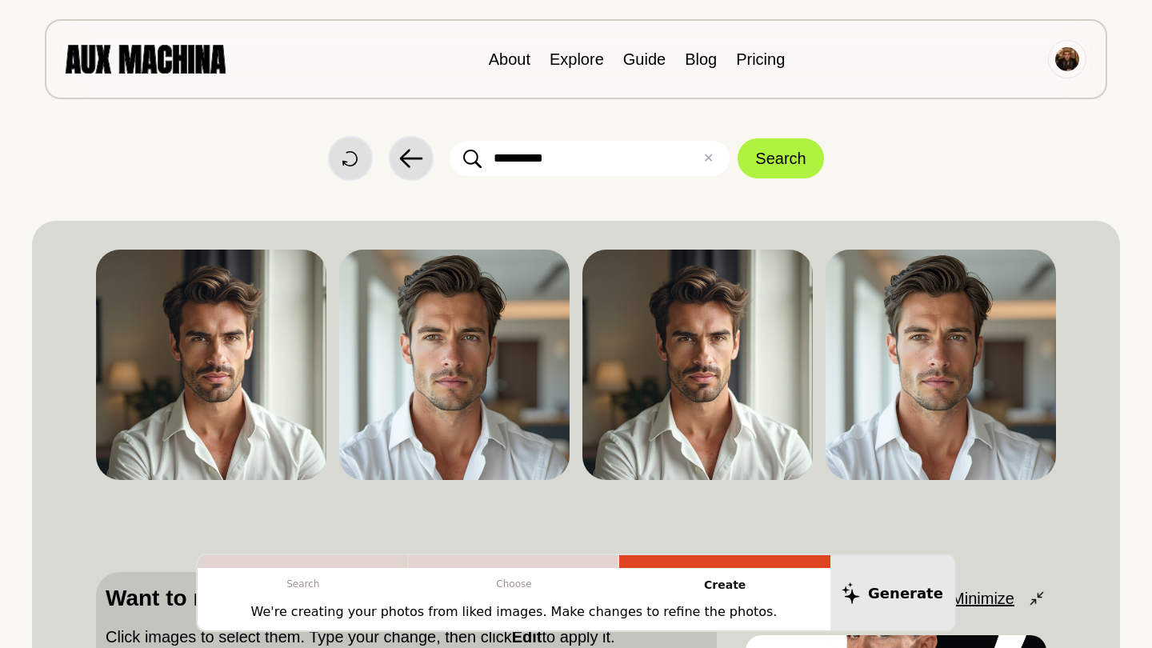
scroll to position [0, 0]
click at [243, 350] on img at bounding box center [211, 365] width 230 height 230
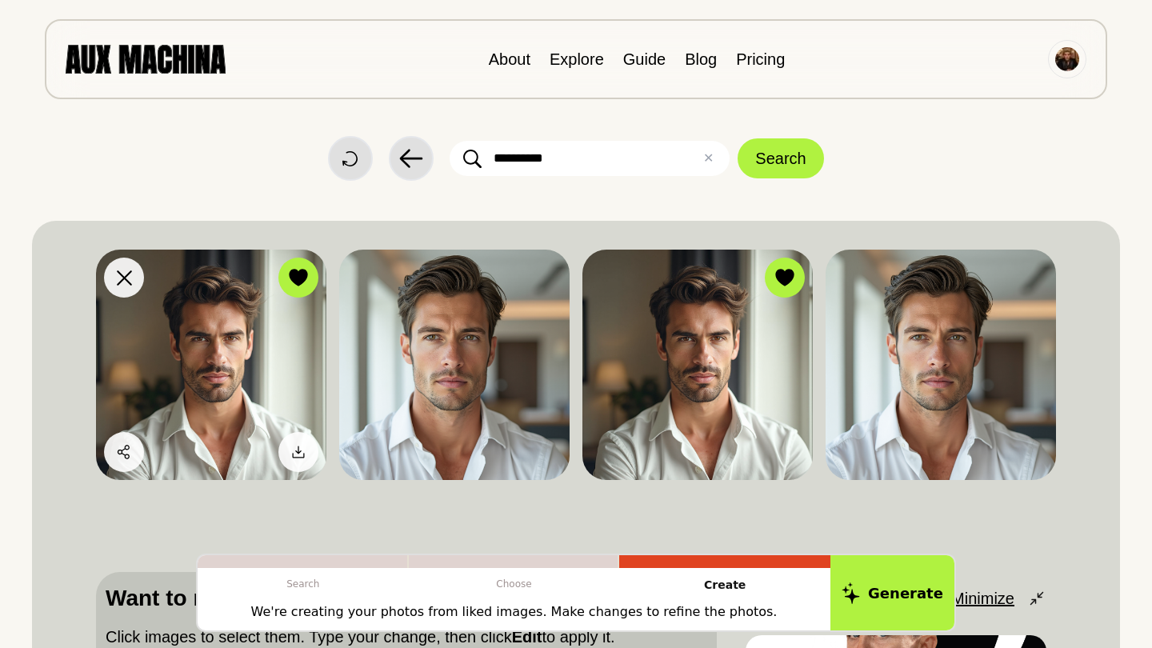
click at [242, 349] on img at bounding box center [211, 365] width 230 height 230
click at [1064, 66] on img at bounding box center [1067, 59] width 24 height 24
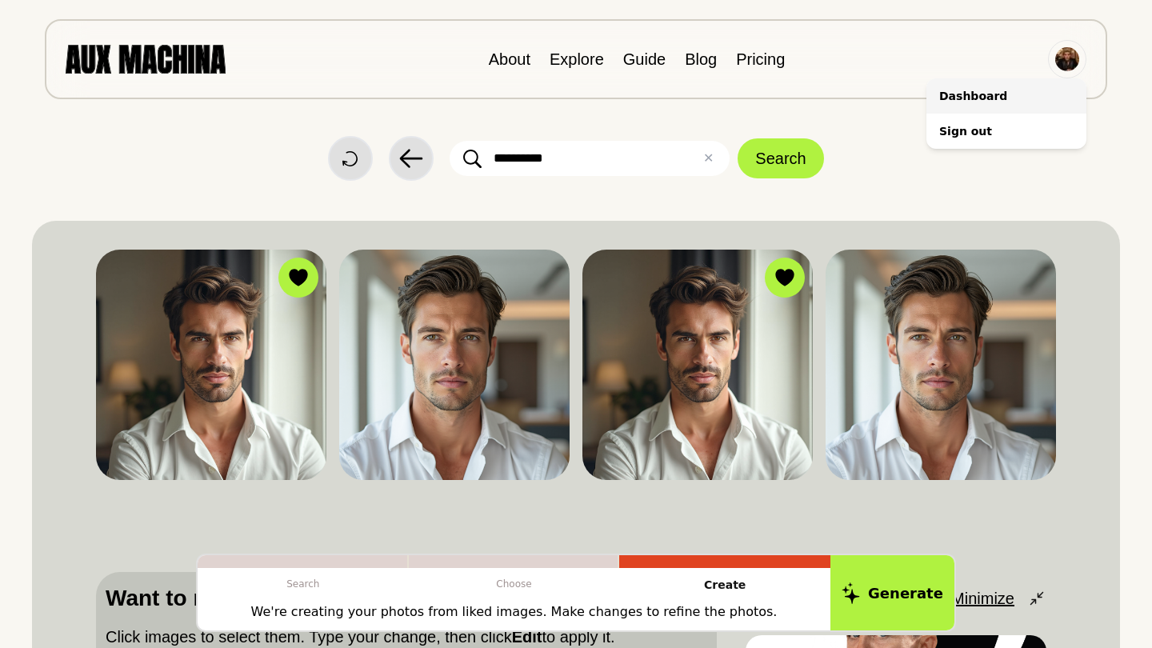
click at [975, 101] on li "Dashboard" at bounding box center [1007, 95] width 160 height 35
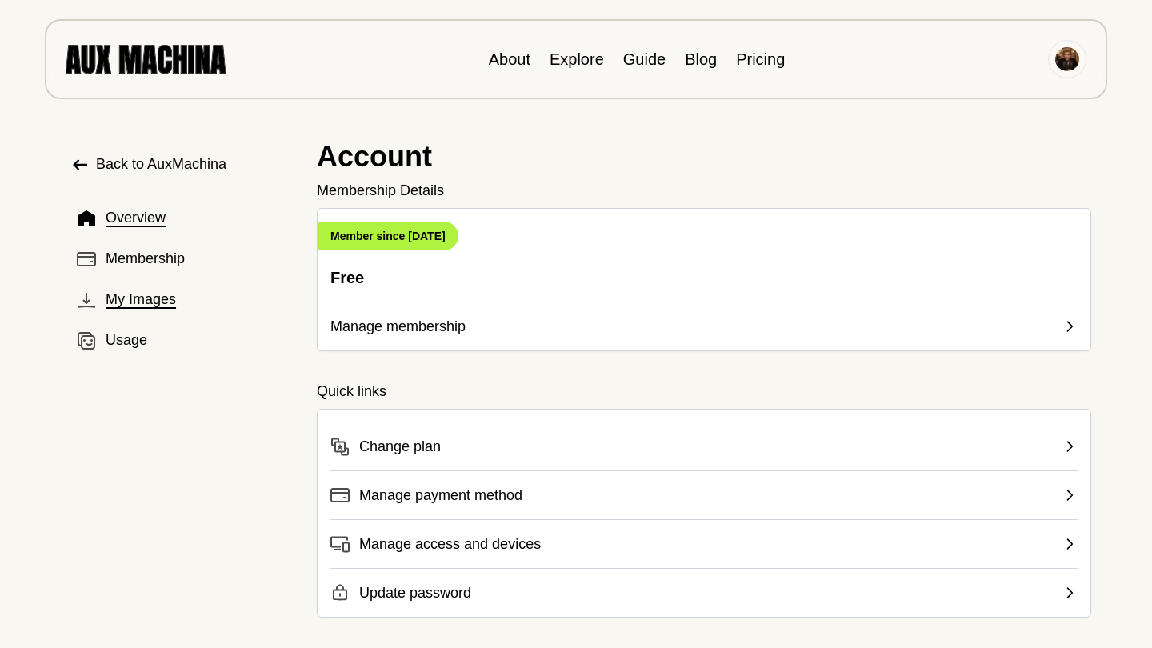
click at [158, 301] on span "My Images" at bounding box center [141, 300] width 70 height 22
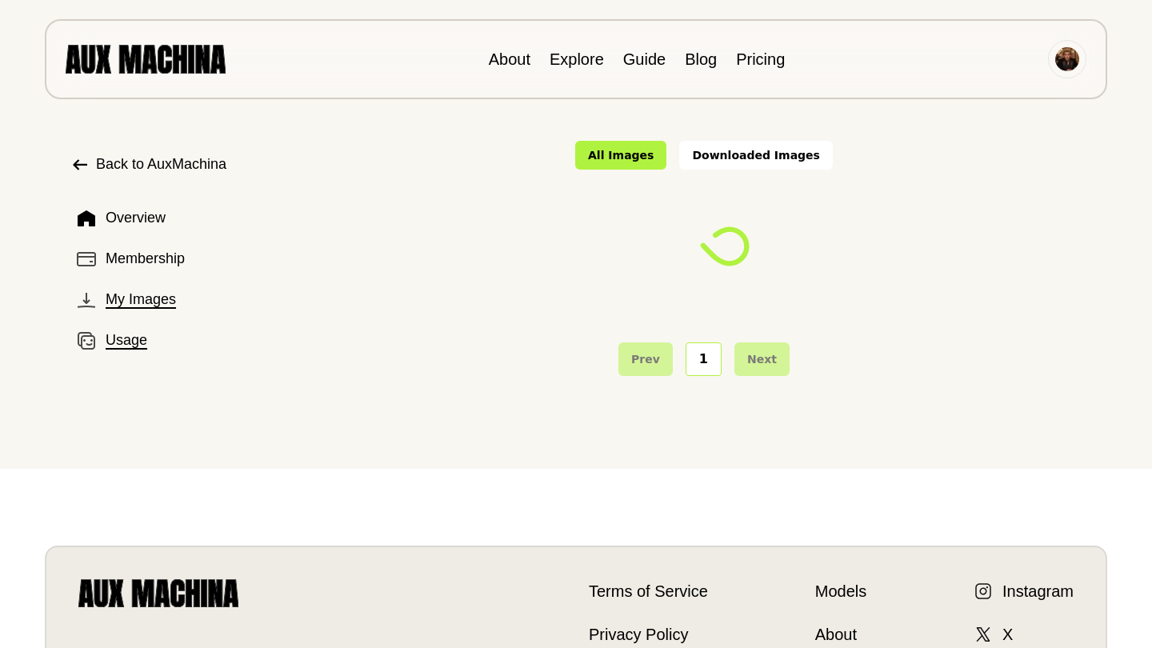
click at [142, 339] on span "Usage" at bounding box center [127, 341] width 42 height 22
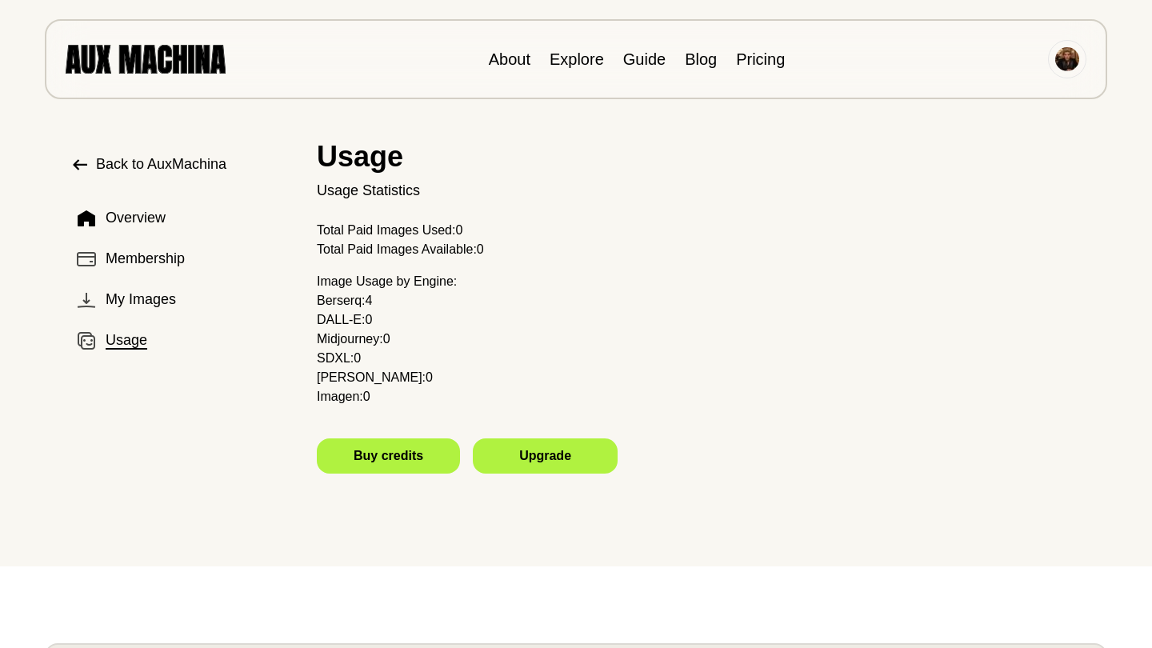
click at [162, 318] on div "Overview Membership My Images Usage" at bounding box center [180, 282] width 221 height 163
click at [162, 304] on span "My Images" at bounding box center [141, 300] width 70 height 22
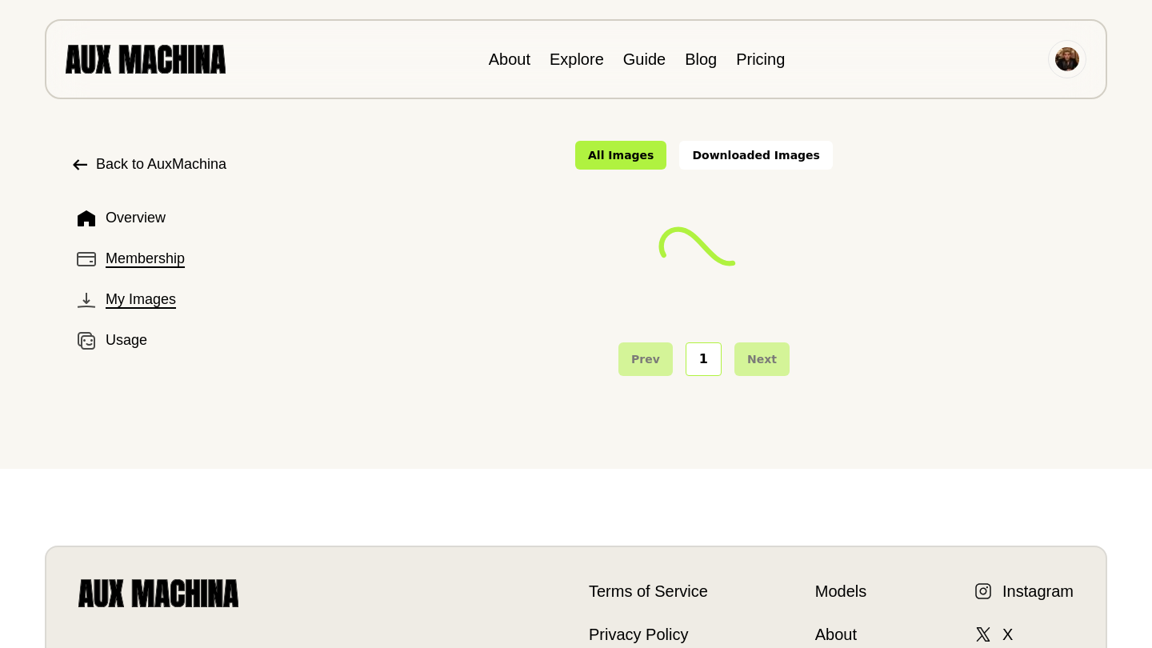
click at [155, 267] on span "Membership" at bounding box center [145, 259] width 79 height 22
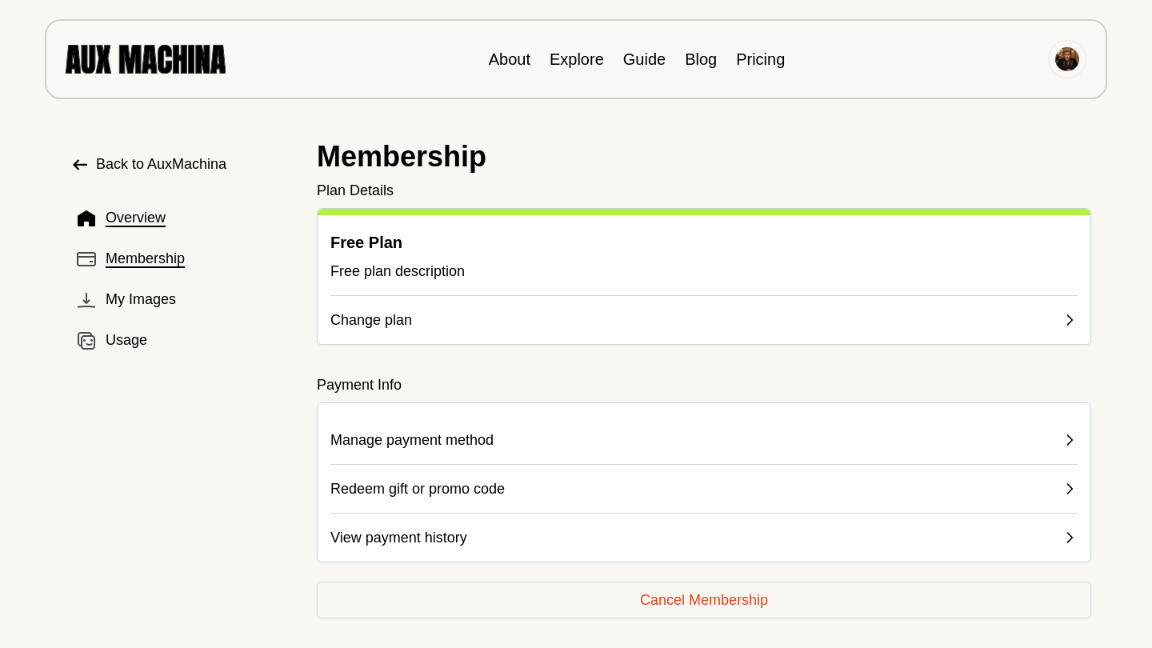
click at [147, 210] on span "Overview" at bounding box center [136, 218] width 60 height 22
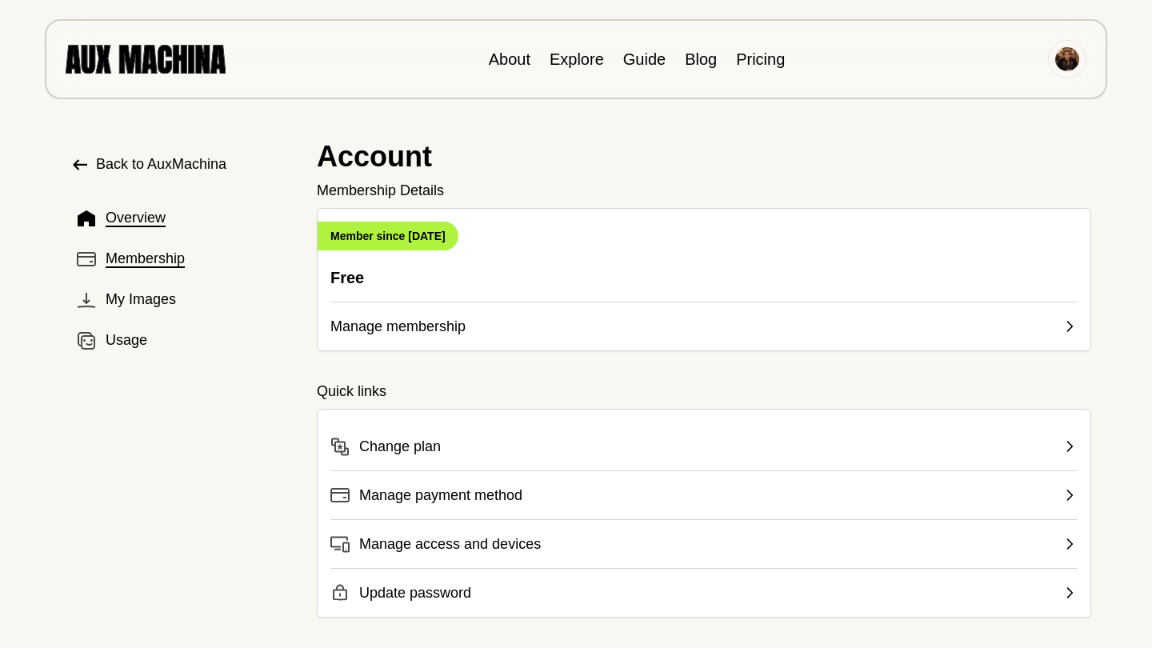
click at [145, 256] on span "Membership" at bounding box center [145, 259] width 79 height 22
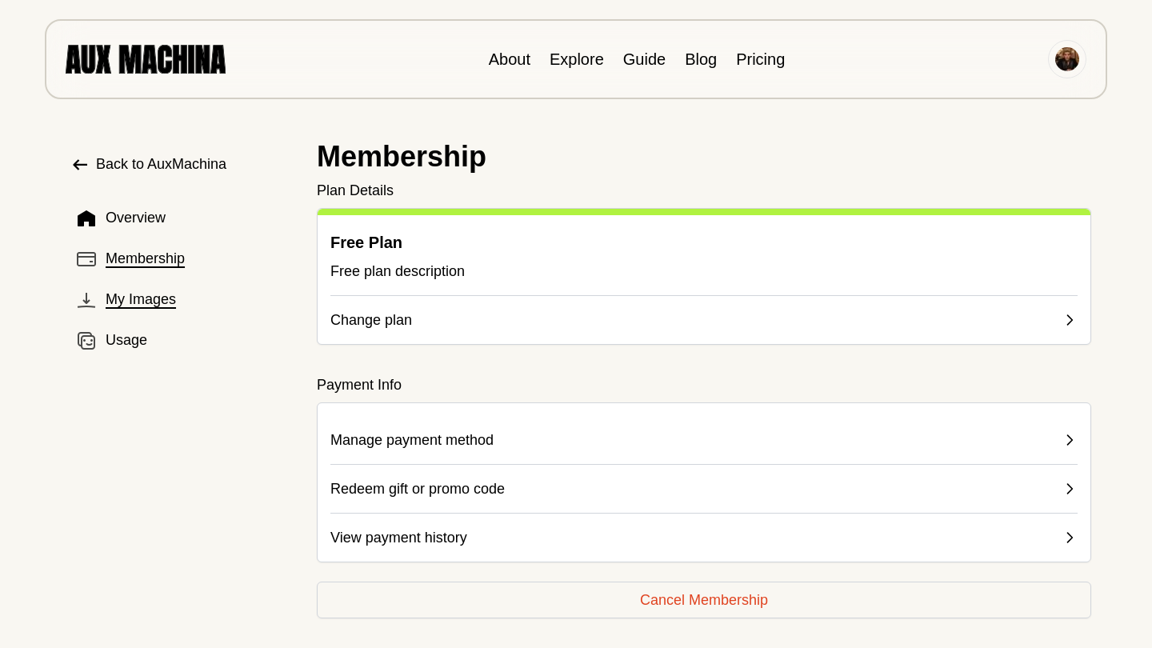
click at [150, 299] on span "My Images" at bounding box center [141, 300] width 70 height 22
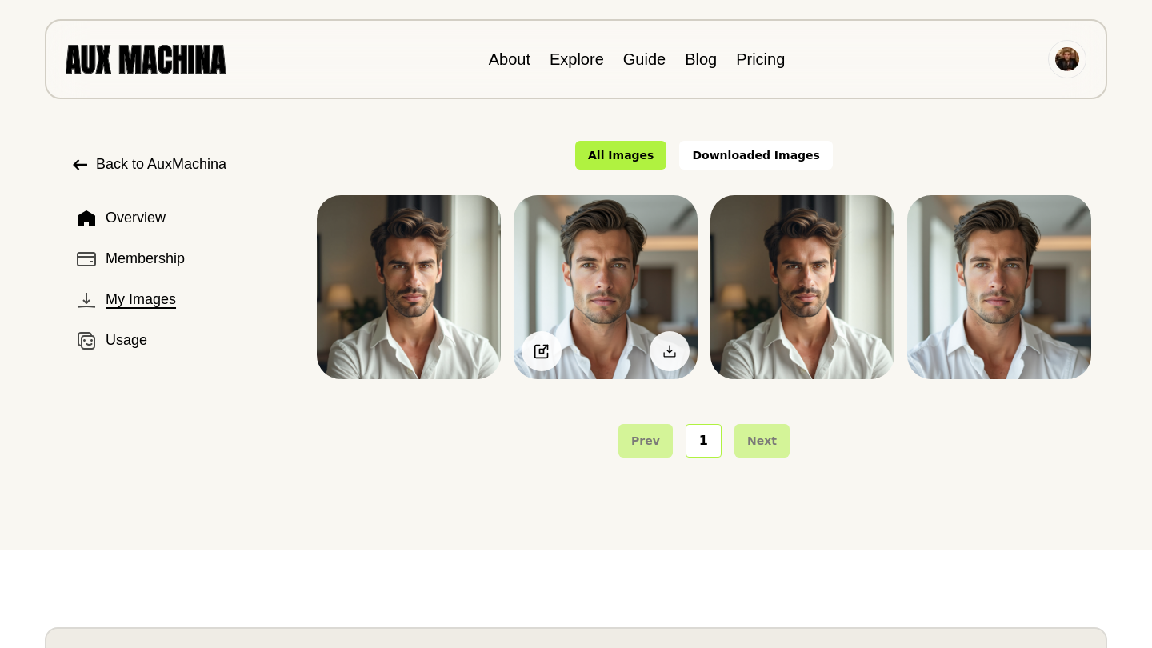
click at [630, 286] on img at bounding box center [606, 287] width 184 height 184
click at [541, 340] on div at bounding box center [542, 351] width 24 height 24
click at [549, 342] on div at bounding box center [542, 351] width 24 height 24
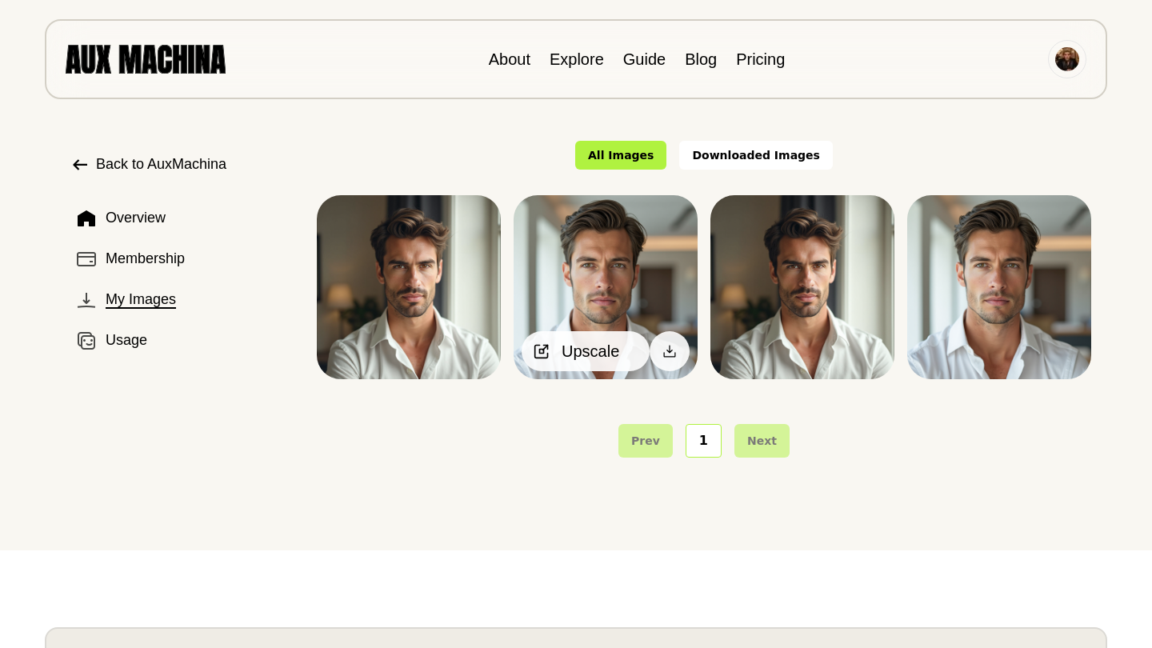
click at [572, 354] on span "Upscale" at bounding box center [591, 351] width 58 height 24
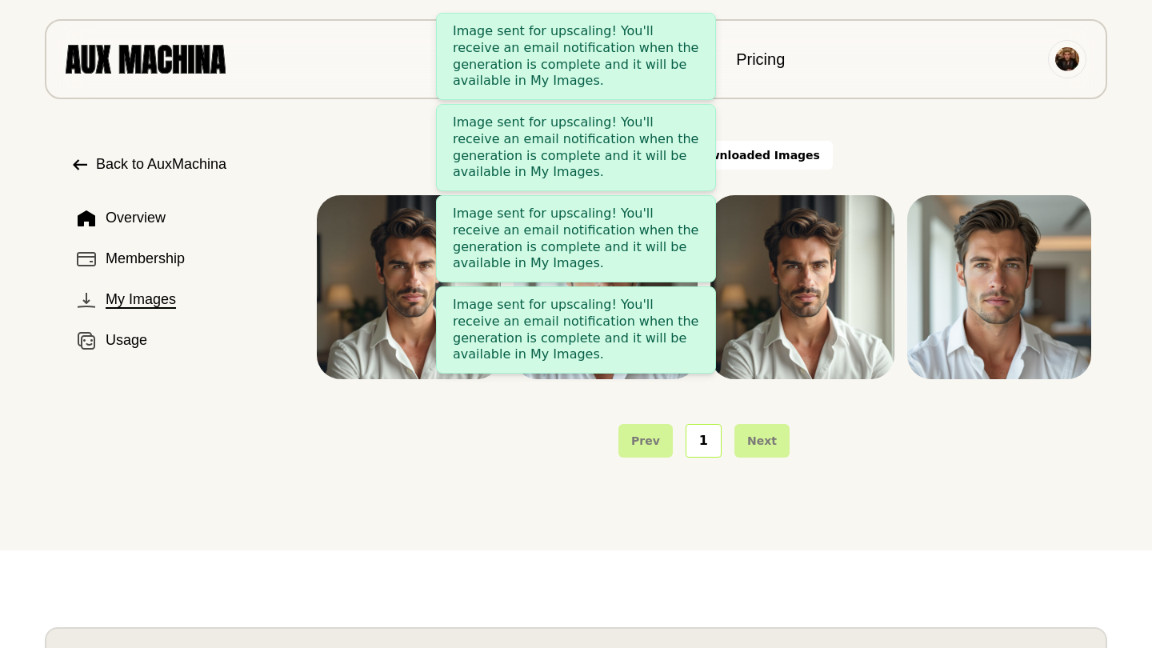
click at [687, 317] on div "Image sent for upscaling! You'll receive an email notification when the generat…" at bounding box center [576, 330] width 246 height 66
click at [172, 269] on span "Membership" at bounding box center [145, 259] width 79 height 22
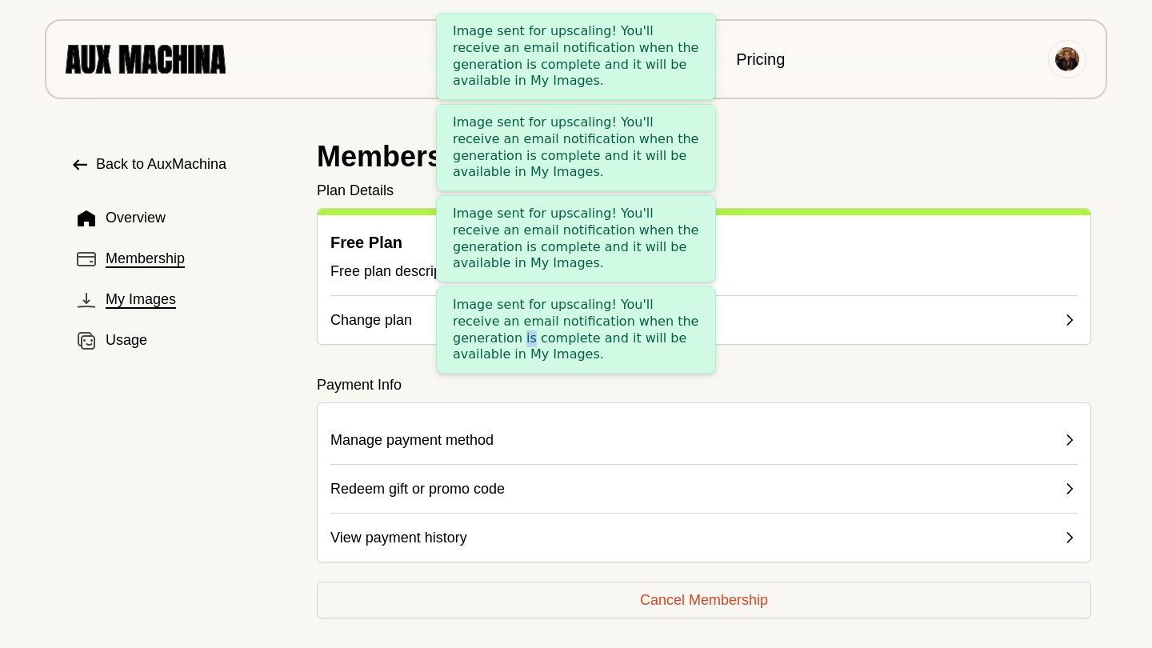
click at [166, 306] on span "My Images" at bounding box center [141, 300] width 70 height 22
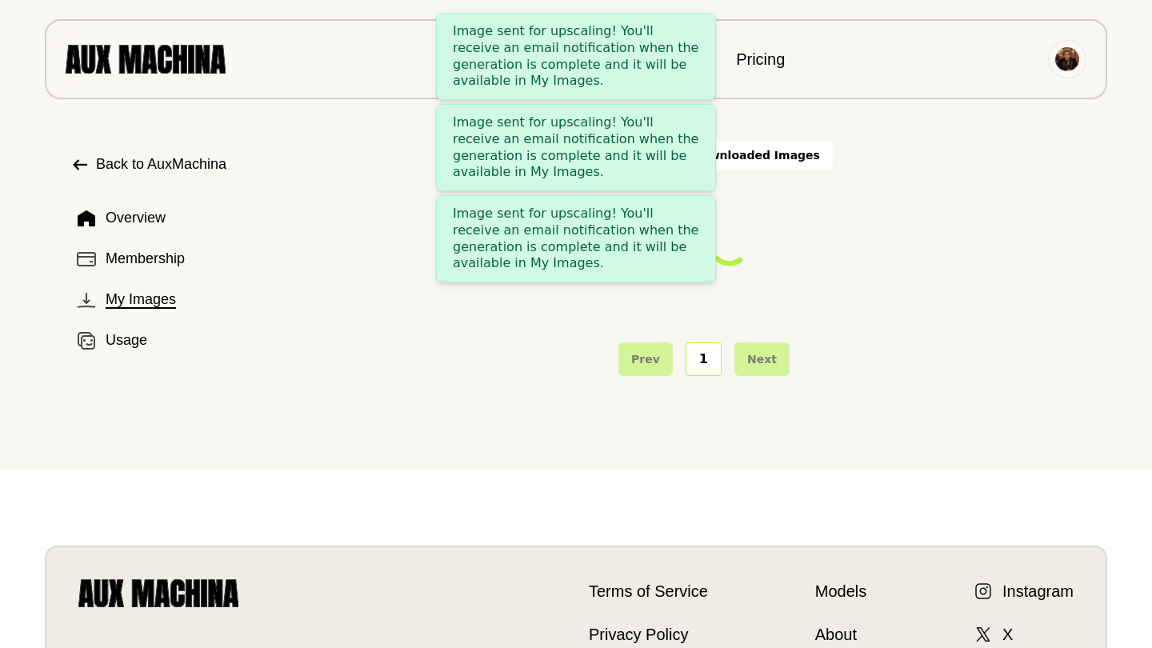
click at [887, 250] on div at bounding box center [704, 246] width 775 height 102
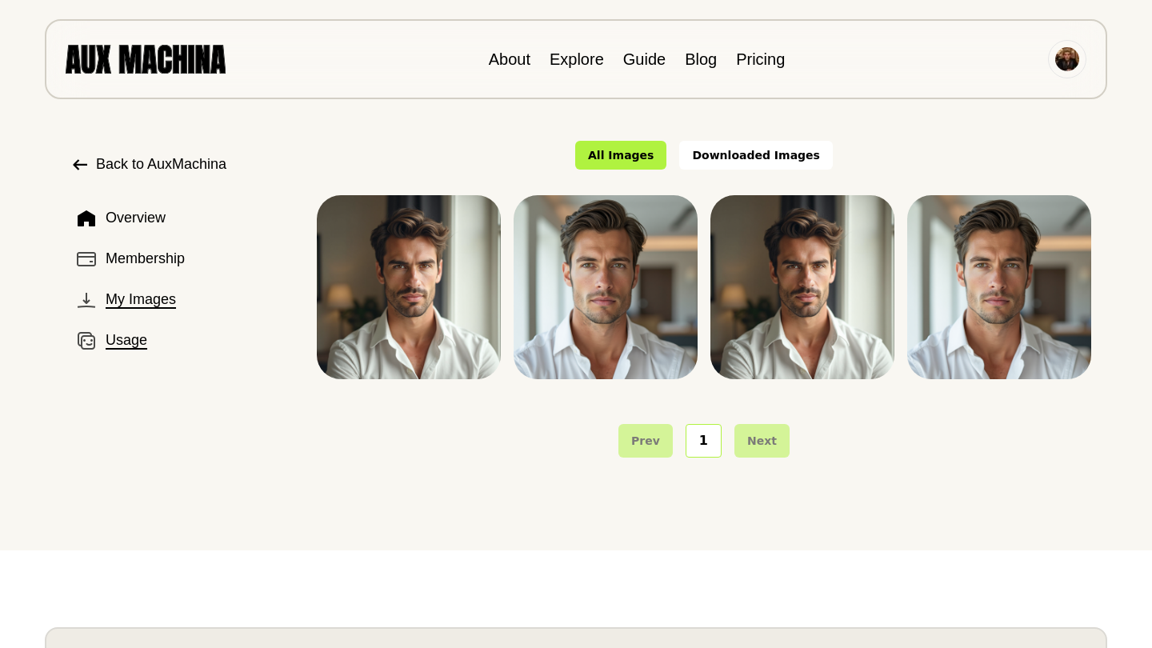
click at [158, 337] on button "Usage" at bounding box center [180, 340] width 221 height 34
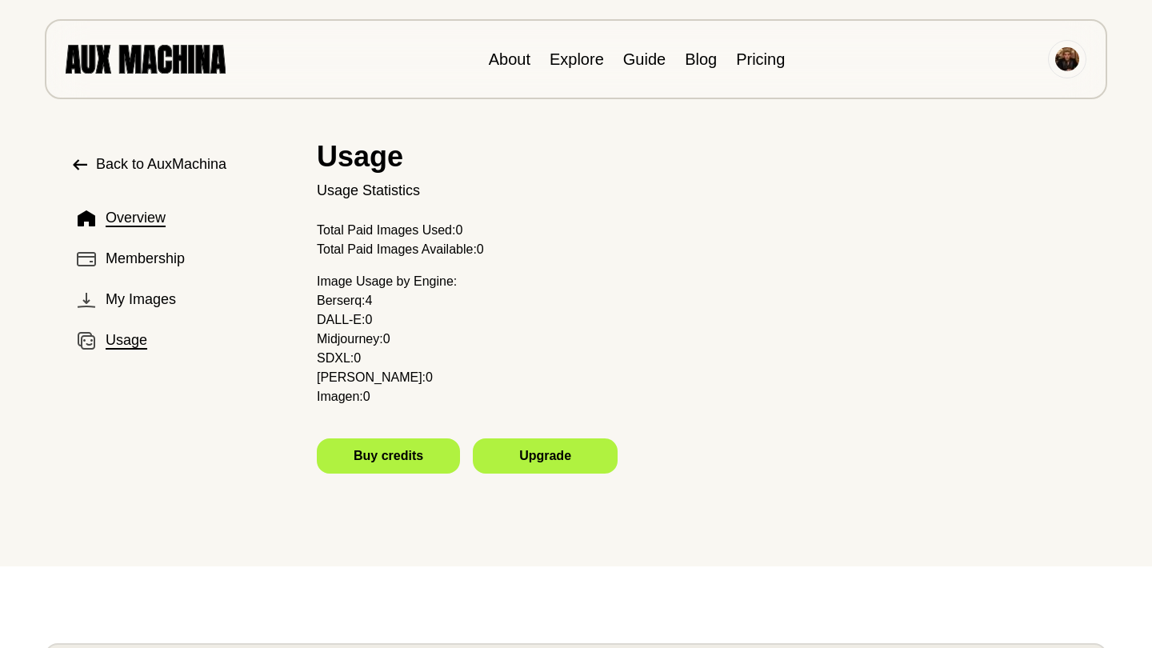
click at [182, 214] on button "Overview" at bounding box center [180, 218] width 221 height 34
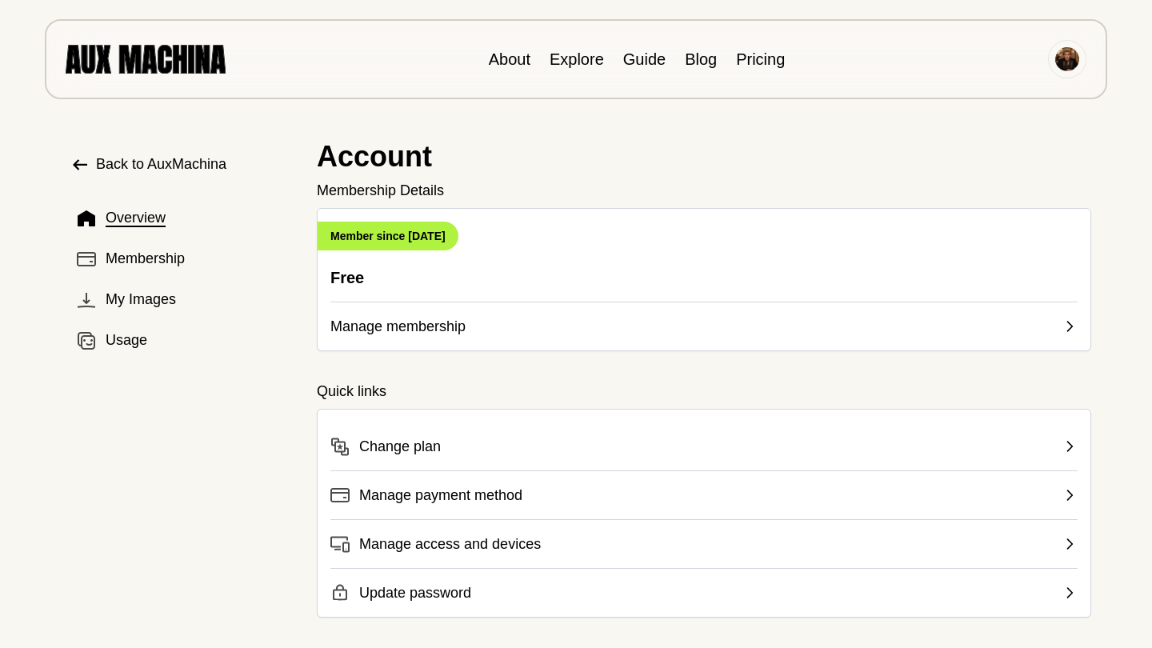
click at [163, 159] on span "Back to AuxMachina" at bounding box center [161, 165] width 130 height 22
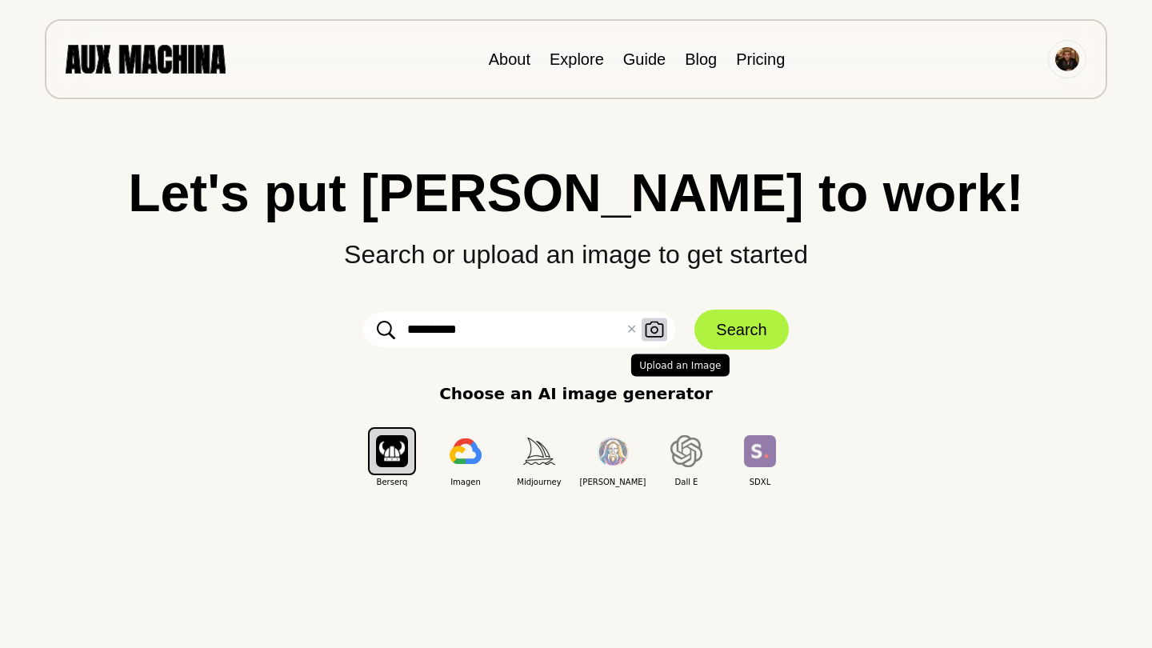
click at [656, 330] on icon "button" at bounding box center [654, 330] width 19 height 17
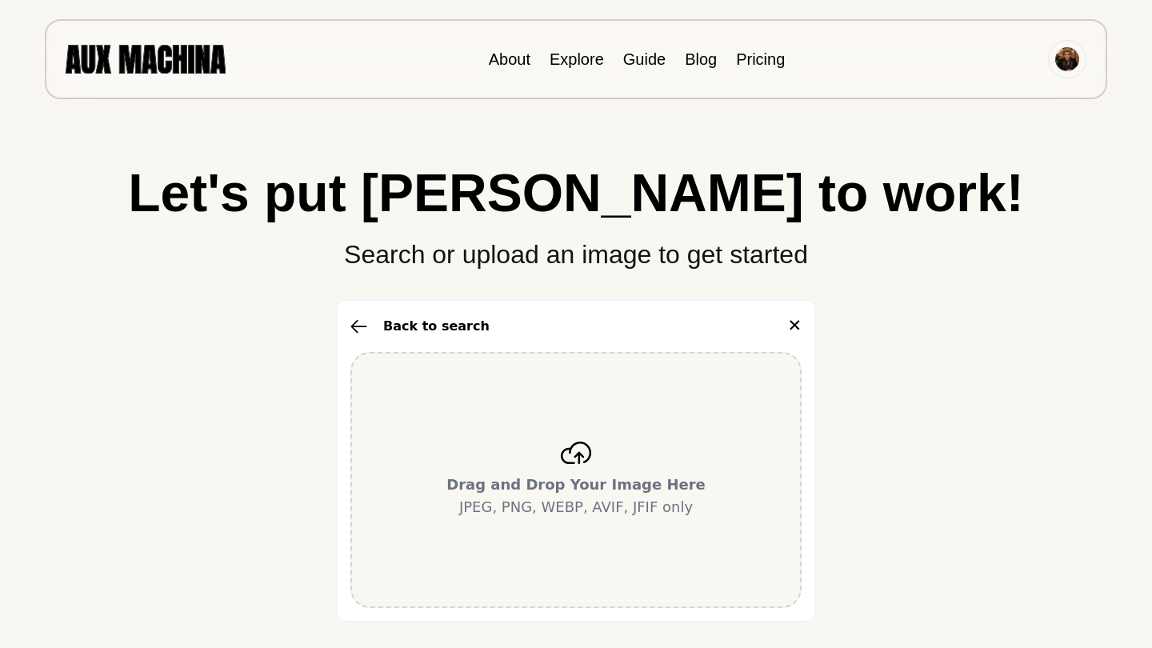
click at [789, 326] on div "Back to search ✕" at bounding box center [575, 327] width 451 height 26
click at [791, 326] on button "✕" at bounding box center [794, 327] width 14 height 26
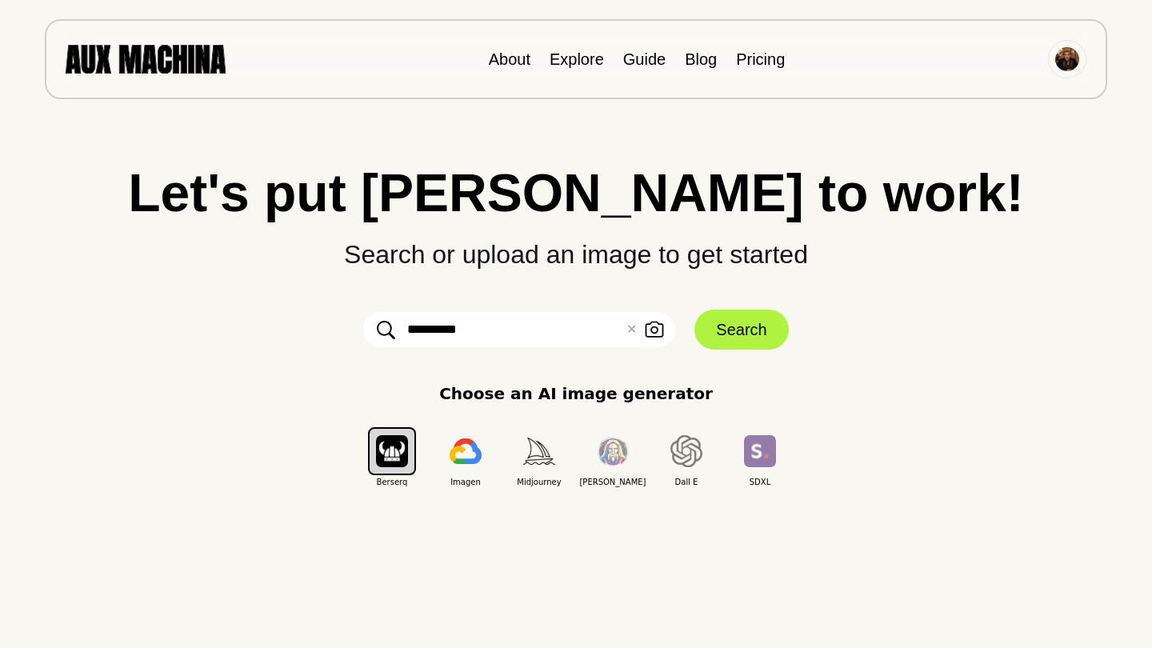
click at [149, 81] on div "About Explore Guide Blog Pricing" at bounding box center [576, 59] width 1063 height 80
